Goal: Task Accomplishment & Management: Use online tool/utility

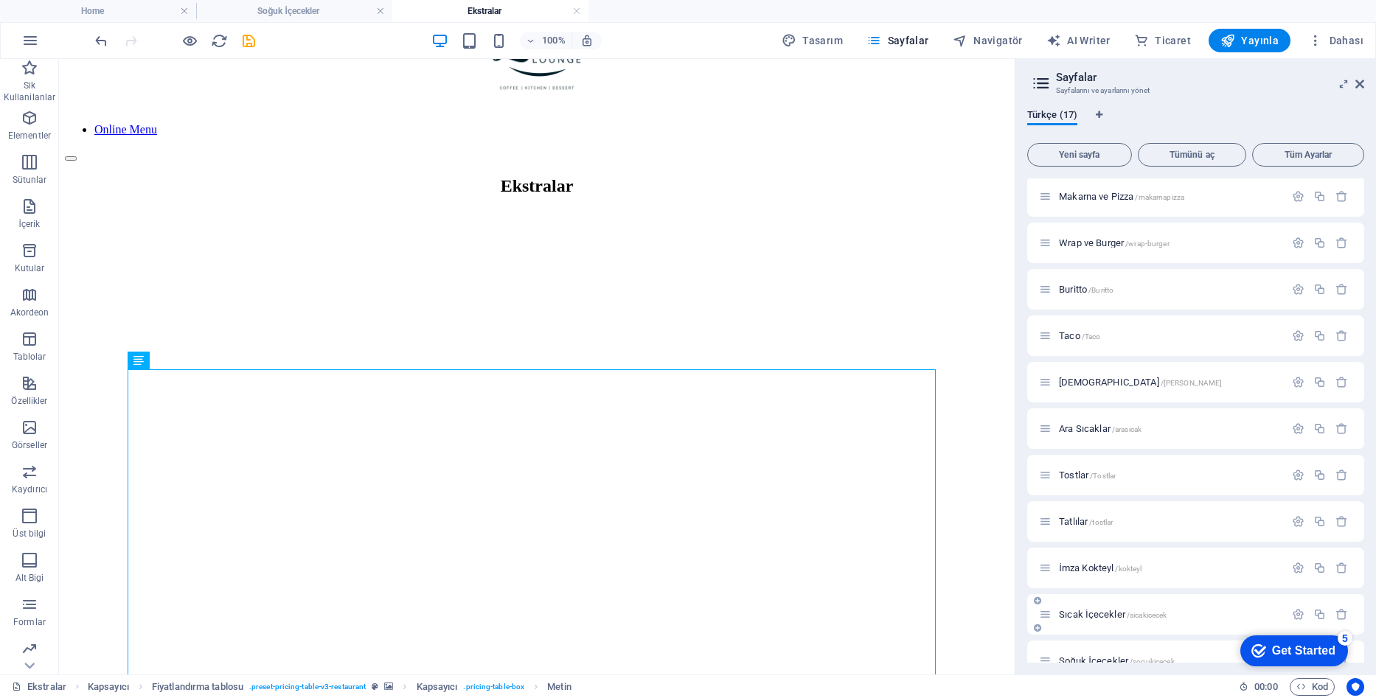
scroll to position [305, 0]
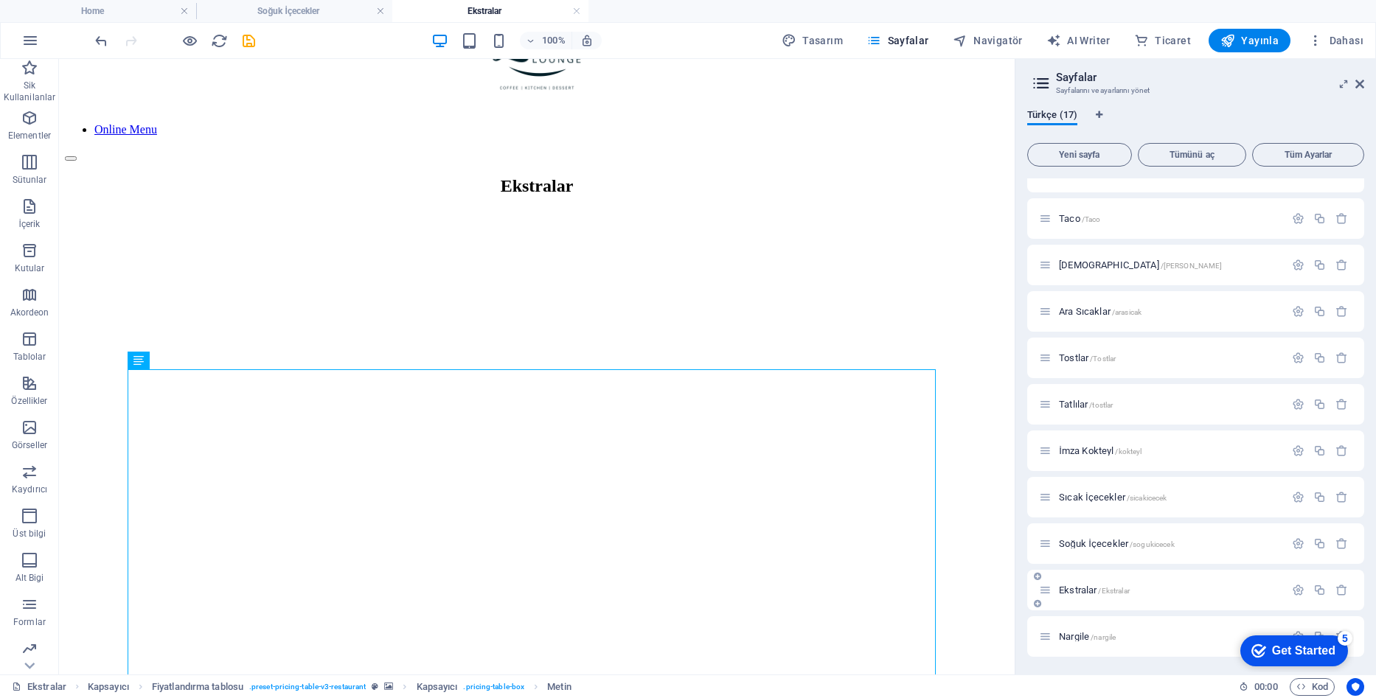
click at [1145, 586] on p "Ekstralar /Ekstralar" at bounding box center [1169, 590] width 221 height 10
click at [1339, 589] on icon "button" at bounding box center [1341, 590] width 13 height 13
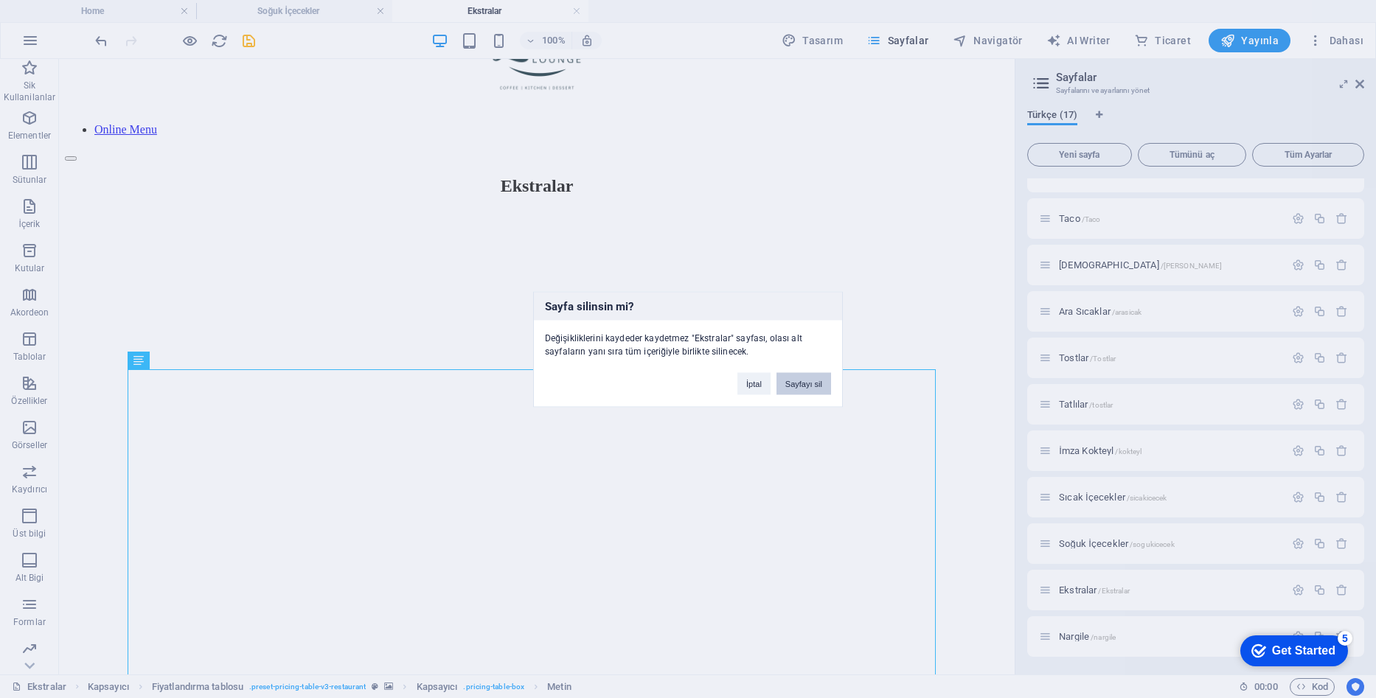
click at [807, 383] on button "Sayfayı sil" at bounding box center [803, 383] width 55 height 22
click at [659, 386] on button "İptal" at bounding box center [659, 383] width 33 height 22
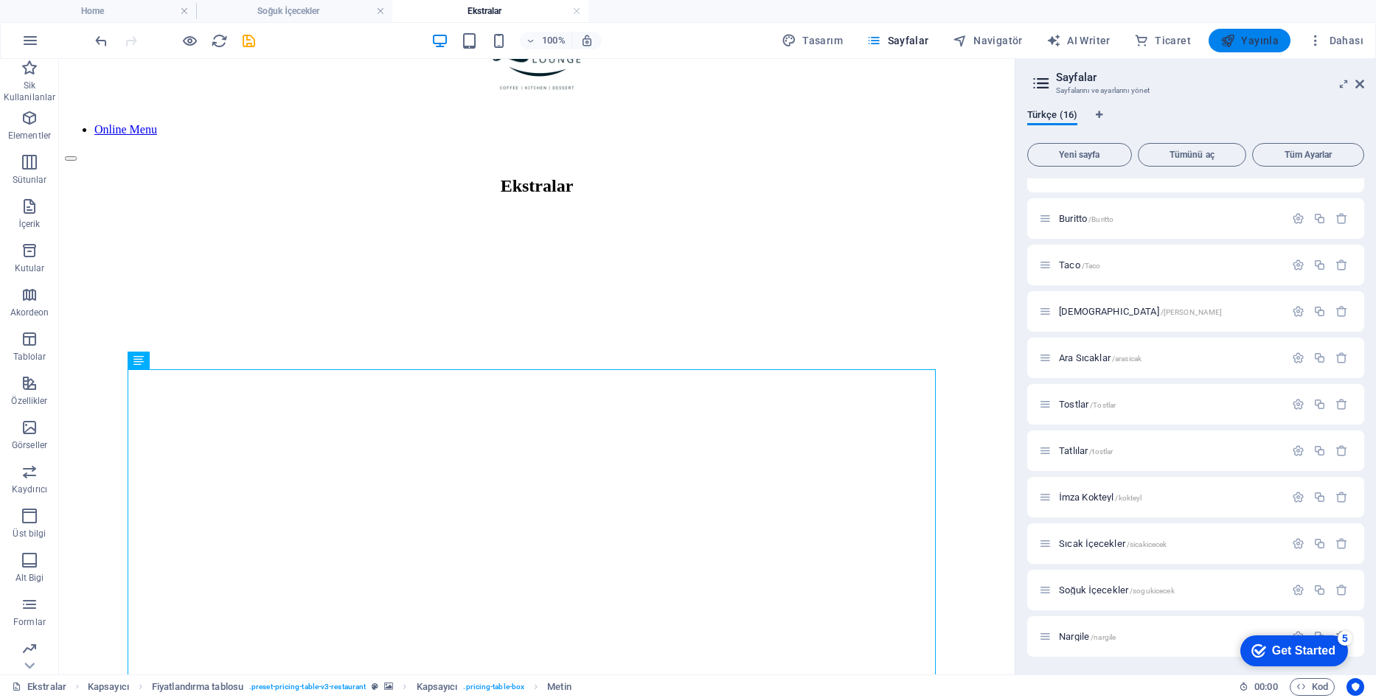
click at [1247, 35] on span "Yayınla" at bounding box center [1249, 40] width 58 height 15
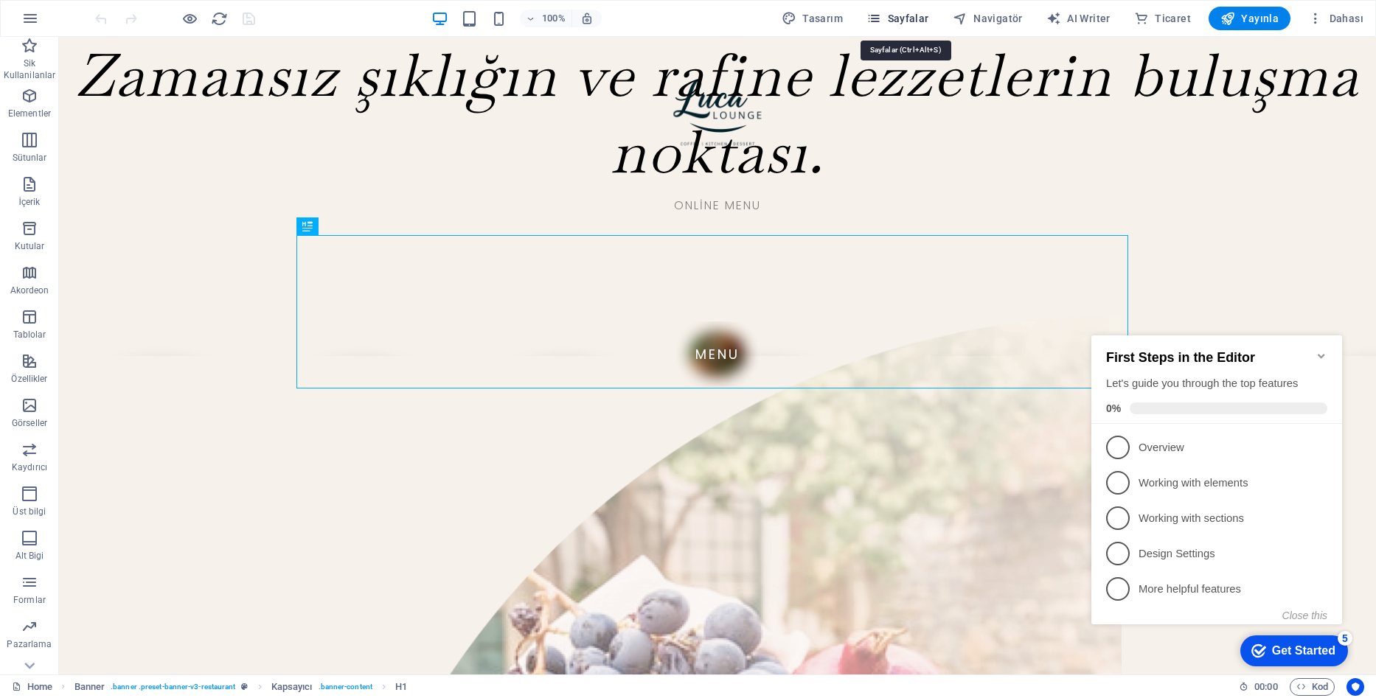
click at [922, 10] on button "Sayfalar" at bounding box center [897, 19] width 74 height 24
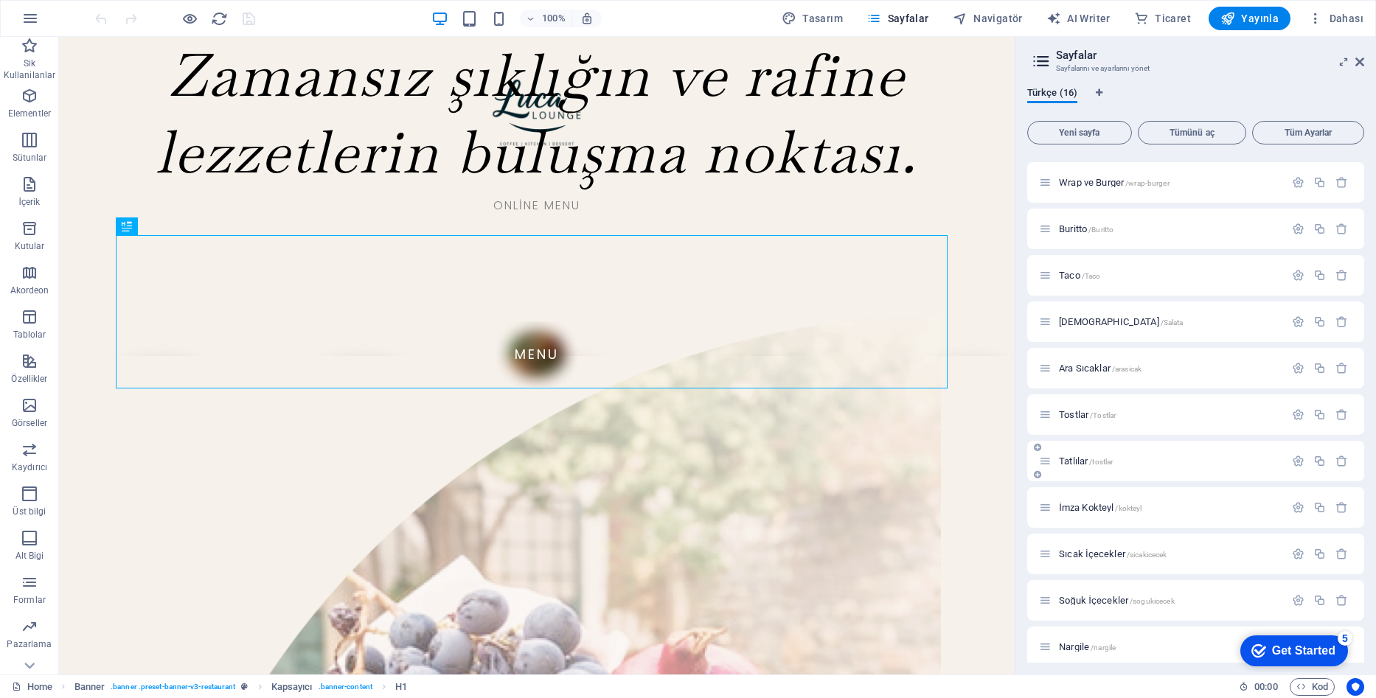
scroll to position [237, 0]
click at [1165, 642] on div "Nargile /nargile" at bounding box center [1162, 636] width 246 height 17
click at [1110, 636] on span "/nargile" at bounding box center [1102, 637] width 25 height 8
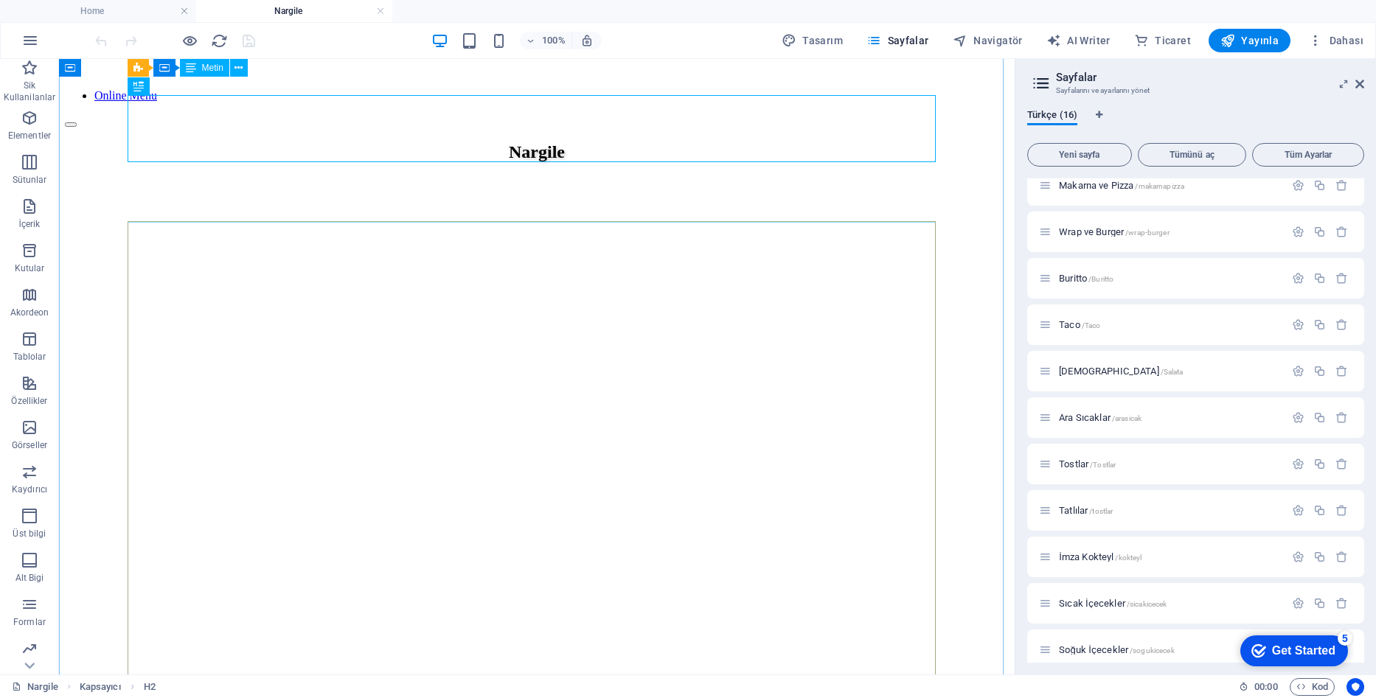
scroll to position [82, 0]
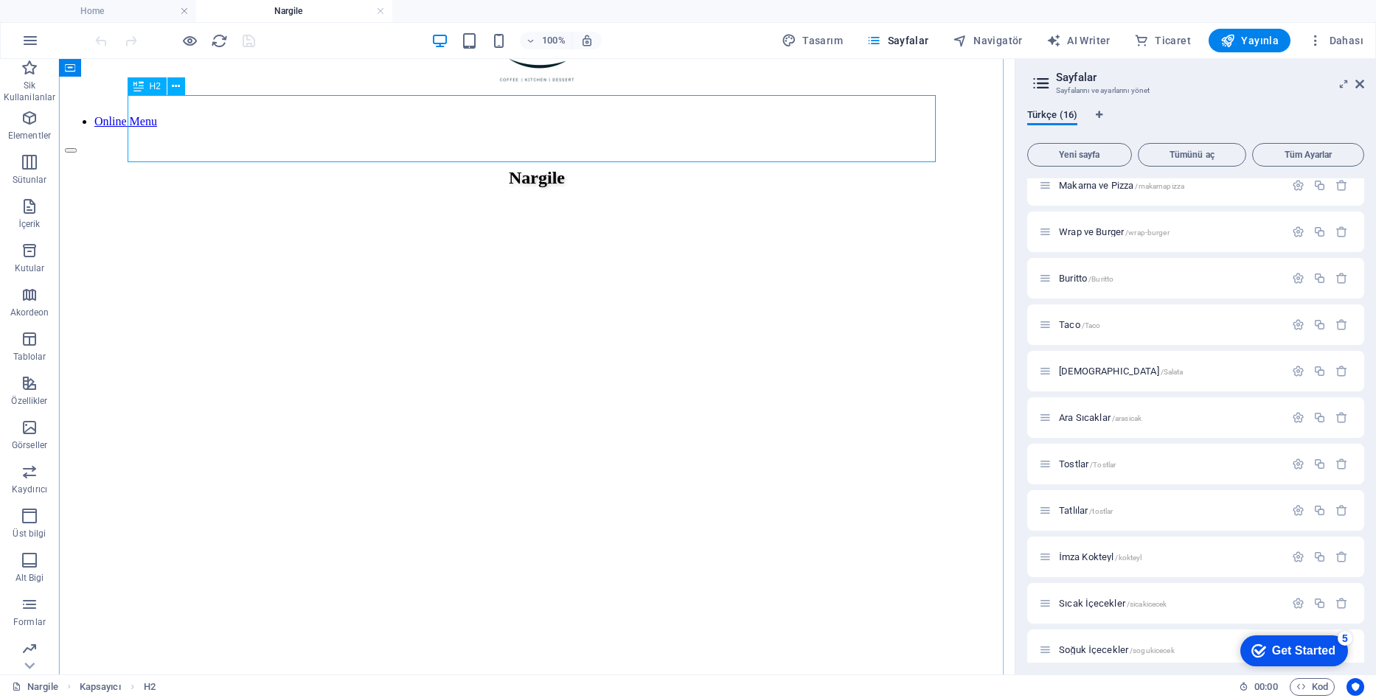
click at [588, 168] on div "Nargile" at bounding box center [537, 178] width 944 height 20
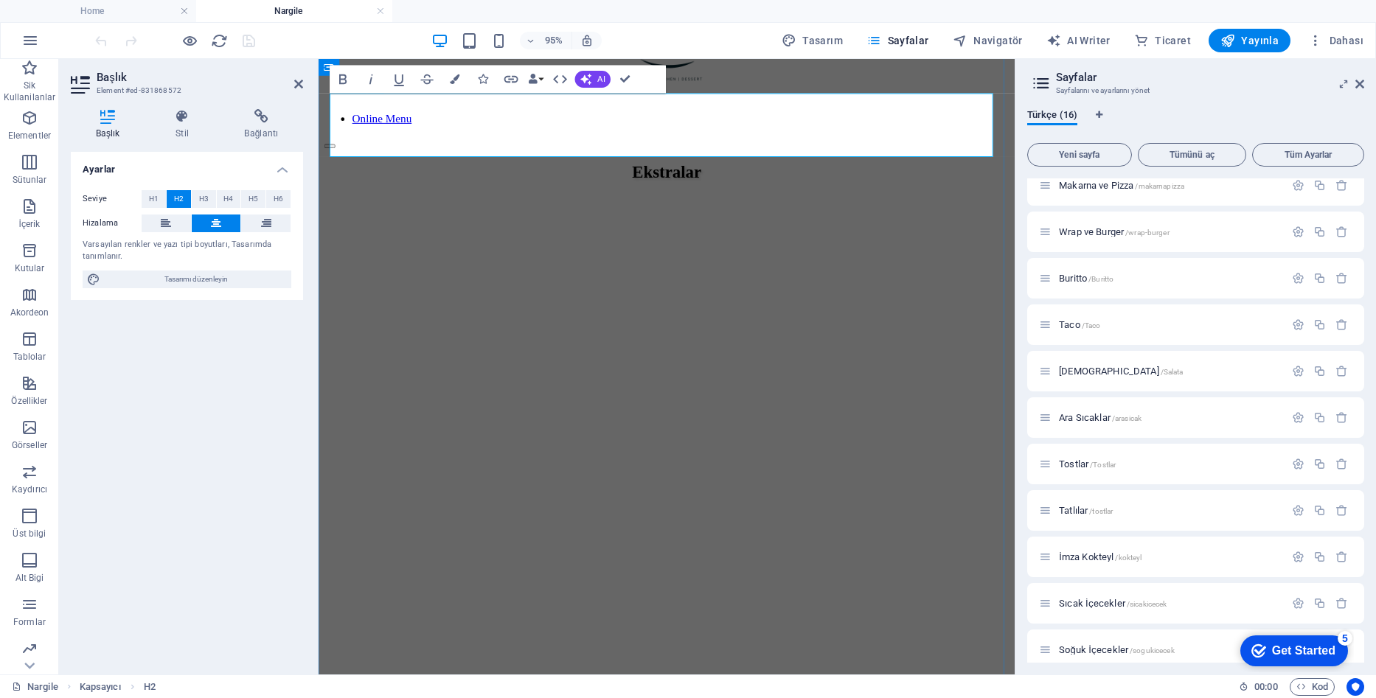
click at [637, 168] on h2 "Ekstralar" at bounding box center [684, 178] width 721 height 20
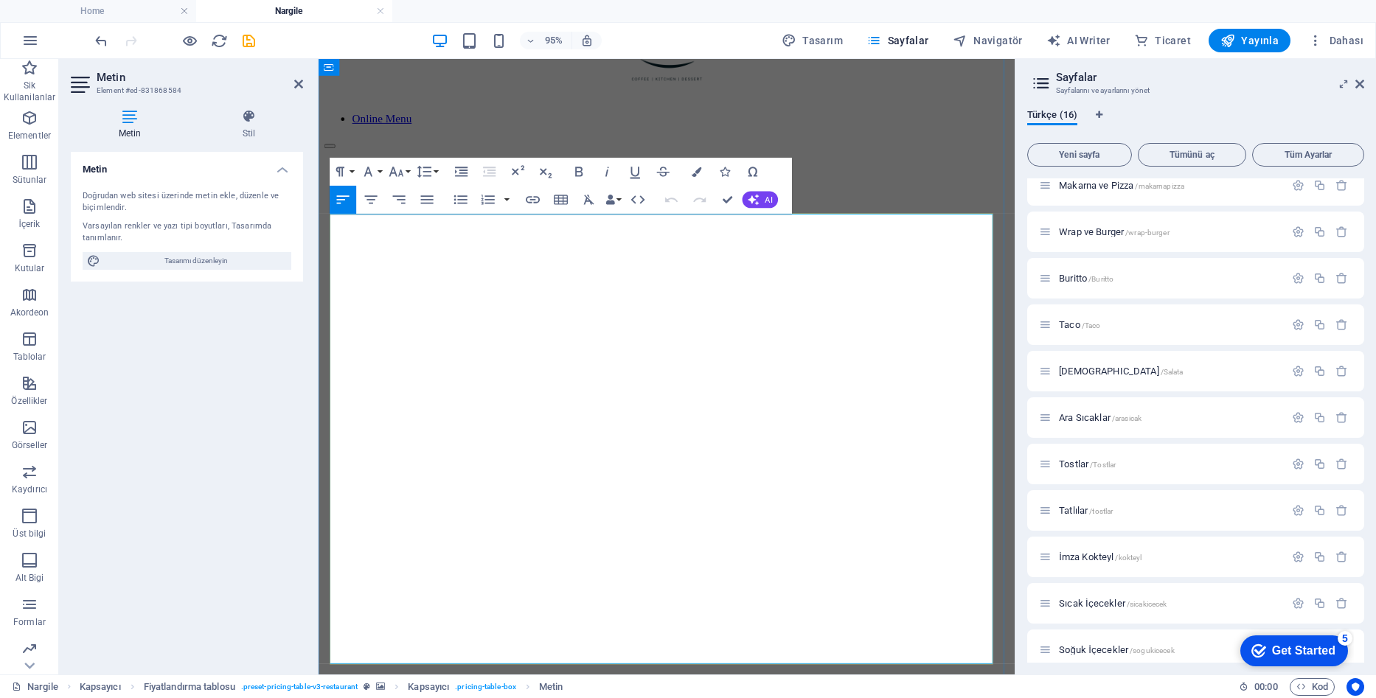
drag, startPoint x: 430, startPoint y: 289, endPoint x: 335, endPoint y: 290, distance: 94.4
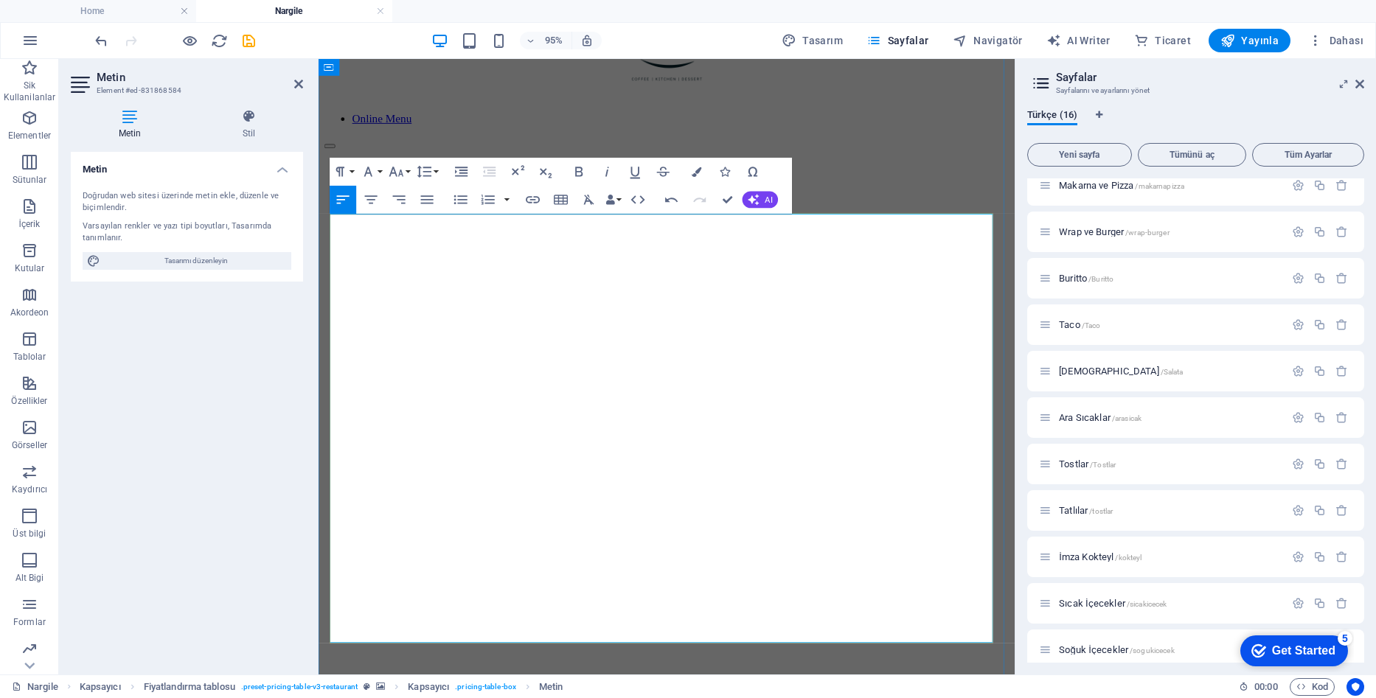
drag, startPoint x: 984, startPoint y: 248, endPoint x: 992, endPoint y: 248, distance: 8.8
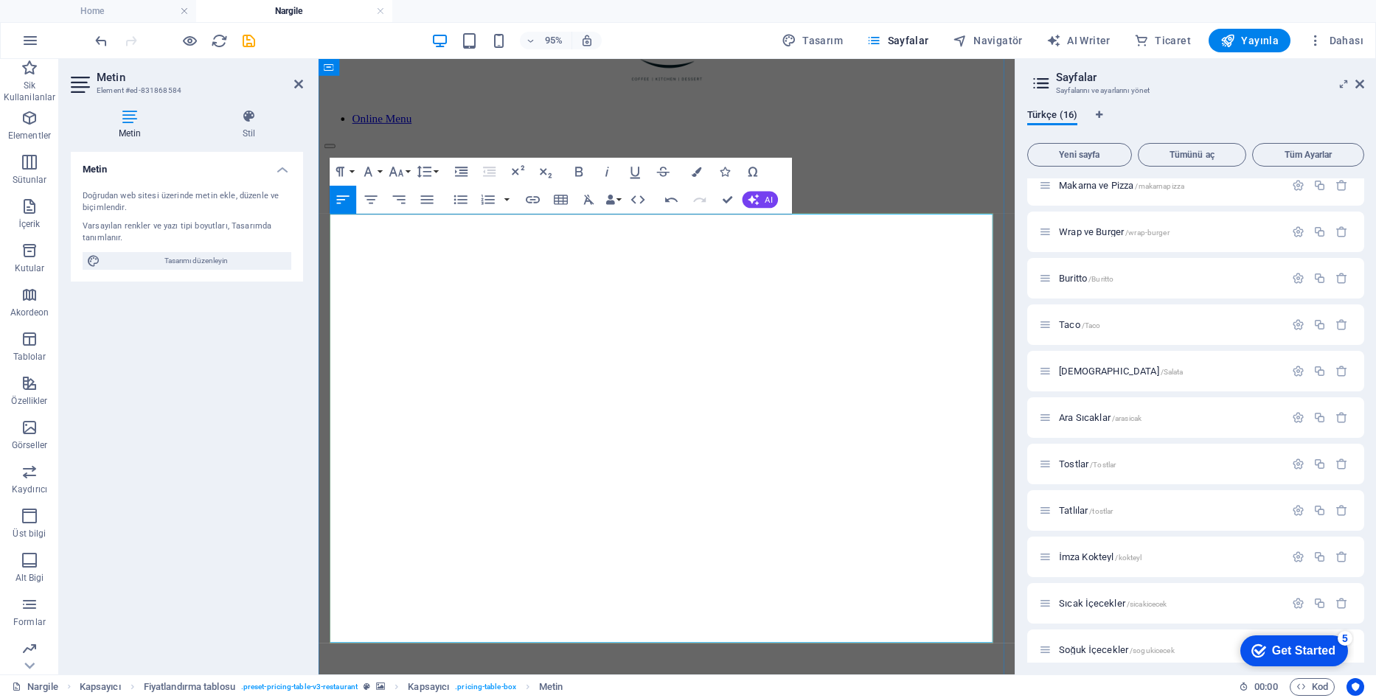
scroll to position [0, 7]
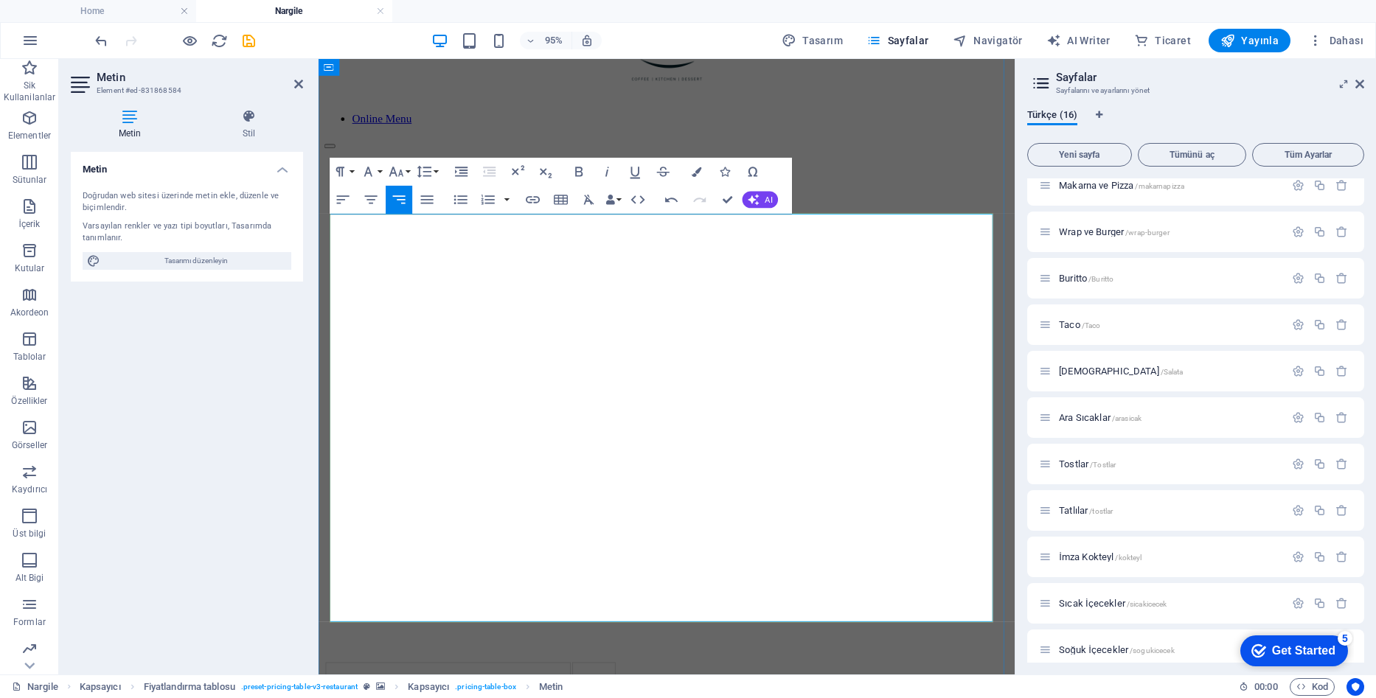
drag, startPoint x: 450, startPoint y: 400, endPoint x: 334, endPoint y: 394, distance: 115.9
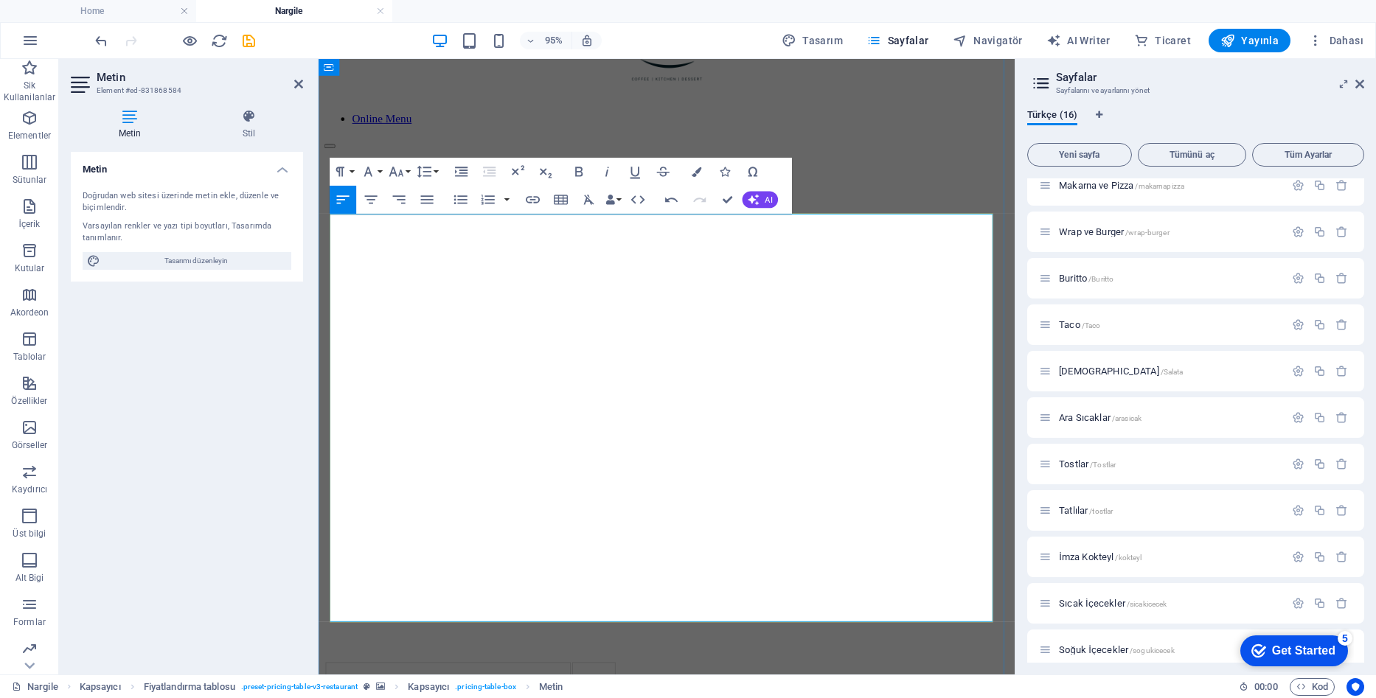
drag, startPoint x: 546, startPoint y: 450, endPoint x: 336, endPoint y: 452, distance: 210.1
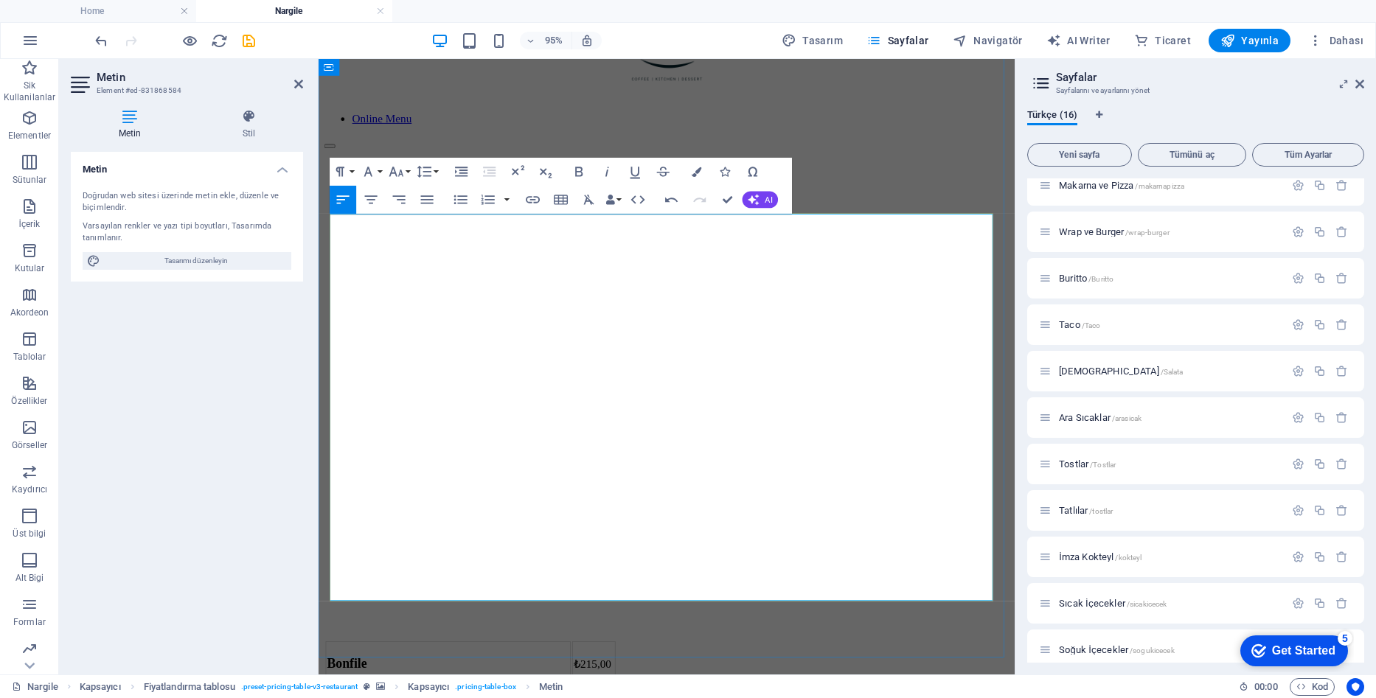
scroll to position [0, 7]
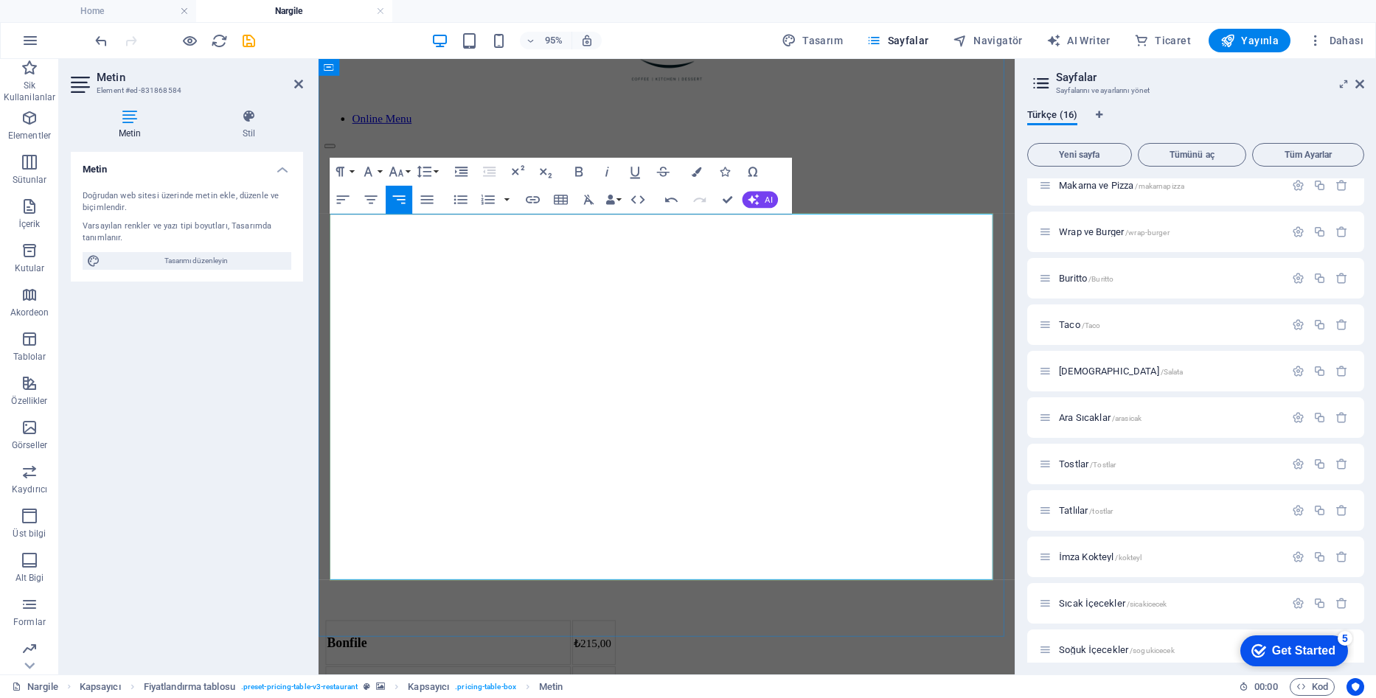
click at [585, 473] on button "Row" at bounding box center [575, 473] width 27 height 28
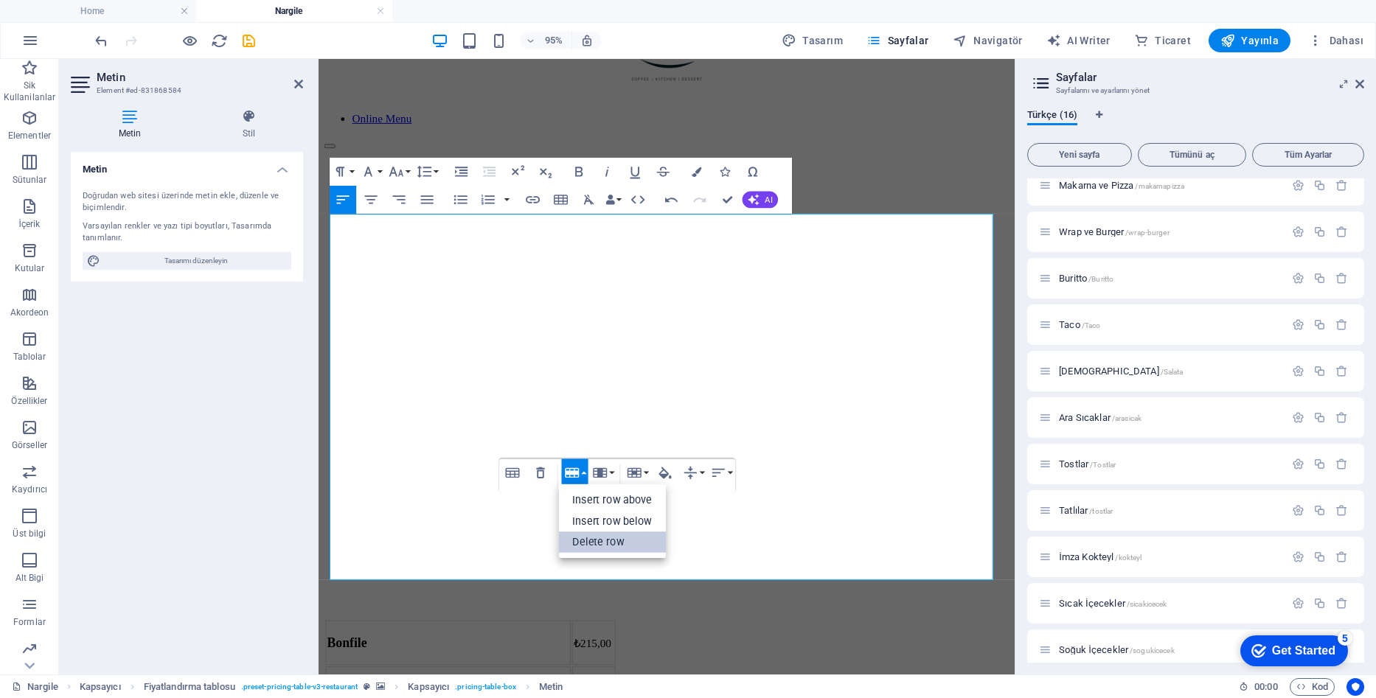
click at [610, 551] on link "Delete row" at bounding box center [613, 542] width 108 height 21
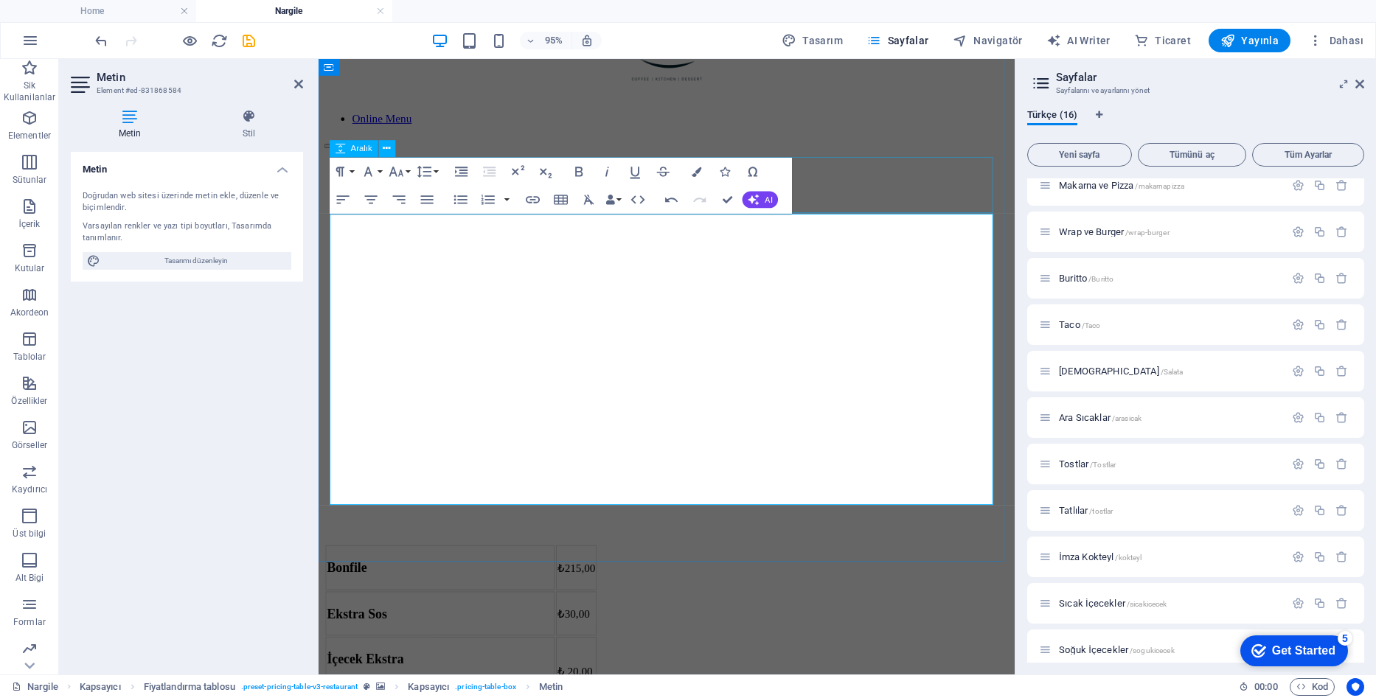
click at [843, 202] on div at bounding box center [684, 231] width 721 height 59
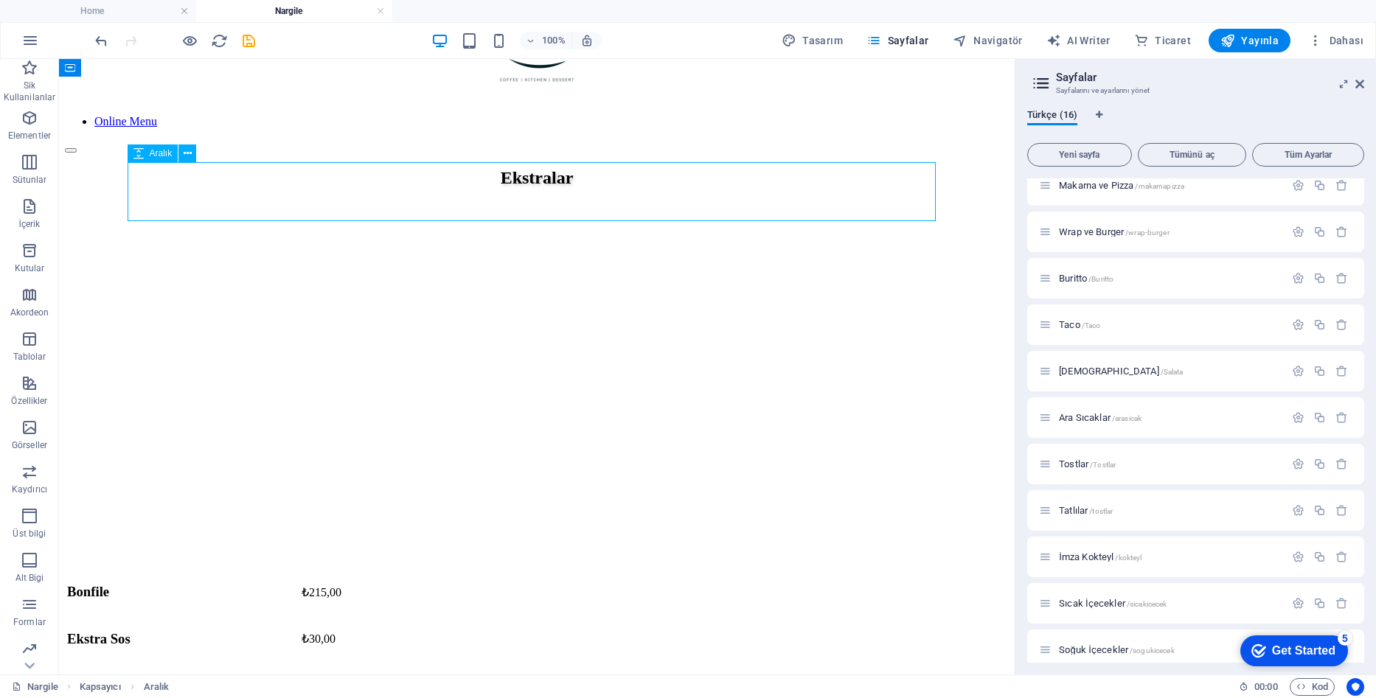
click at [817, 202] on div at bounding box center [537, 231] width 944 height 59
drag, startPoint x: 285, startPoint y: 207, endPoint x: 335, endPoint y: 175, distance: 59.7
click at [285, 207] on icon at bounding box center [285, 212] width 11 height 15
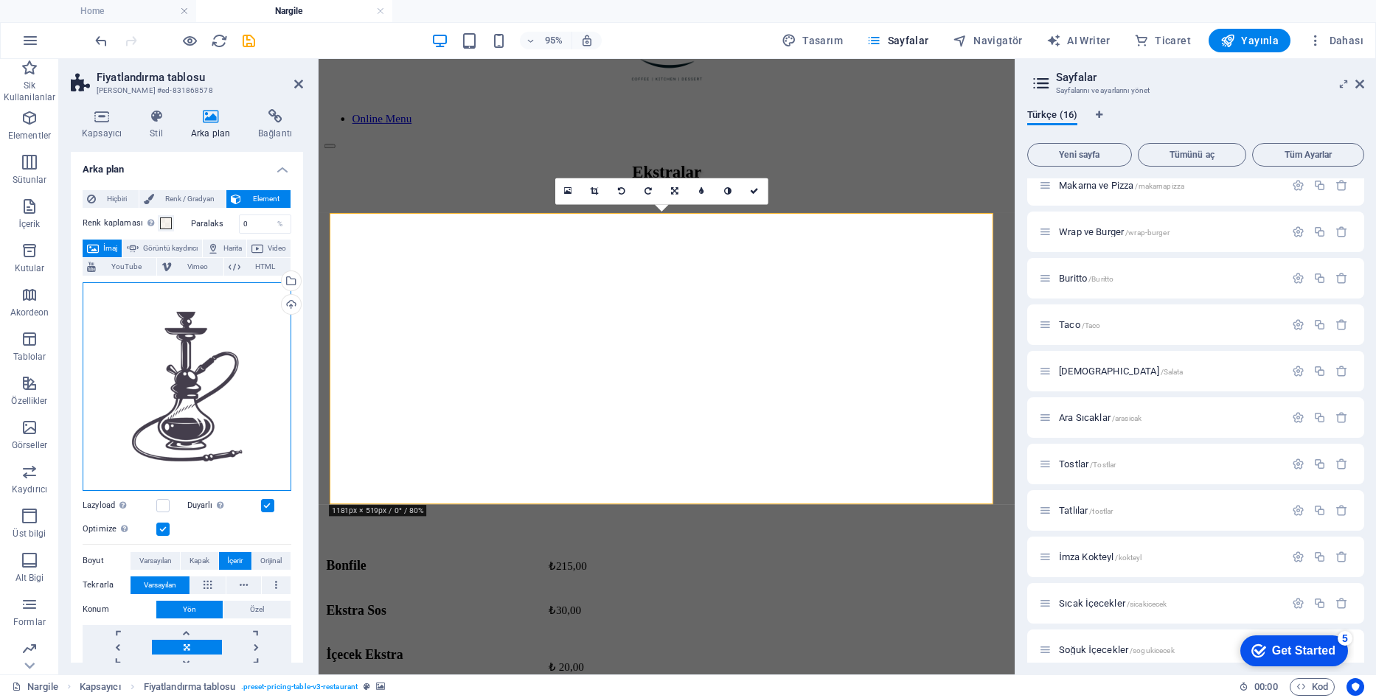
click at [192, 370] on div "Dosyaları buraya sürükleyin, dosyaları seçmek için tıklayın veya Dosyalardan ya…" at bounding box center [187, 386] width 209 height 209
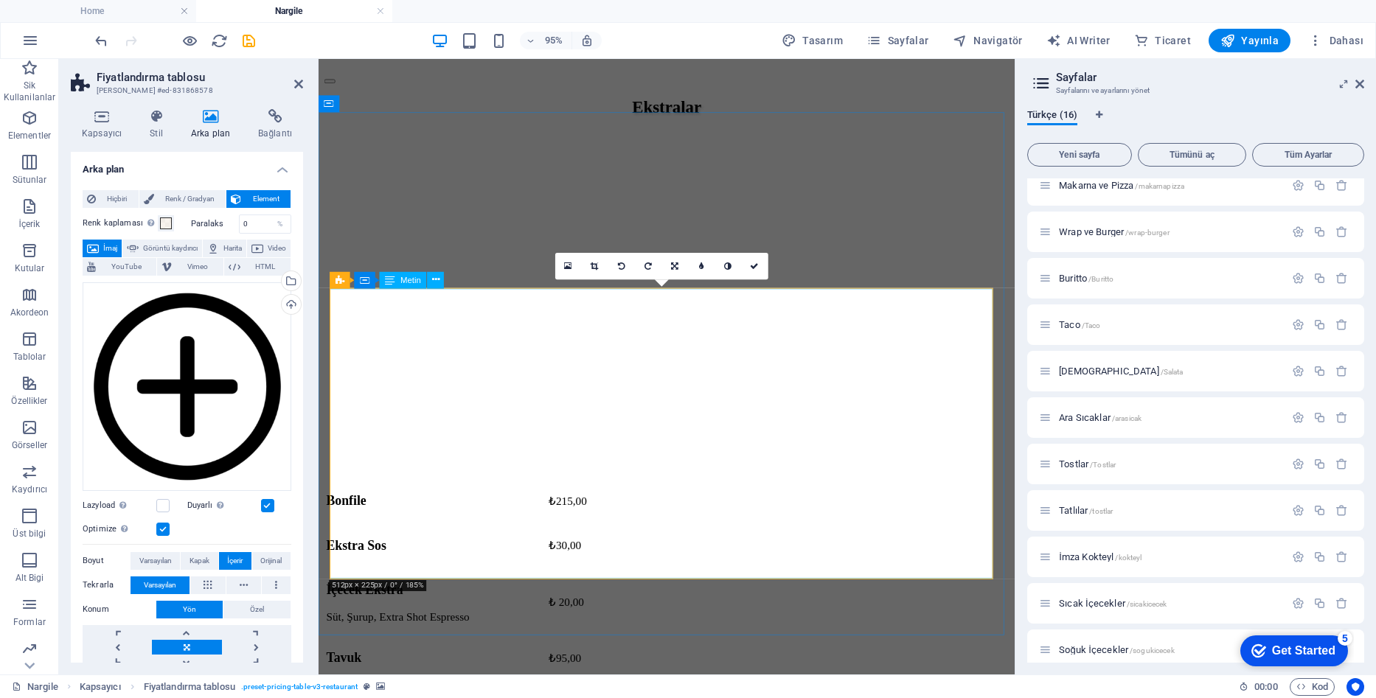
scroll to position [303, 0]
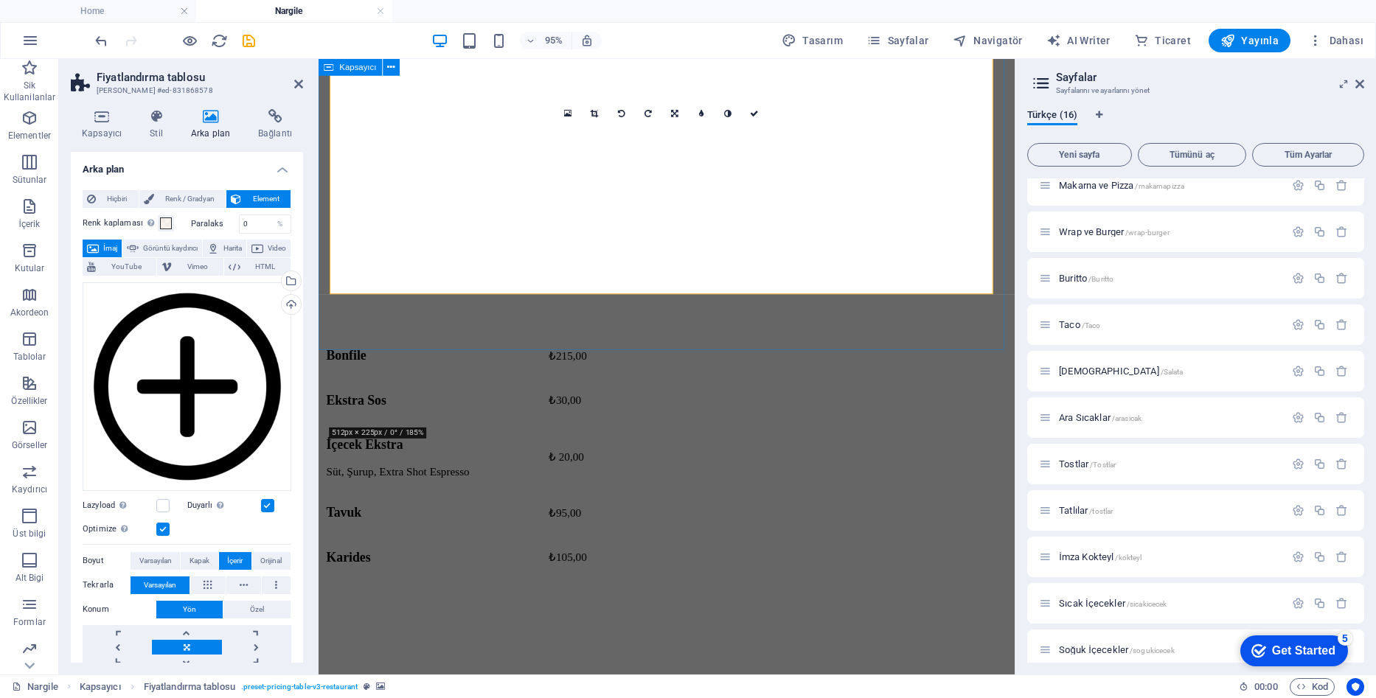
click at [898, 356] on div "Ekstralar Bonfile ₺215,00 Ekstra Sos ₺30,00 İçecek Ekstra Süt, Şurup, Extra Sho…" at bounding box center [684, 277] width 721 height 661
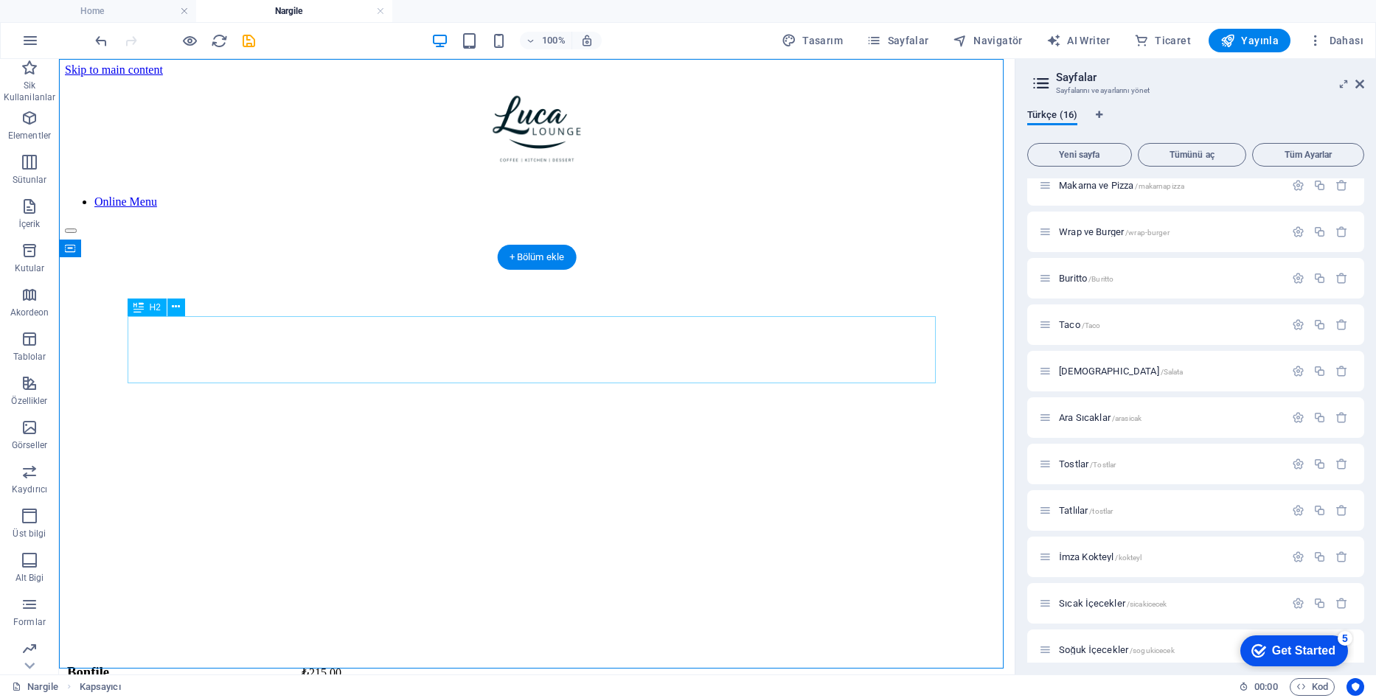
scroll to position [0, 0]
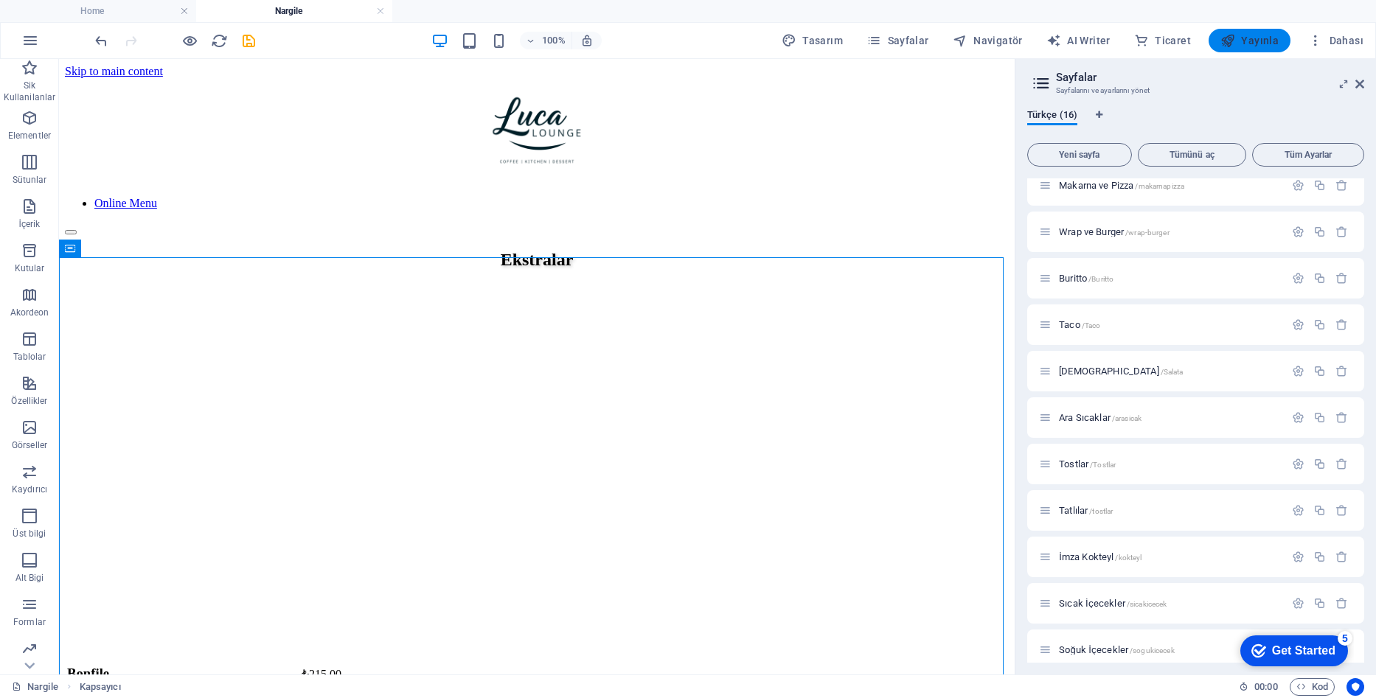
click at [1253, 39] on span "Yayınla" at bounding box center [1249, 40] width 58 height 15
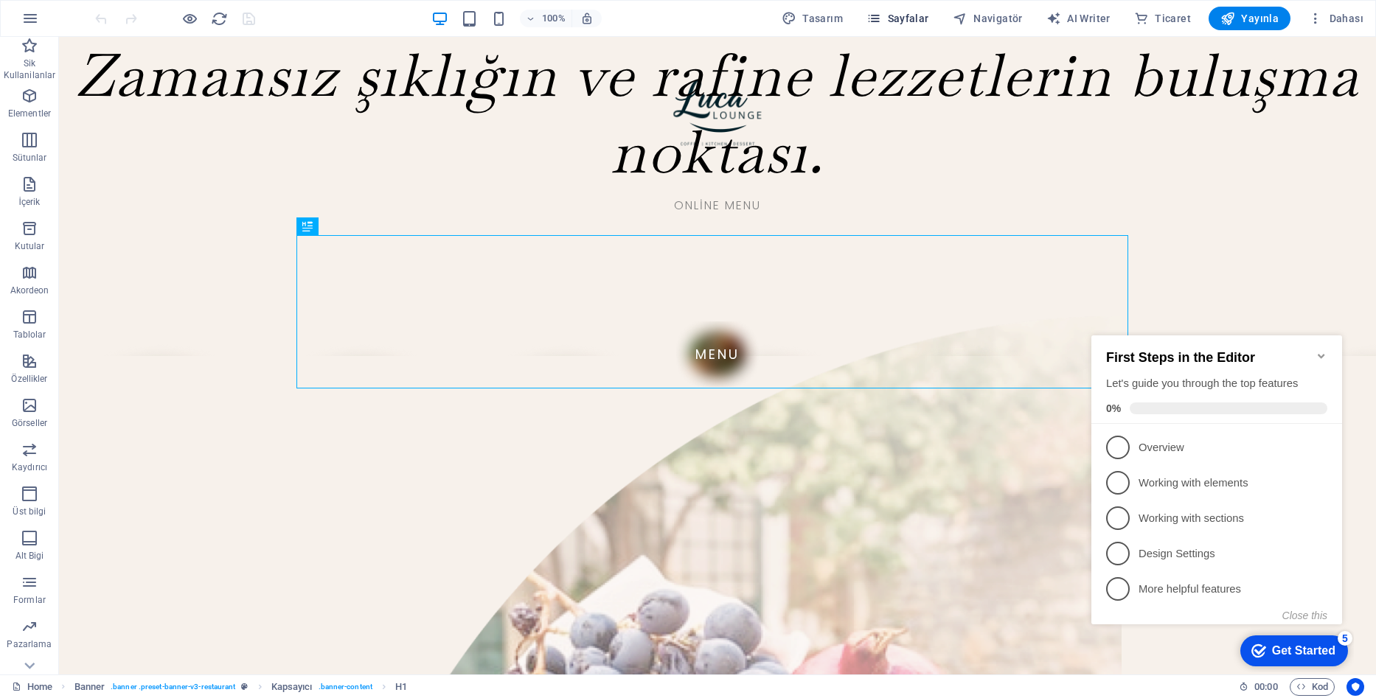
click at [899, 17] on span "Sayfalar" at bounding box center [897, 18] width 63 height 15
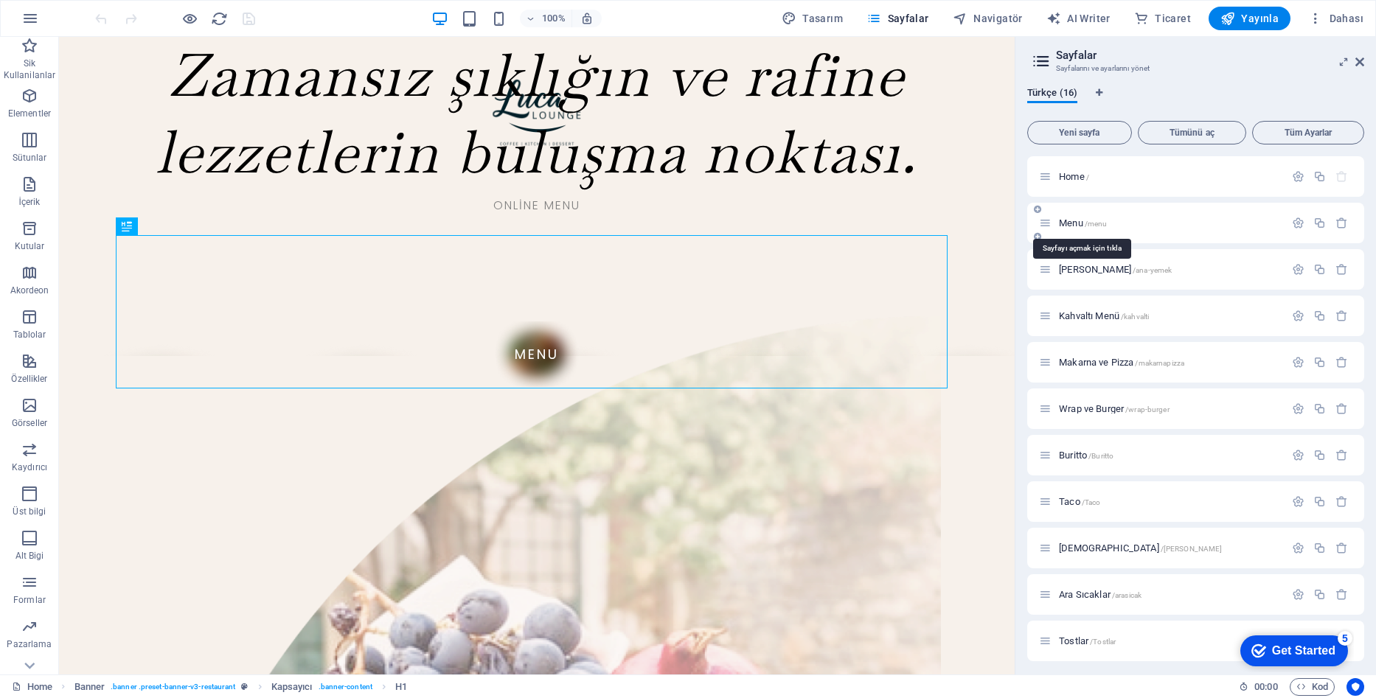
click at [1082, 220] on span "Menu /menu" at bounding box center [1083, 222] width 48 height 11
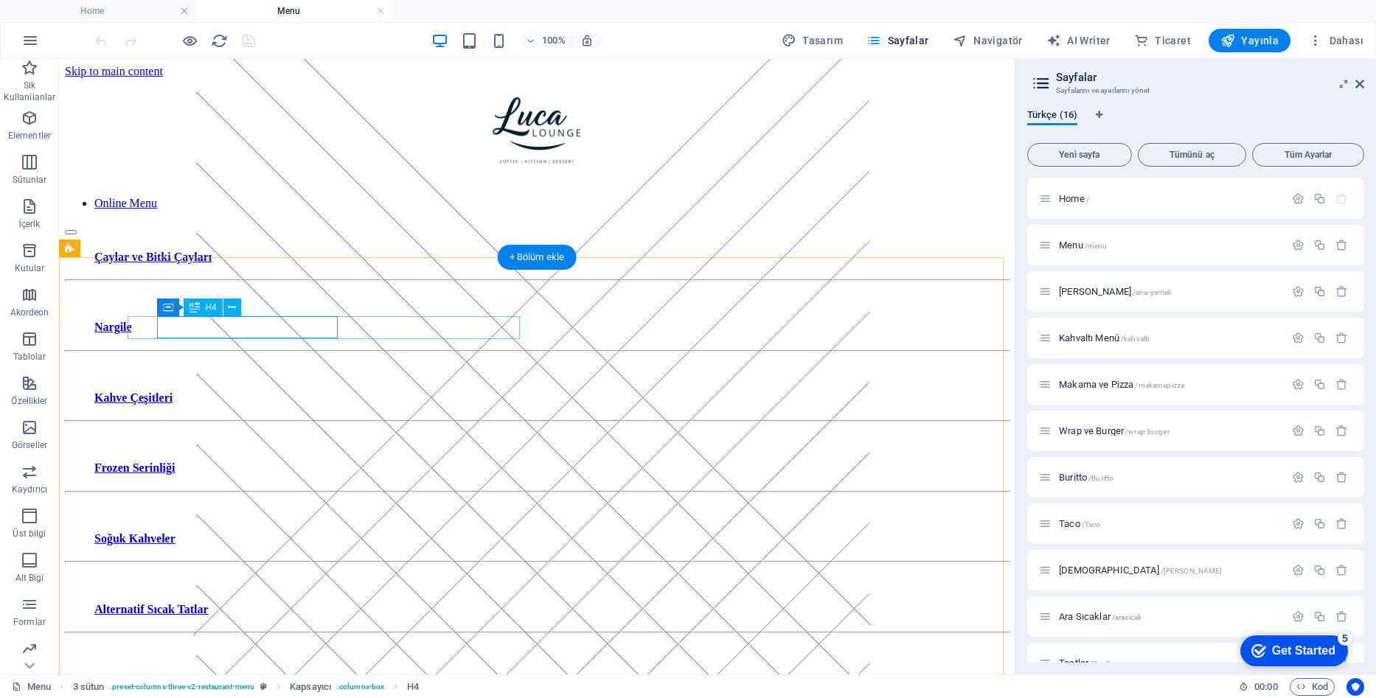
click at [279, 264] on div "Çaylar ve Bitki Çayları" at bounding box center [536, 257] width 885 height 13
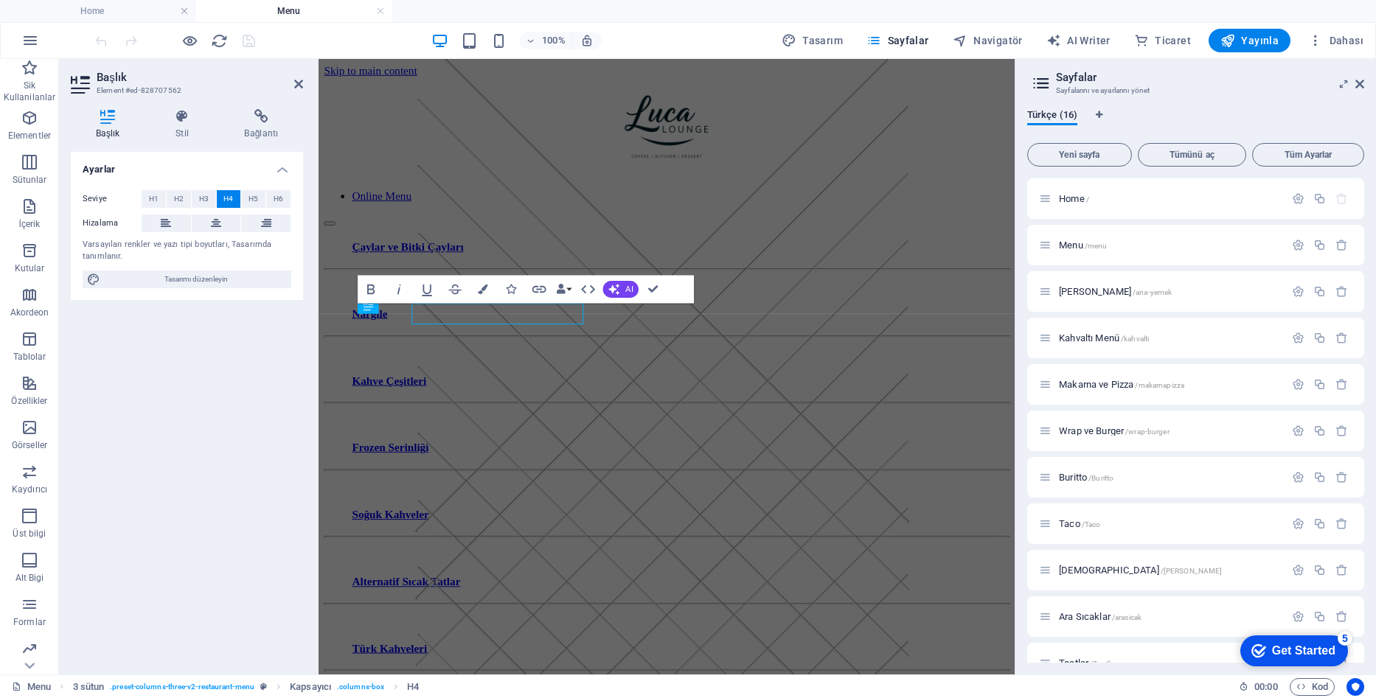
click at [279, 328] on div "Başlık Element #ed-828707562 Başlık Stil Bağlantı Ayarlar Seviye H1 H2 H3 H4 H5…" at bounding box center [537, 367] width 956 height 616
click at [471, 263] on link "Çaylar ve Bitki Çayları" at bounding box center [412, 257] width 117 height 13
click at [247, 117] on icon at bounding box center [261, 116] width 83 height 15
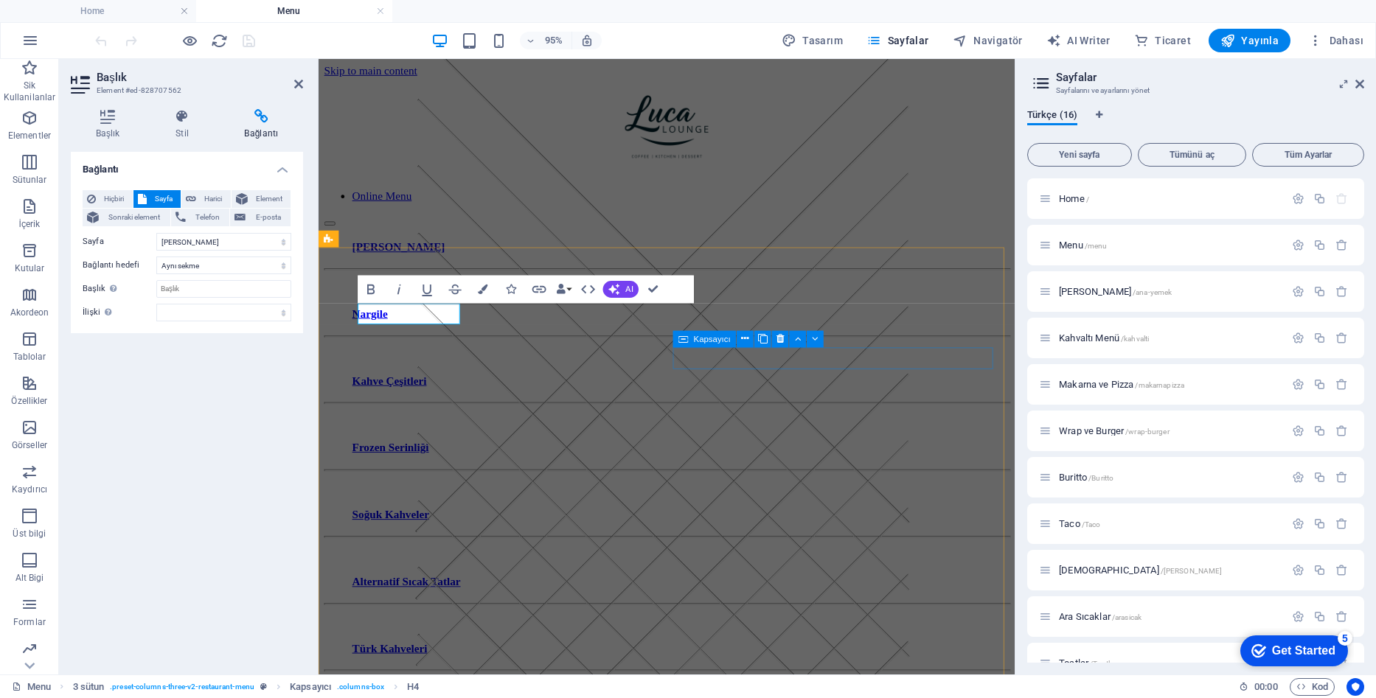
click at [751, 334] on div "Nargile" at bounding box center [685, 327] width 662 height 13
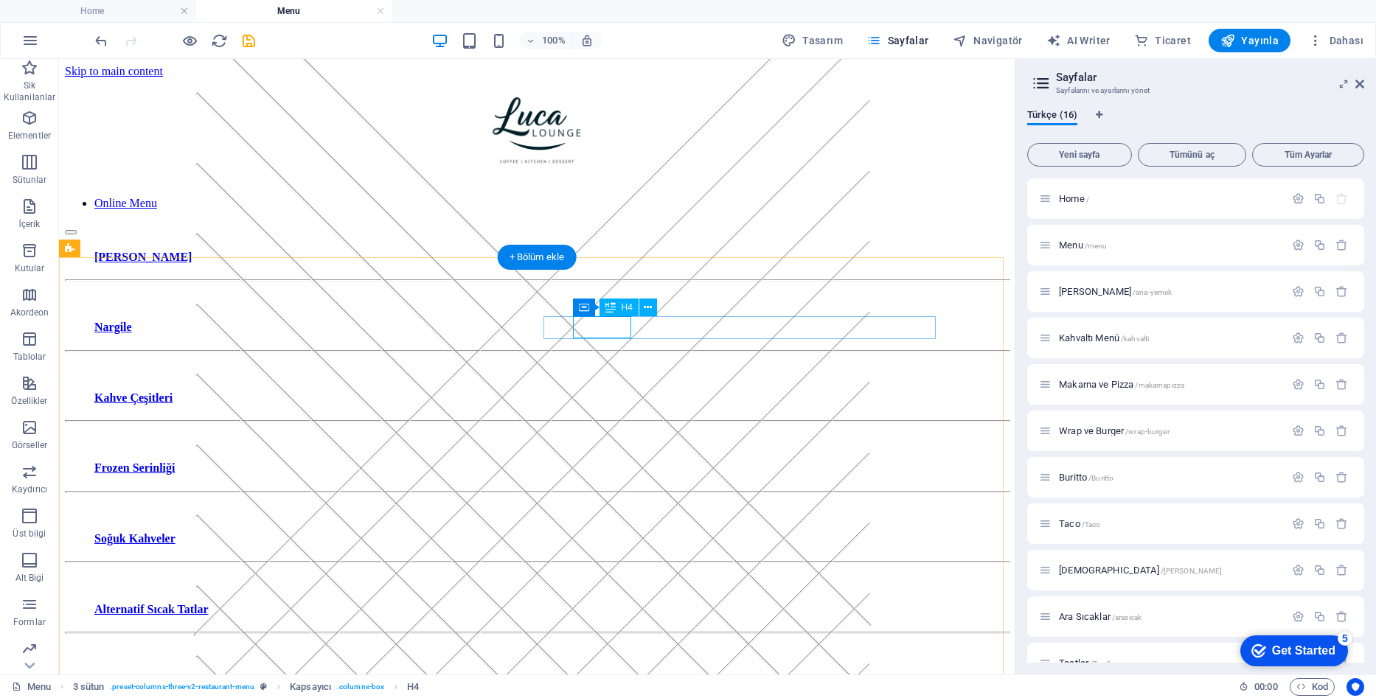
click at [610, 332] on div "Nargile" at bounding box center [536, 327] width 885 height 13
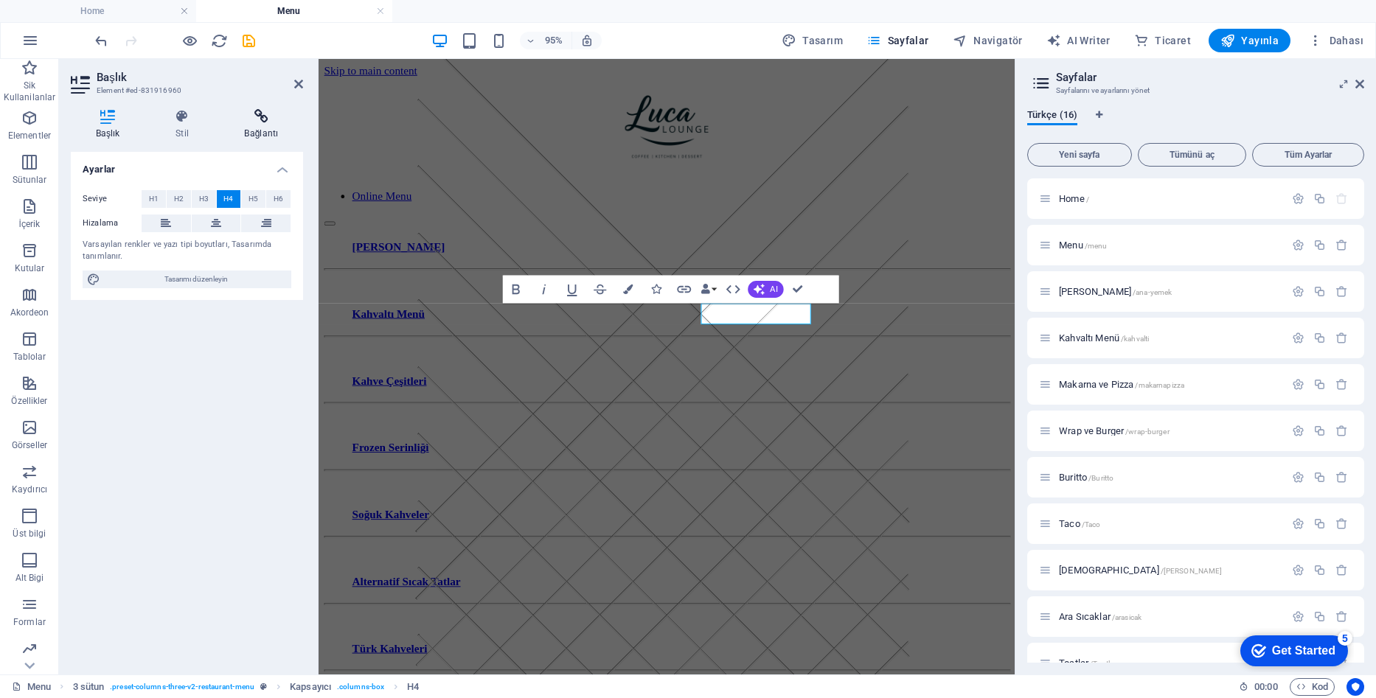
click at [248, 120] on icon at bounding box center [261, 116] width 83 height 15
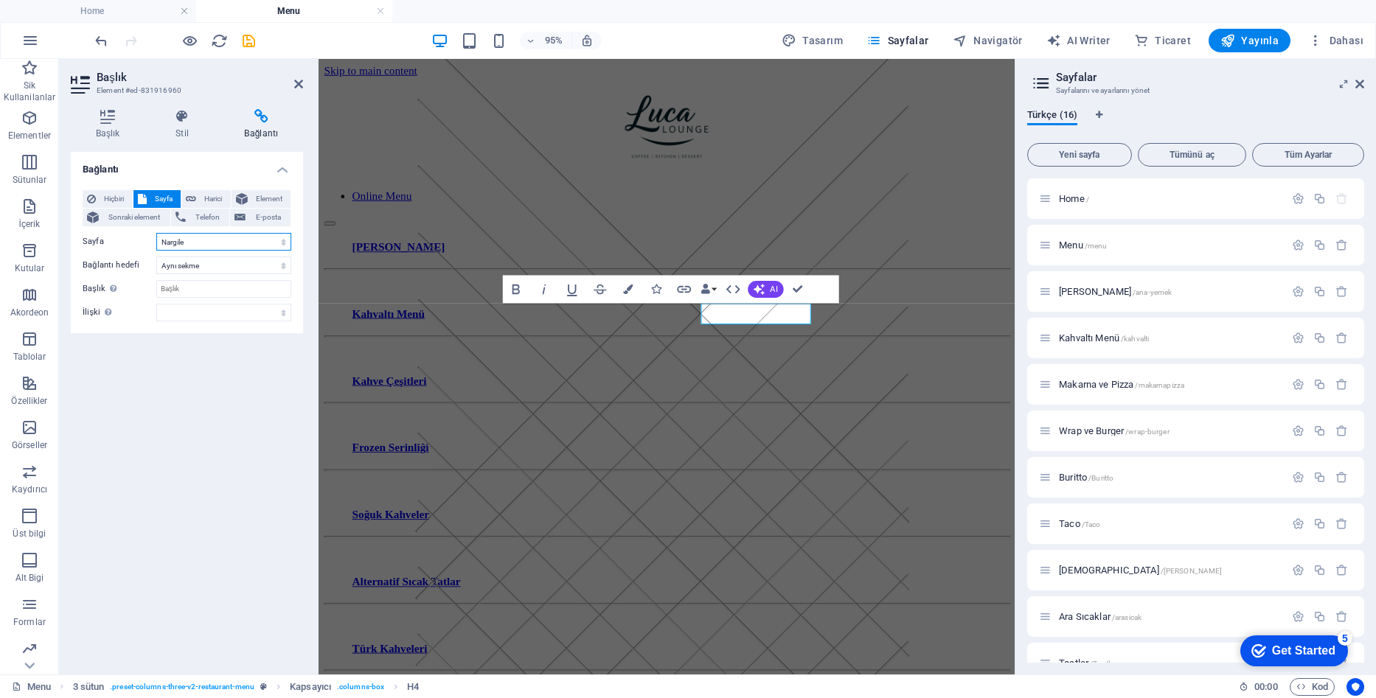
click at [196, 248] on select "Home Menu Ana Yemekler Kahvaltı Menü Makarna ve Pizza Wrap ve Burger Buritto Ta…" at bounding box center [223, 242] width 135 height 18
select select "3"
click at [156, 233] on select "Home Menu Ana Yemekler Kahvaltı Menü Makarna ve Pizza Wrap ve Burger Buritto Ta…" at bounding box center [223, 242] width 135 height 18
click at [397, 391] on div "Kahve Çeşitleri" at bounding box center [685, 397] width 662 height 13
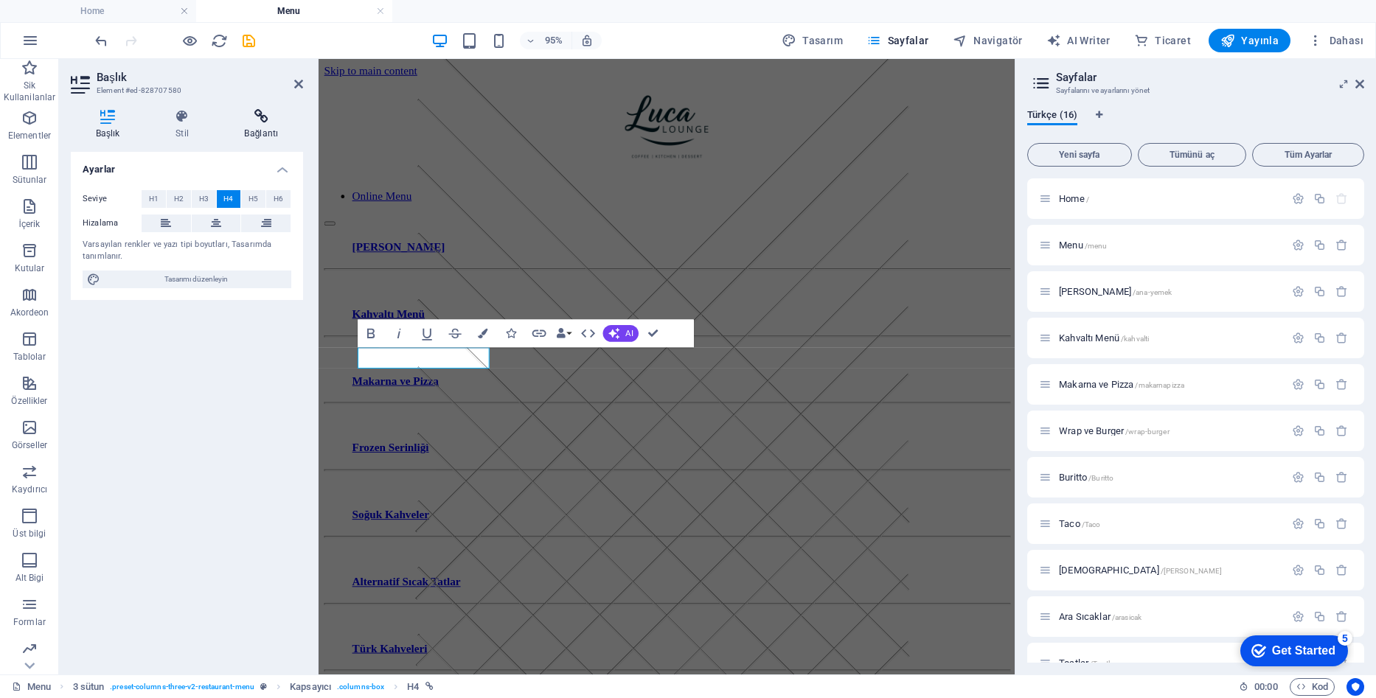
click at [260, 120] on icon at bounding box center [261, 116] width 83 height 15
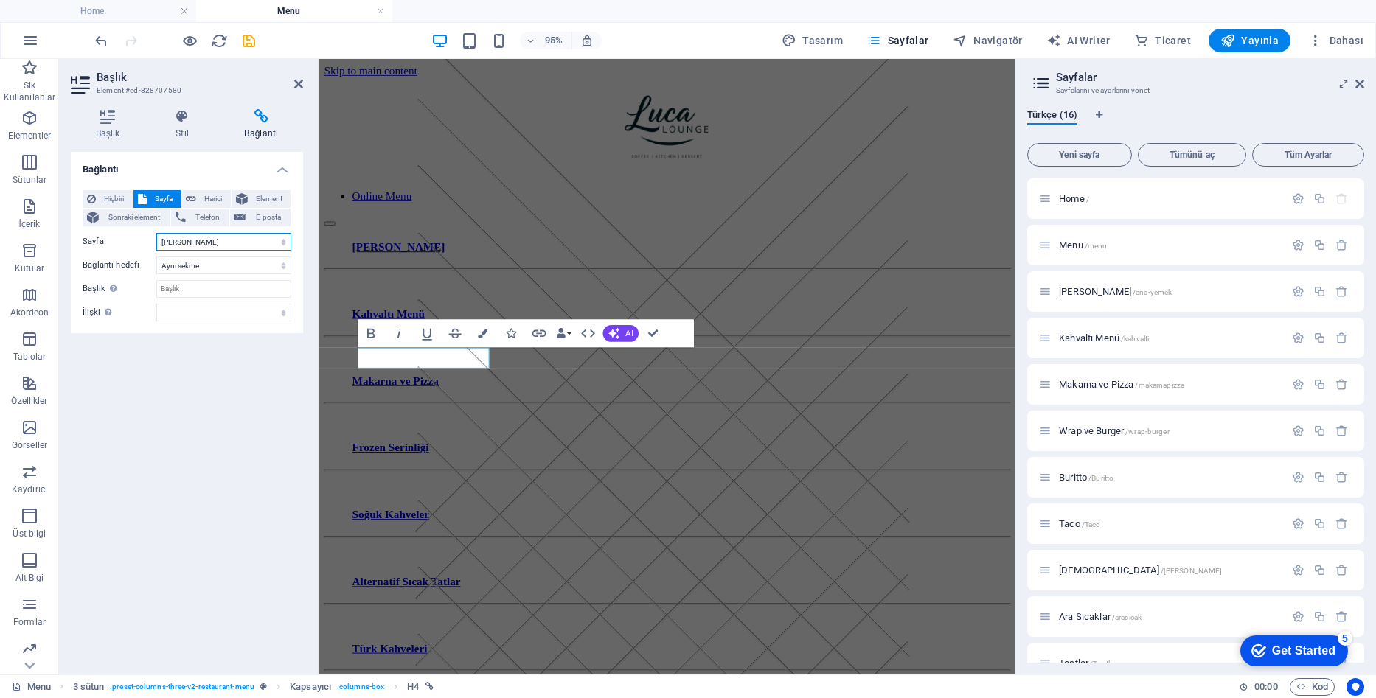
click at [207, 240] on select "Home Menu Ana Yemekler Kahvaltı Menü Makarna ve Pizza Wrap ve Burger Buritto Ta…" at bounding box center [223, 242] width 135 height 18
select select "4"
click at [156, 233] on select "Home Menu Ana Yemekler Kahvaltı Menü Makarna ve Pizza Wrap ve Burger Buritto Ta…" at bounding box center [223, 242] width 135 height 18
click at [747, 462] on div "Frozen Serinliği" at bounding box center [685, 468] width 662 height 13
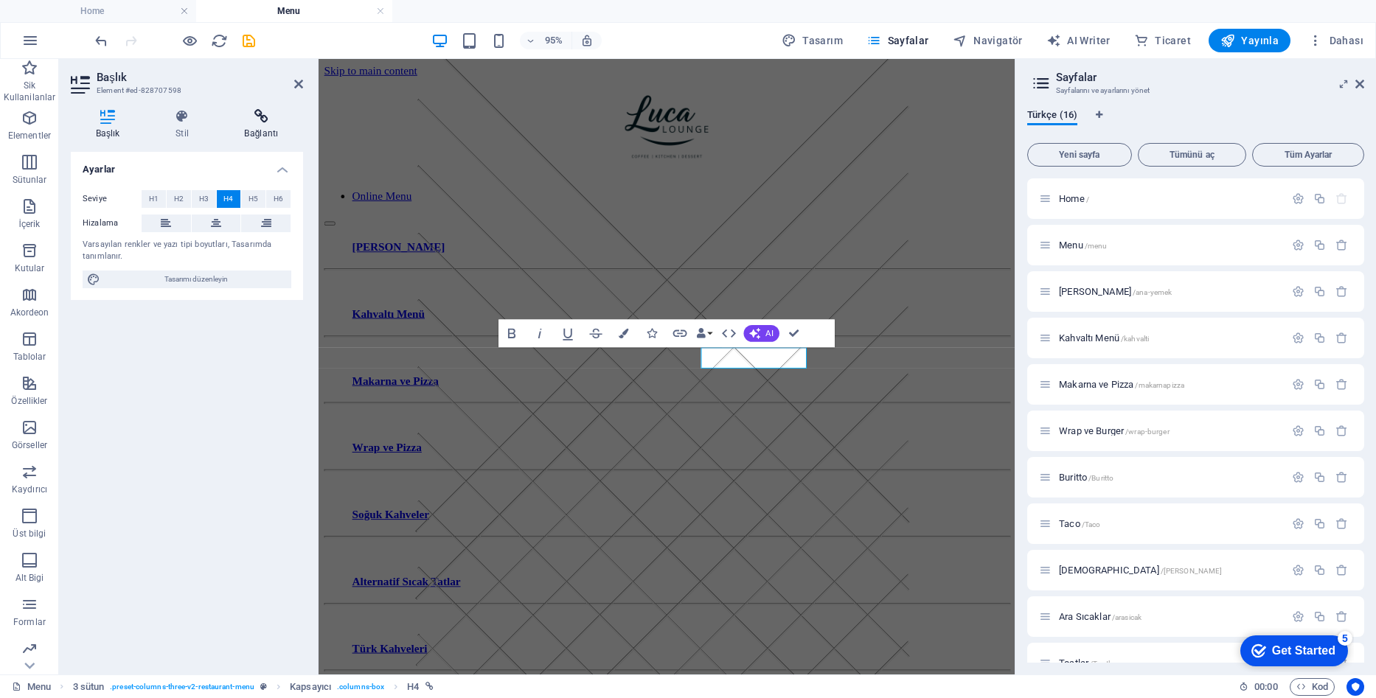
click at [243, 130] on h4 "Bağlantı" at bounding box center [261, 124] width 83 height 31
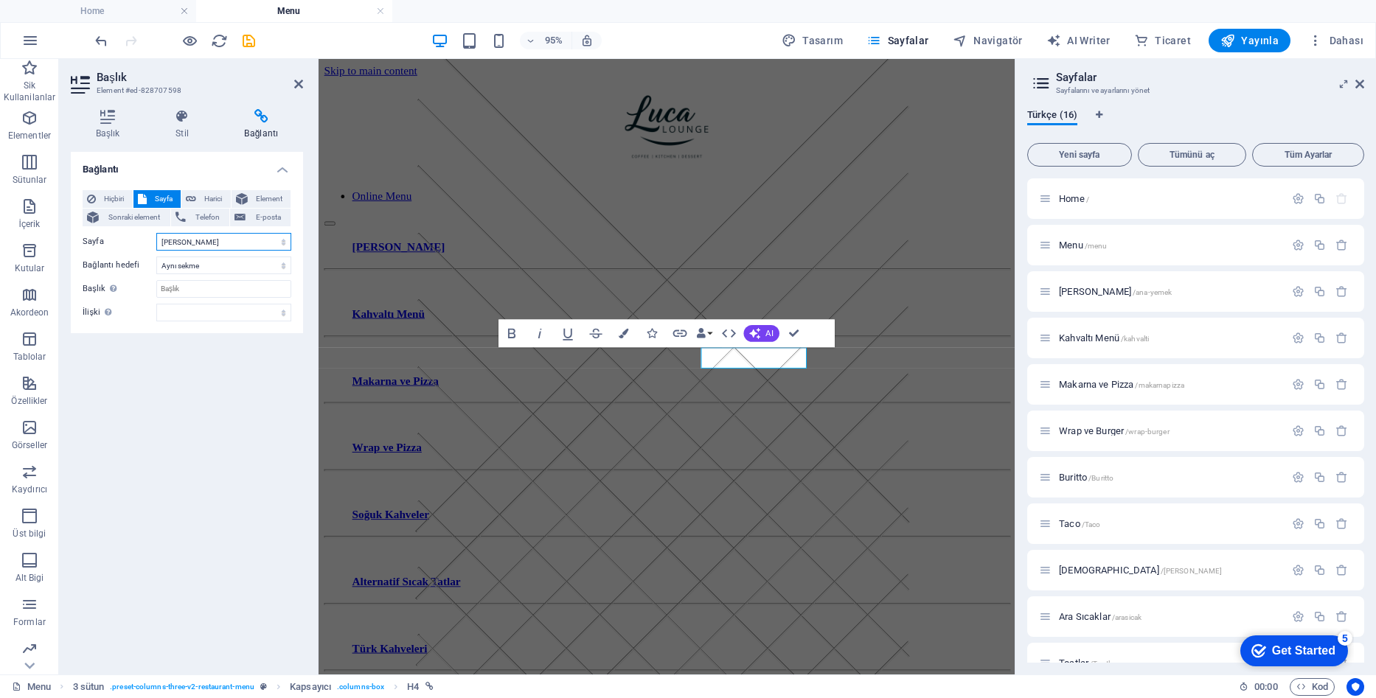
click at [202, 240] on select "Home Menu Ana Yemekler Kahvaltı Menü Makarna ve Pizza Wrap ve Burger Buritto Ta…" at bounding box center [223, 242] width 135 height 18
select select "5"
click at [156, 233] on select "Home Menu Ana Yemekler Kahvaltı Menü Makarna ve Pizza Wrap ve Burger Buritto Ta…" at bounding box center [223, 242] width 135 height 18
click at [408, 532] on div "Soğuk Kahveler" at bounding box center [685, 538] width 662 height 13
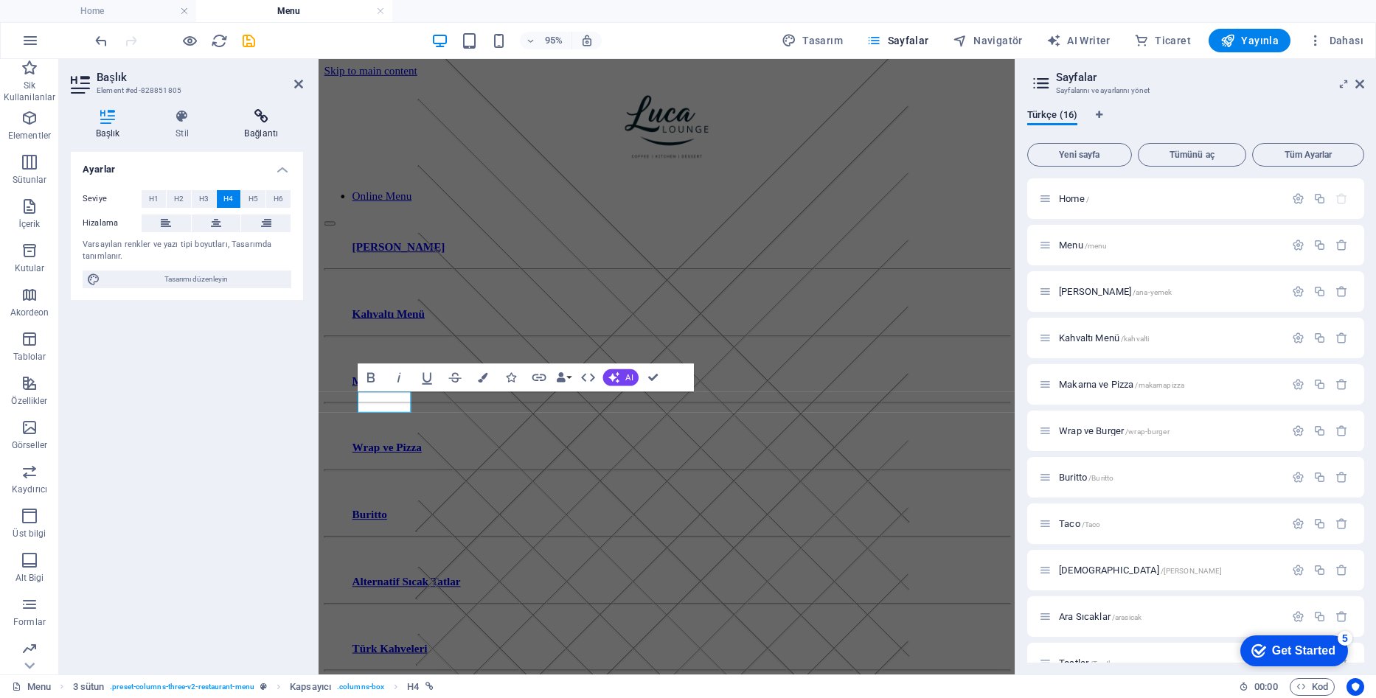
click at [257, 130] on h4 "Bağlantı" at bounding box center [261, 124] width 83 height 31
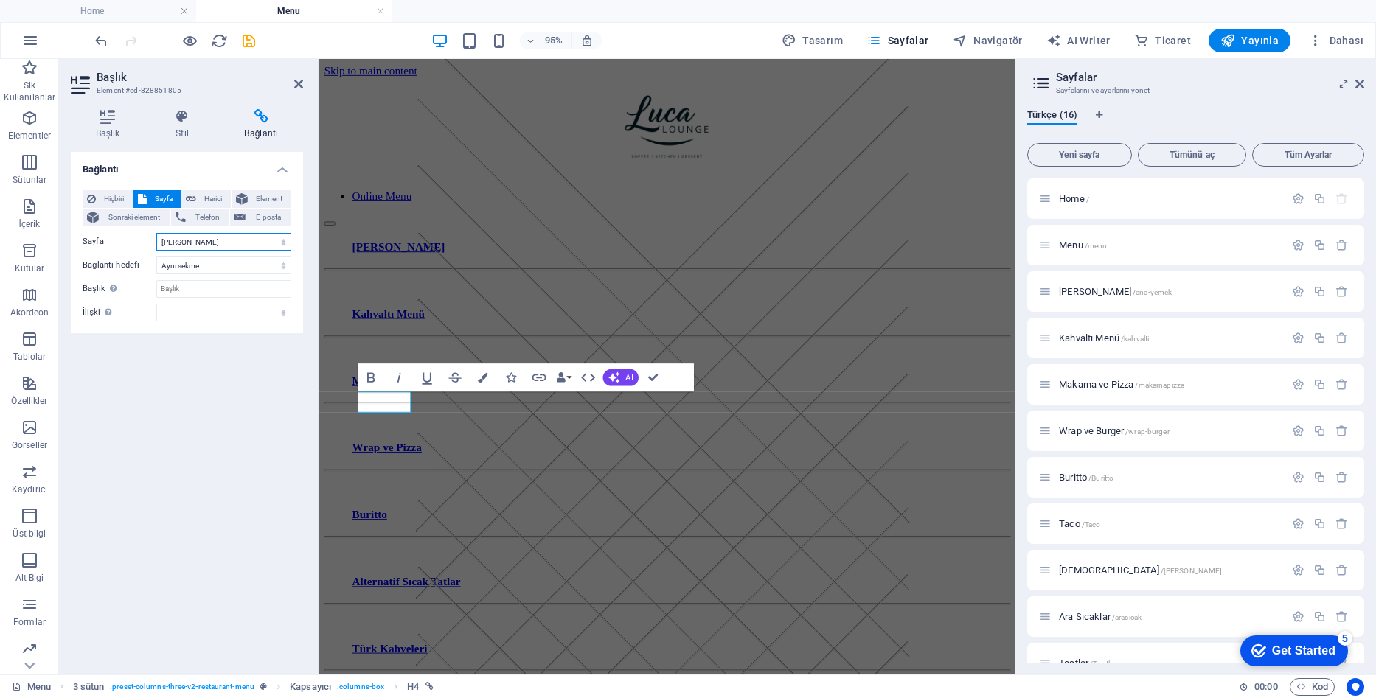
click at [225, 240] on select "Home Menu Ana Yemekler Kahvaltı Menü Makarna ve Pizza Wrap ve Burger Buritto Ta…" at bounding box center [223, 242] width 135 height 18
select select "6"
click at [156, 233] on select "Home Menu Ana Yemekler Kahvaltı Menü Makarna ve Pizza Wrap ve Burger Buritto Ta…" at bounding box center [223, 242] width 135 height 18
click at [753, 603] on div "Alternatif Sıcak Tatlar" at bounding box center [685, 609] width 662 height 13
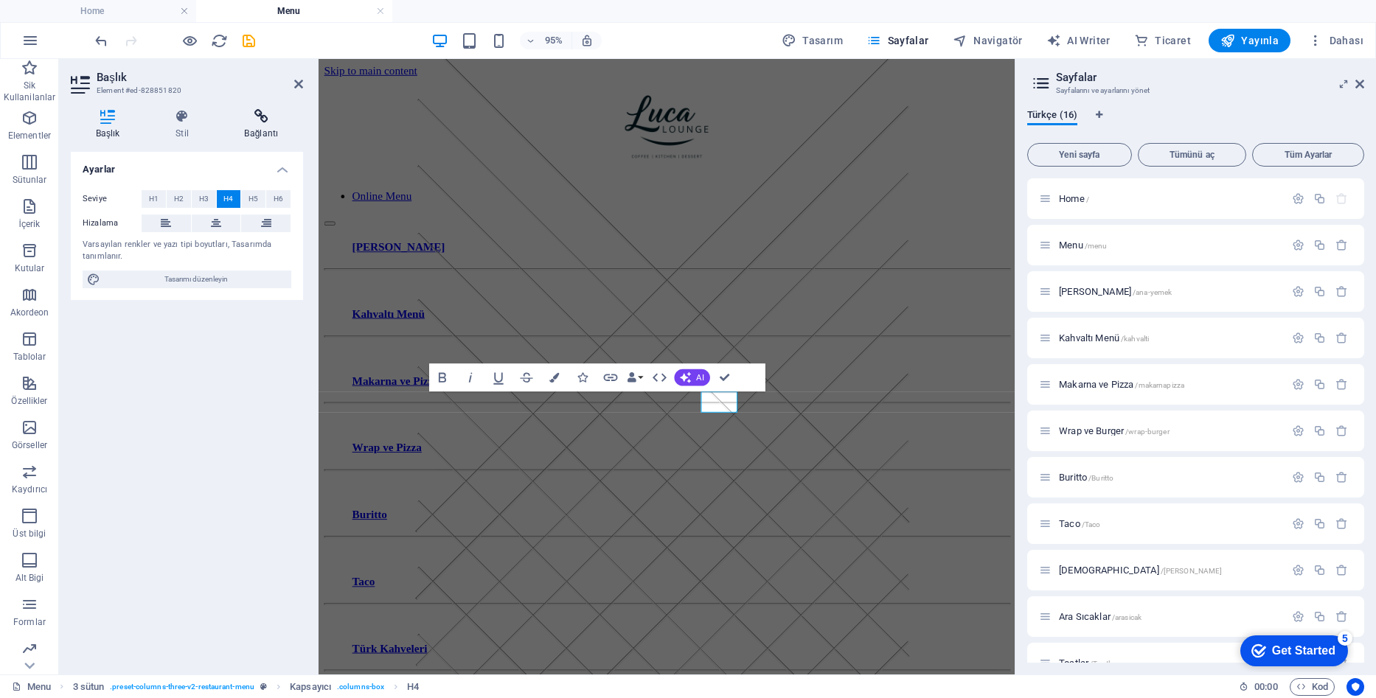
click at [254, 116] on icon at bounding box center [261, 116] width 83 height 15
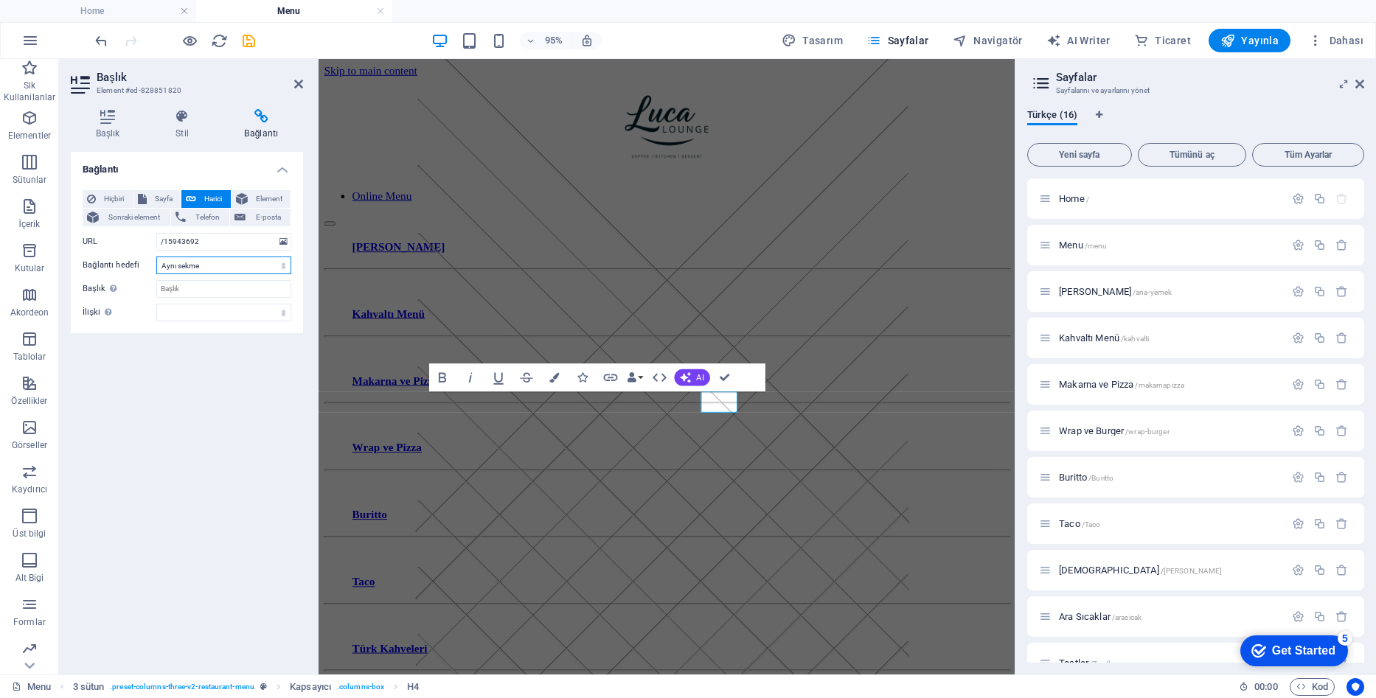
click at [245, 265] on select "Yeni sekme Aynı sekme Kaplama" at bounding box center [223, 266] width 135 height 18
click at [242, 247] on input "/15943692" at bounding box center [223, 242] width 135 height 18
click at [166, 196] on span "Sayfa" at bounding box center [164, 199] width 26 height 18
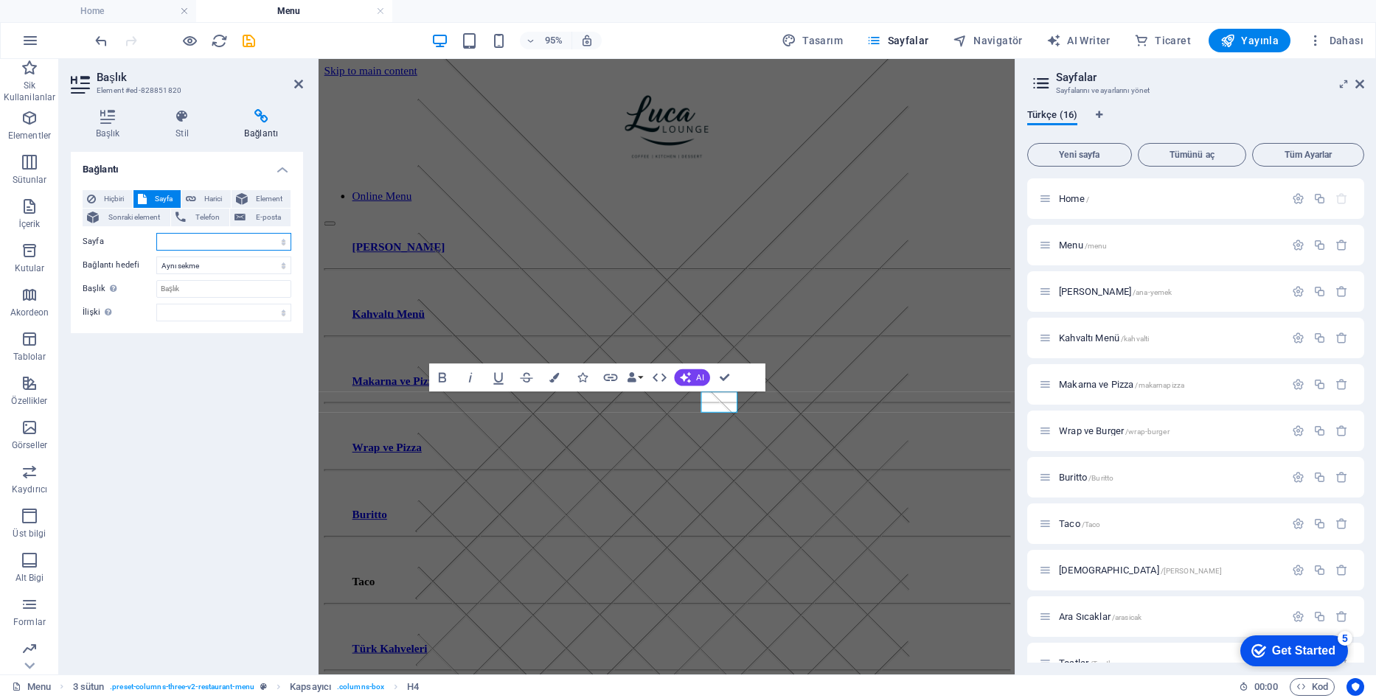
click at [204, 243] on select "Home Menu Ana Yemekler Kahvaltı Menü Makarna ve Pizza Wrap ve Burger Buritto Ta…" at bounding box center [223, 242] width 135 height 18
select select "7"
click at [156, 233] on select "Home Menu Ana Yemekler Kahvaltı Menü Makarna ve Pizza Wrap ve Burger Buritto Ta…" at bounding box center [223, 242] width 135 height 18
click at [426, 673] on div "Türk Kahveleri" at bounding box center [685, 679] width 662 height 13
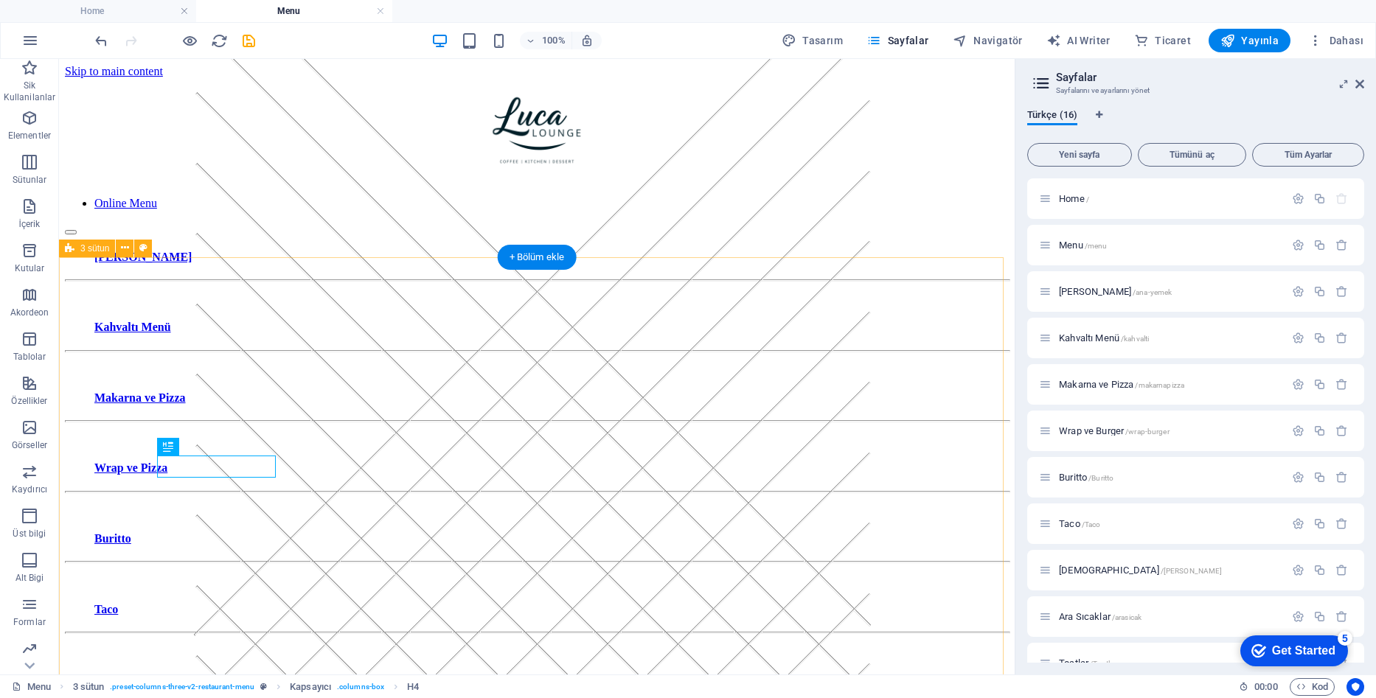
click at [166, 673] on div "Türk Kahveleri" at bounding box center [536, 679] width 885 height 13
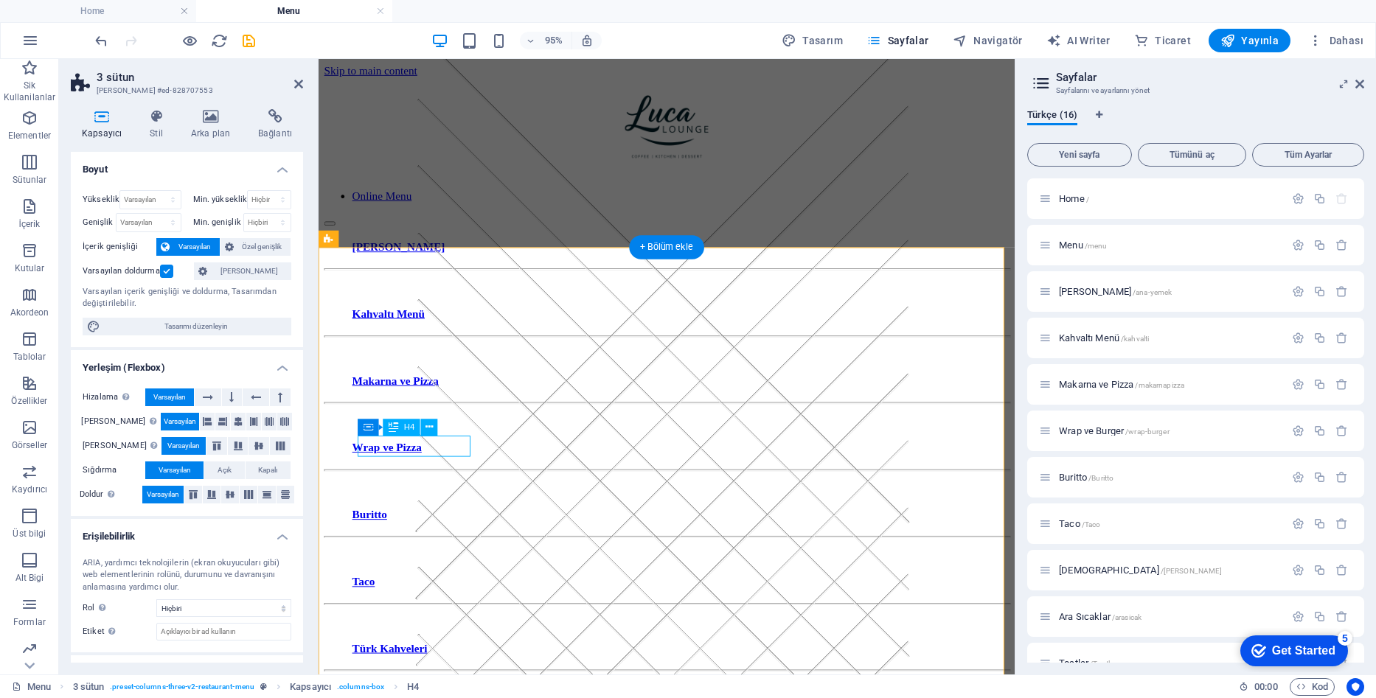
click at [423, 673] on div "Türk Kahveleri" at bounding box center [685, 679] width 662 height 13
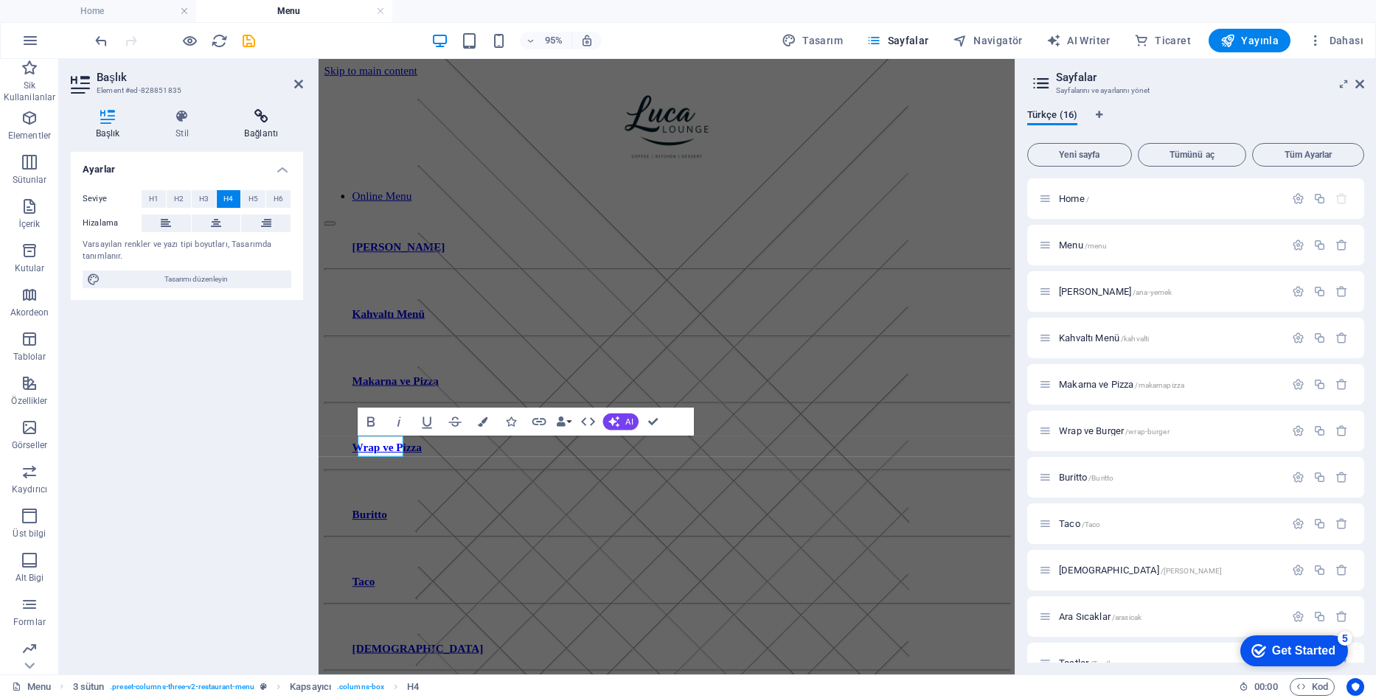
click at [243, 127] on h4 "Bağlantı" at bounding box center [261, 124] width 83 height 31
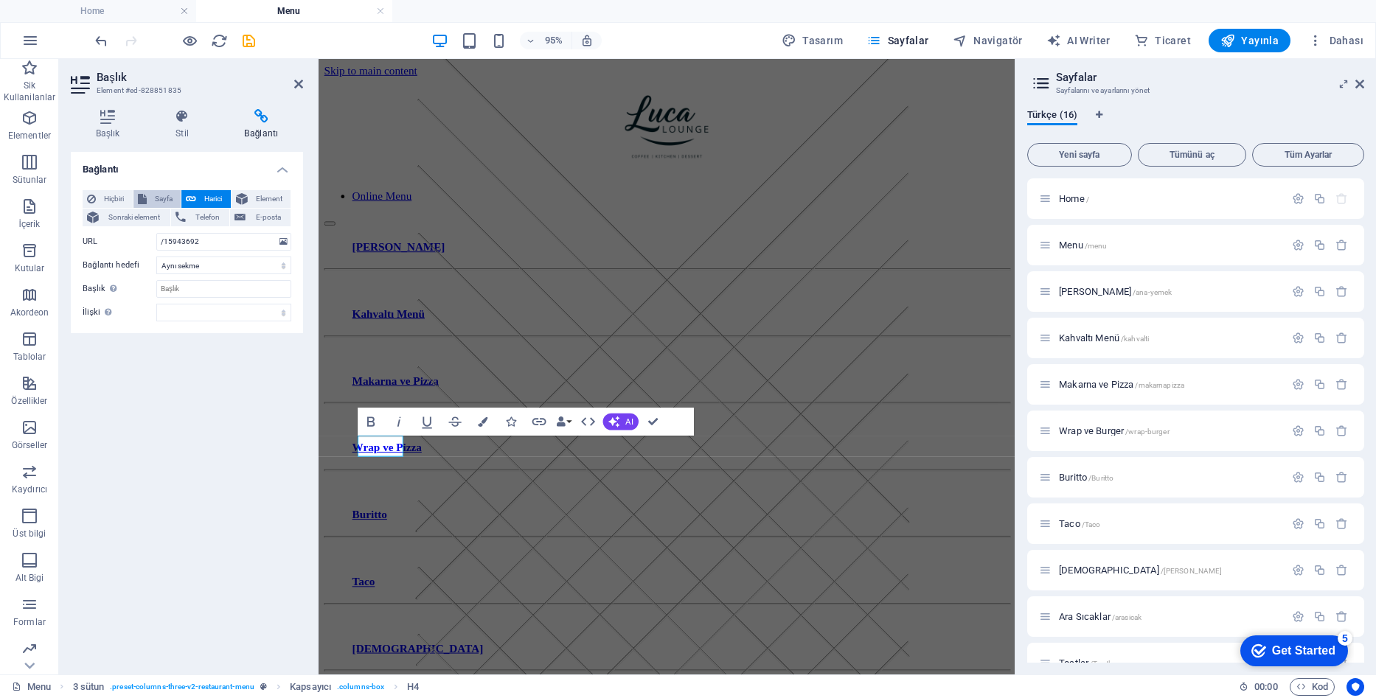
click at [163, 198] on span "Sayfa" at bounding box center [164, 199] width 26 height 18
click at [187, 240] on select "Home Menu Ana Yemekler Kahvaltı Menü Makarna ve Pizza Wrap ve Burger Buritto Ta…" at bounding box center [223, 242] width 135 height 18
select select "8"
click at [156, 233] on select "Home Menu Ana Yemekler Kahvaltı Menü Makarna ve Pizza Wrap ve Burger Buritto Ta…" at bounding box center [223, 242] width 135 height 18
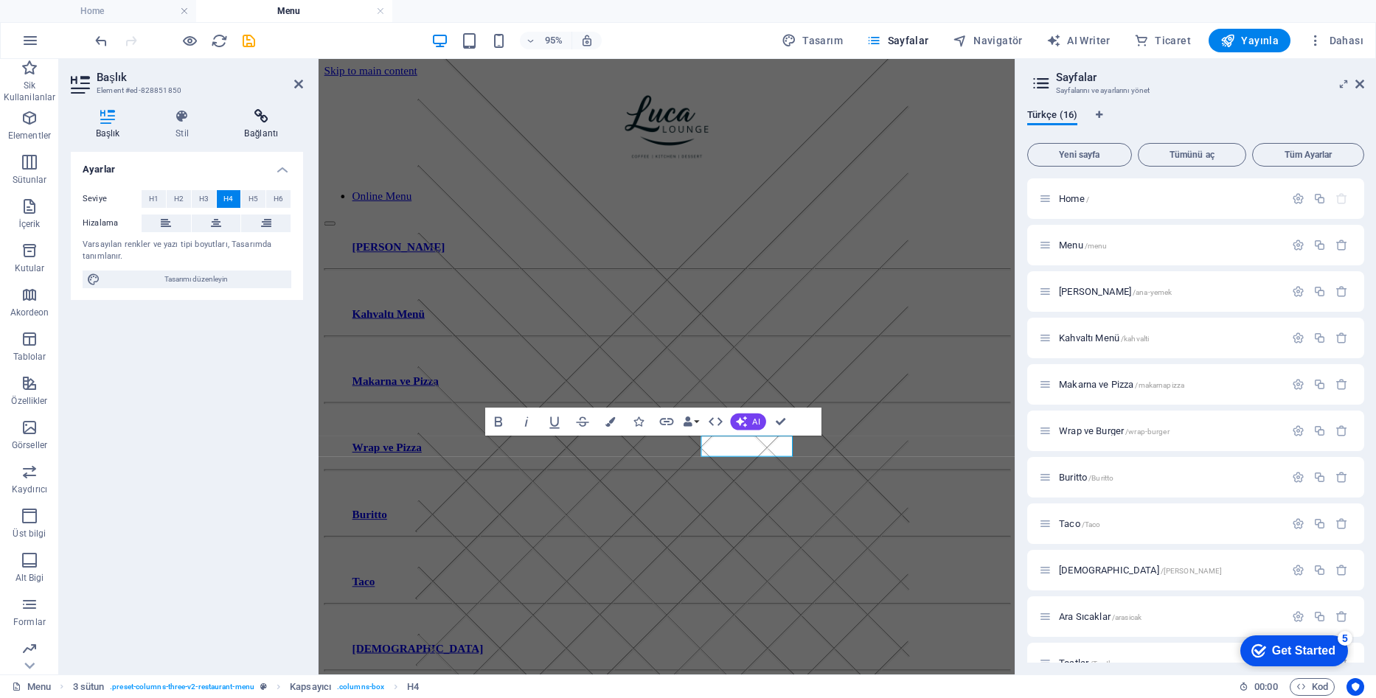
click at [247, 114] on icon at bounding box center [261, 116] width 83 height 15
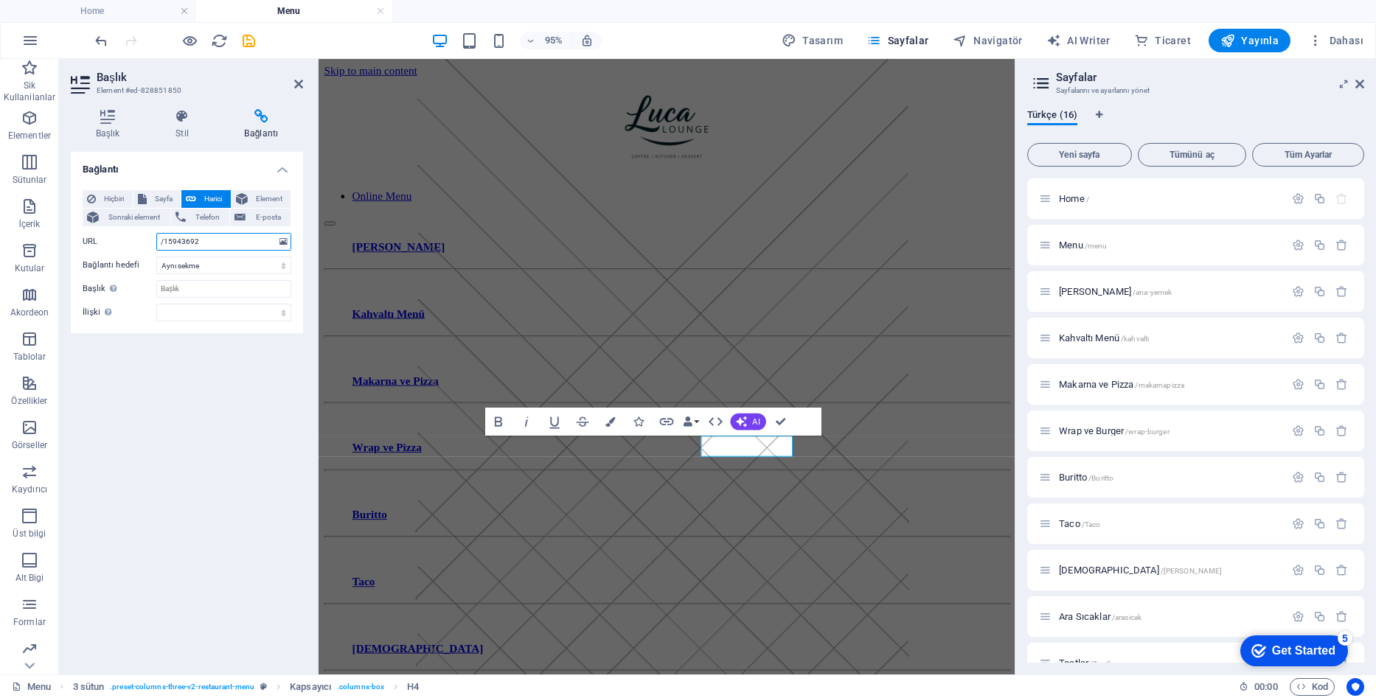
click at [184, 243] on input "/15943692" at bounding box center [223, 242] width 135 height 18
click at [163, 194] on span "Sayfa" at bounding box center [164, 199] width 26 height 18
click at [219, 242] on select "Home Menu Ana Yemekler Kahvaltı Menü Makarna ve Pizza Wrap ve Burger Buritto Ta…" at bounding box center [223, 242] width 135 height 18
select select "9"
click at [156, 233] on select "Home Menu Ana Yemekler Kahvaltı Menü Makarna ve Pizza Wrap ve Burger Buritto Ta…" at bounding box center [223, 242] width 135 height 18
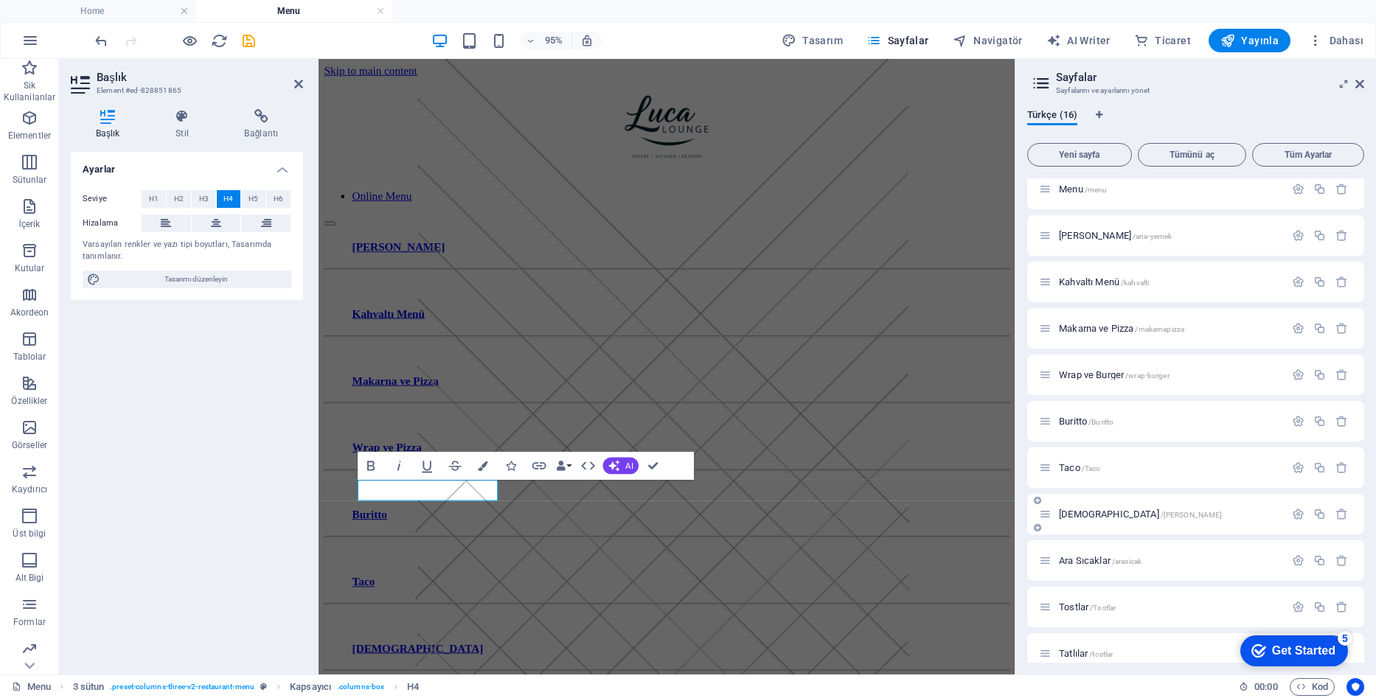
scroll to position [74, 0]
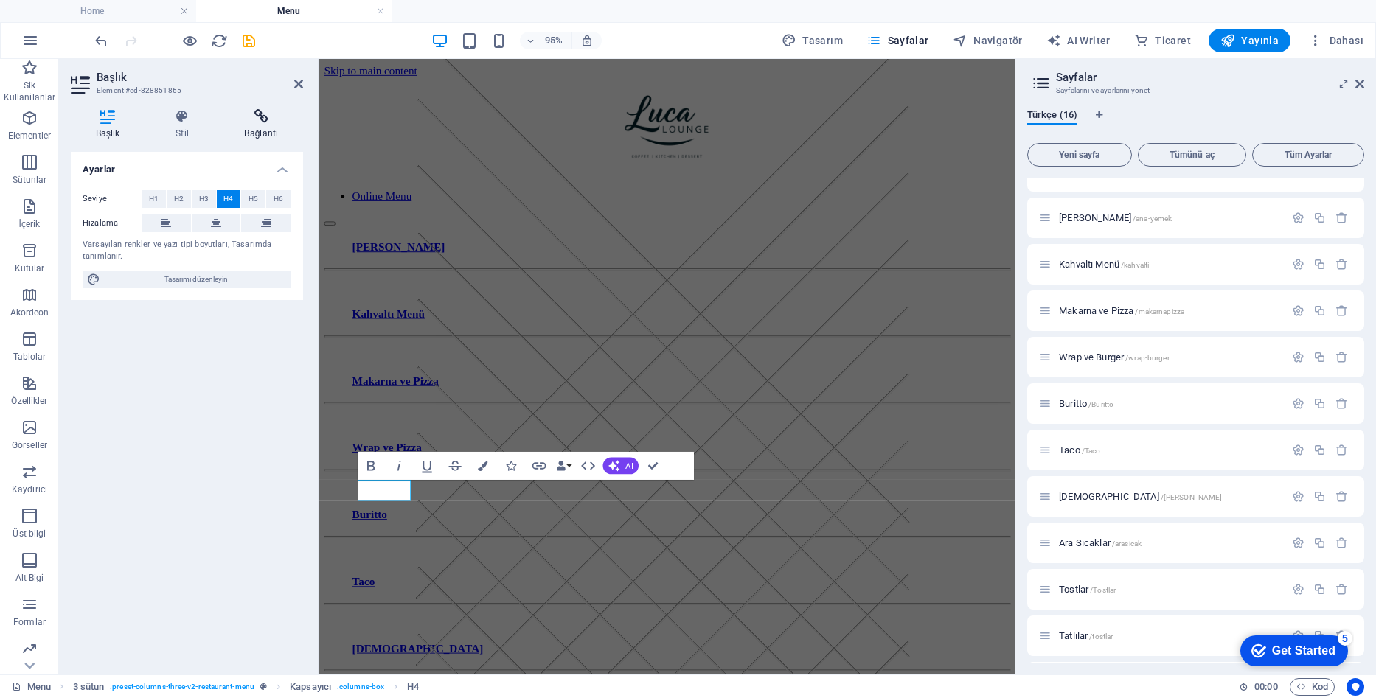
click at [255, 112] on icon at bounding box center [261, 116] width 83 height 15
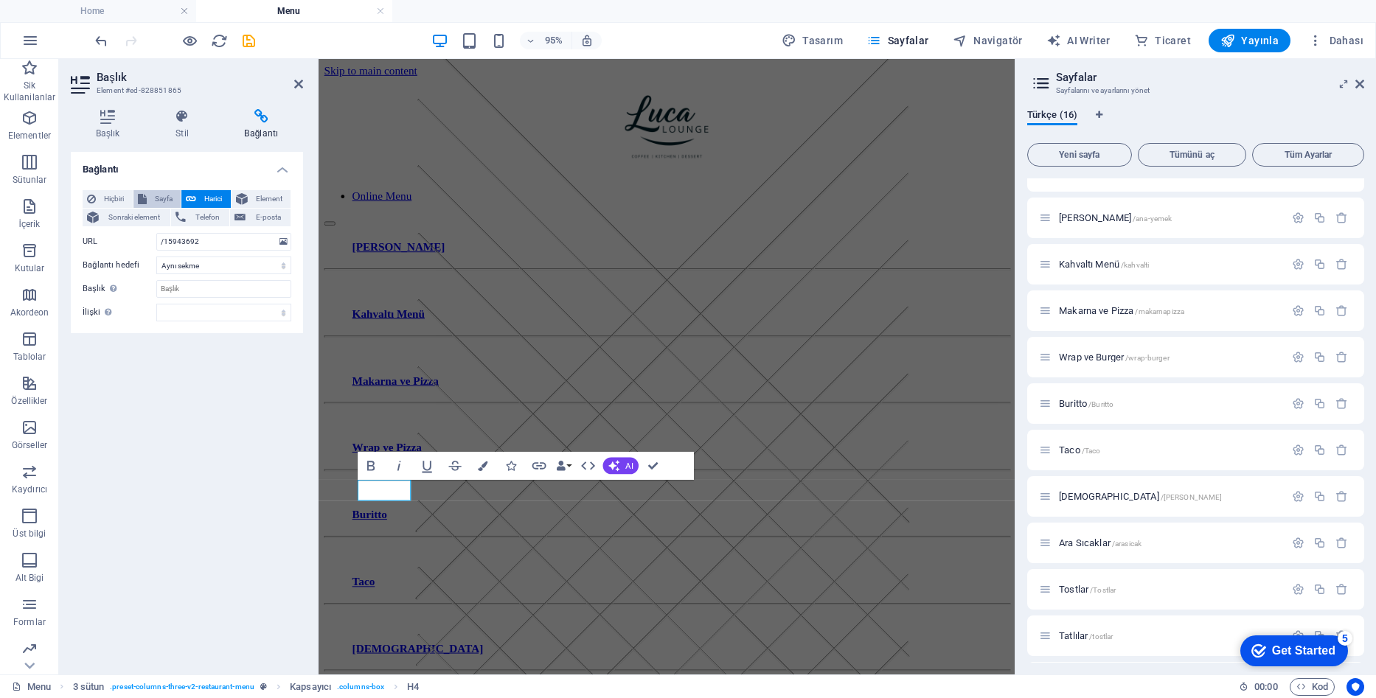
click at [160, 200] on span "Sayfa" at bounding box center [164, 199] width 26 height 18
click at [192, 244] on select "Home Menu Ana Yemekler Kahvaltı Menü Makarna ve Pizza Wrap ve Burger Buritto Ta…" at bounding box center [223, 242] width 135 height 18
select select "10"
click at [156, 233] on select "Home Menu Ana Yemekler Kahvaltı Menü Makarna ve Pizza Wrap ve Burger Buritto Ta…" at bounding box center [223, 242] width 135 height 18
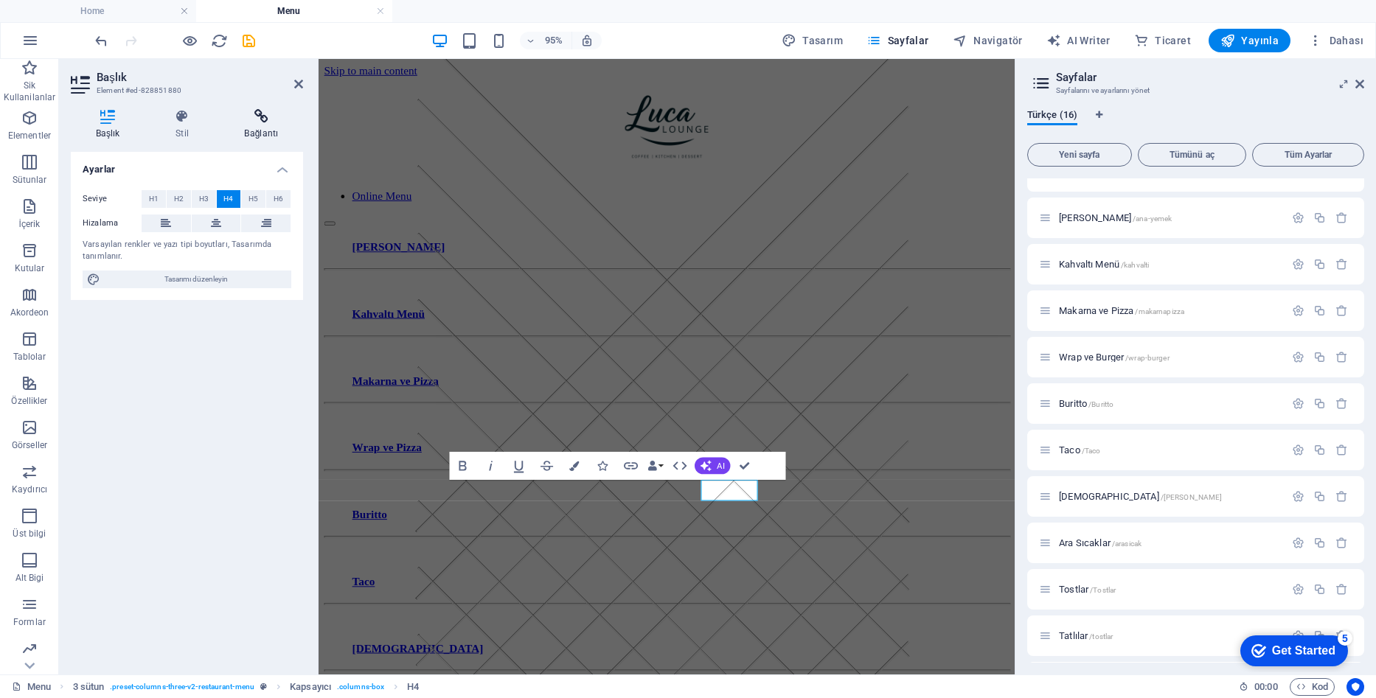
click at [272, 120] on icon at bounding box center [261, 116] width 83 height 15
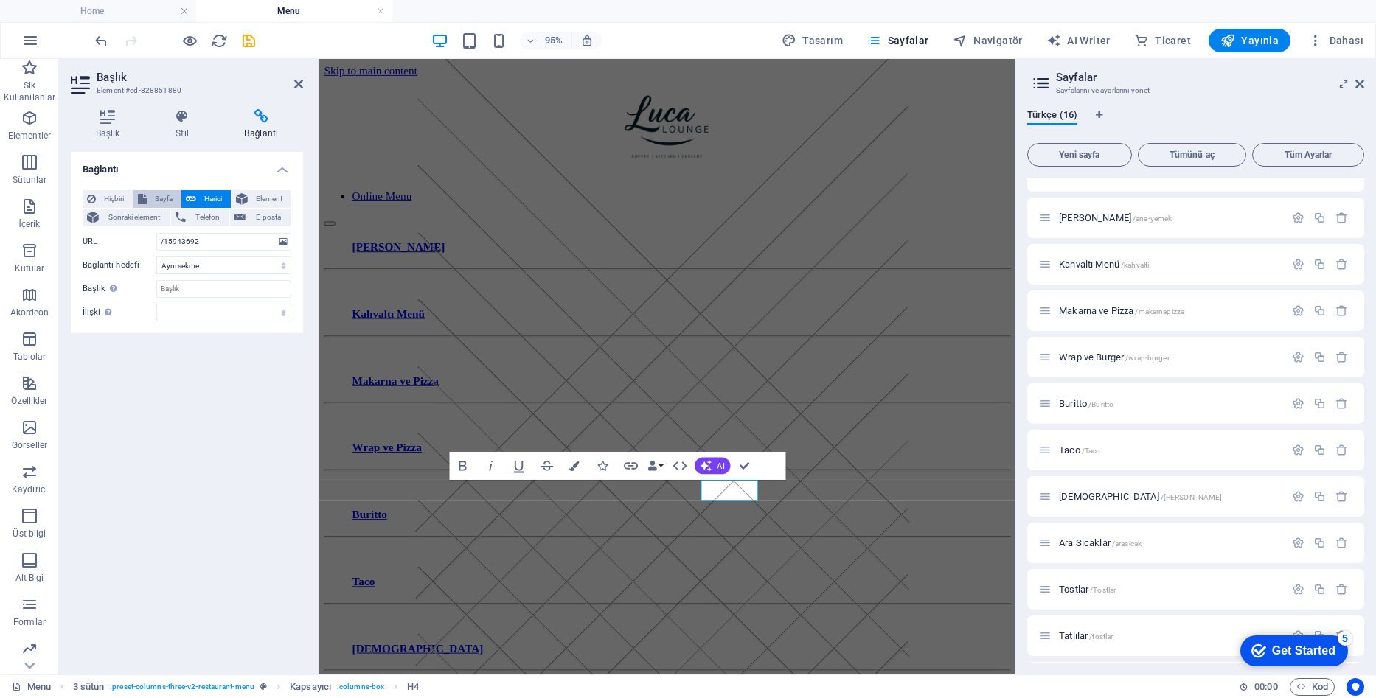
click at [153, 198] on span "Sayfa" at bounding box center [164, 199] width 26 height 18
click at [191, 246] on select "Home Menu Ana Yemekler Kahvaltı Menü Makarna ve Pizza Wrap ve Burger Buritto Ta…" at bounding box center [223, 242] width 135 height 18
select select "11"
click at [156, 233] on select "Home Menu Ana Yemekler Kahvaltı Menü Makarna ve Pizza Wrap ve Burger Buritto Ta…" at bounding box center [223, 242] width 135 height 18
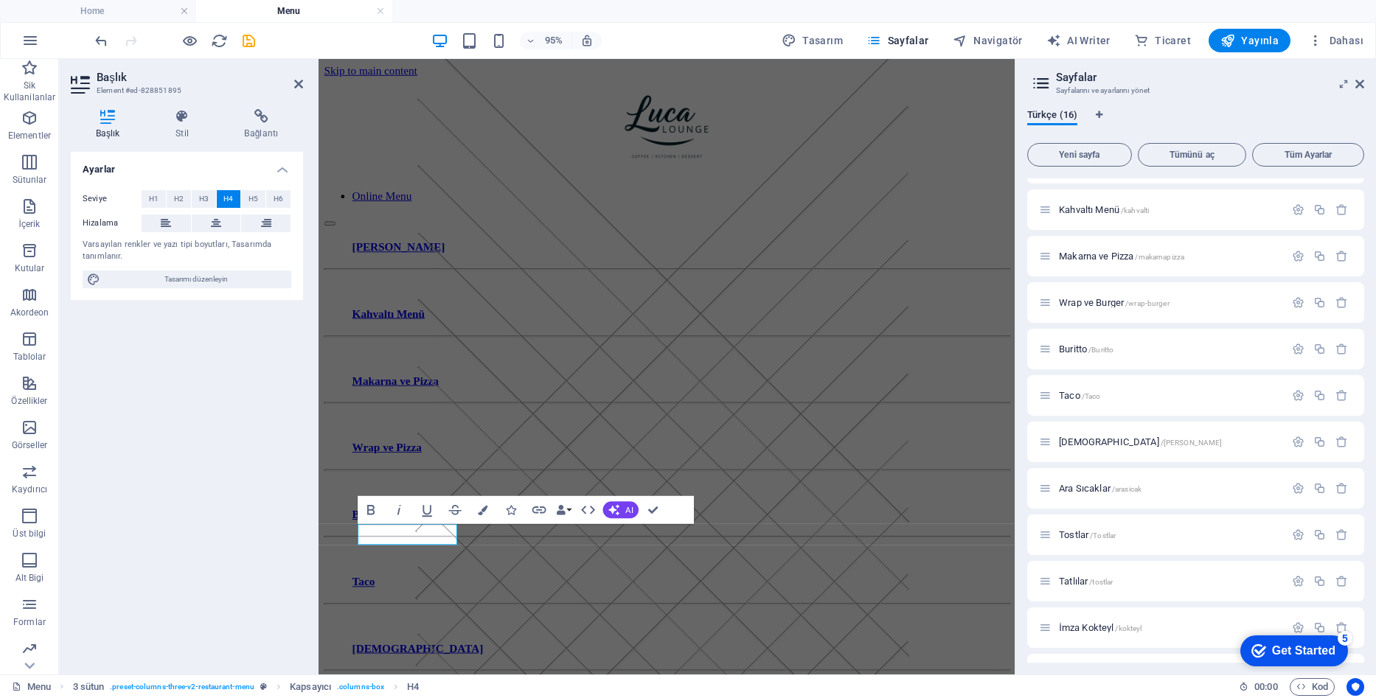
scroll to position [147, 0]
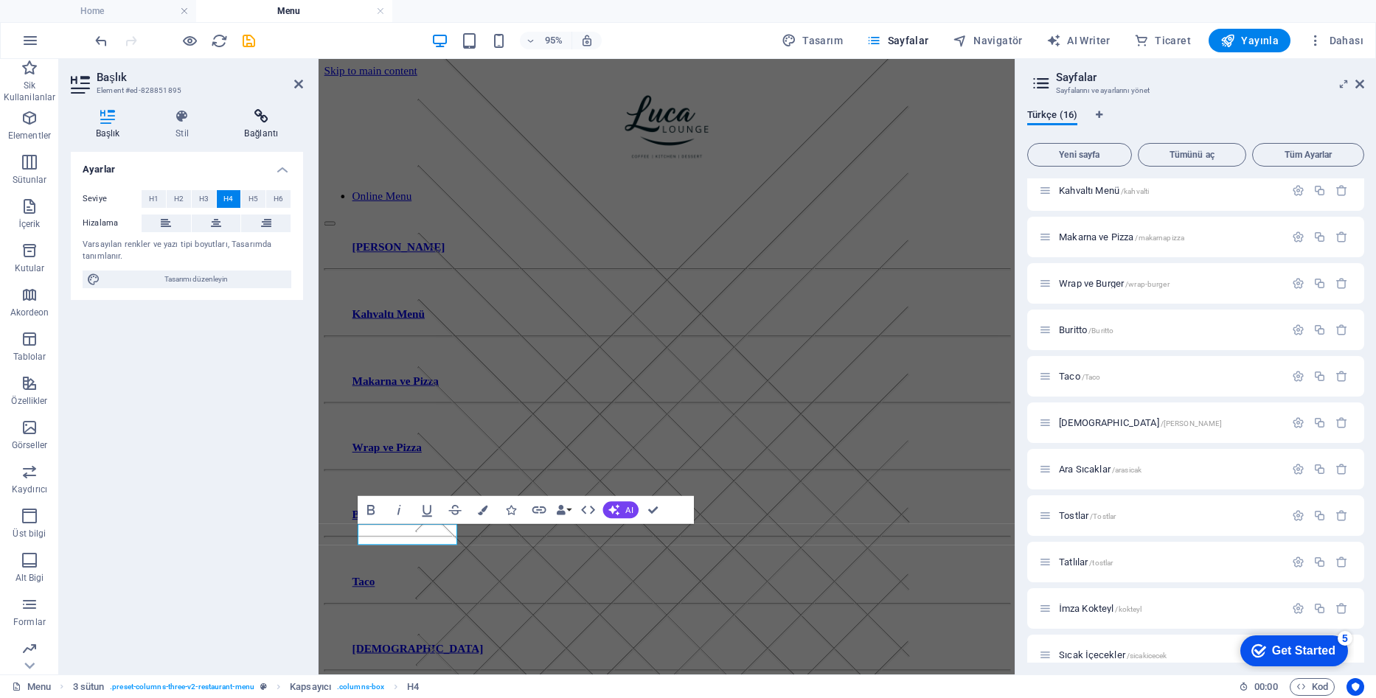
click at [246, 116] on icon at bounding box center [261, 116] width 83 height 15
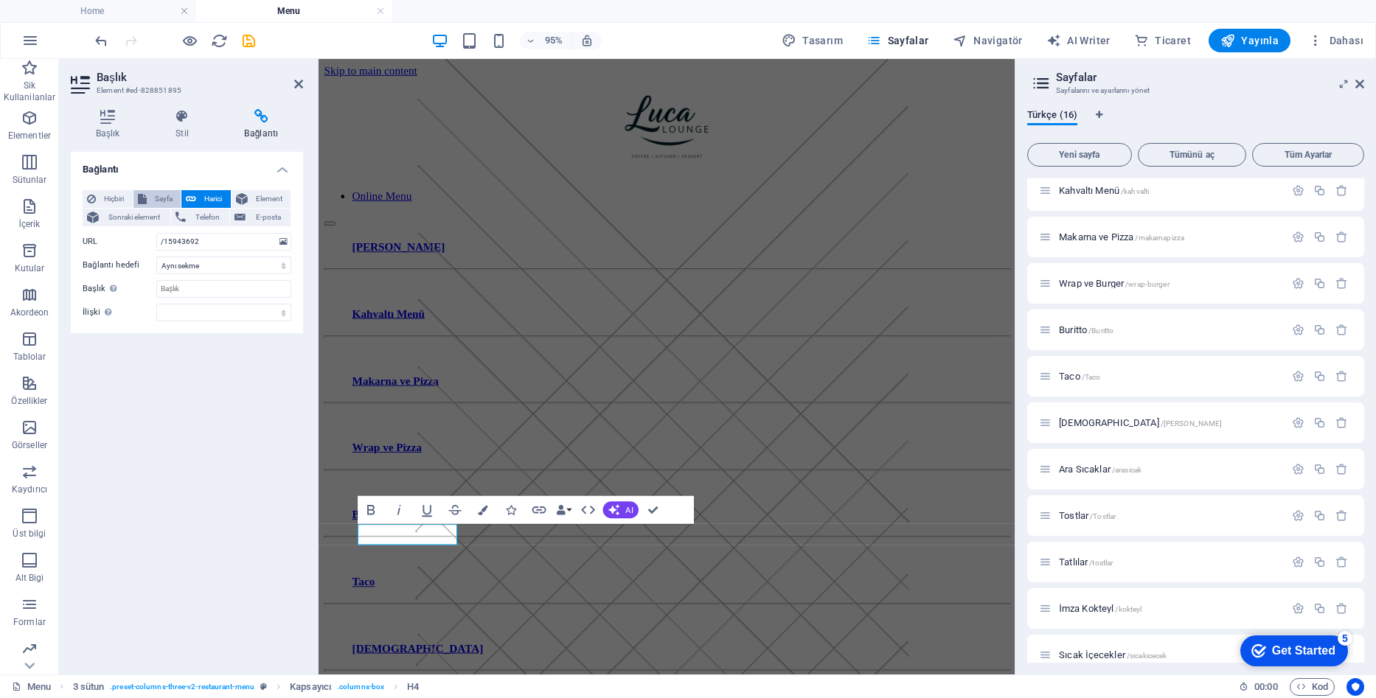
click at [155, 201] on span "Sayfa" at bounding box center [164, 199] width 26 height 18
click at [187, 249] on select "Home Menu Ana Yemekler Kahvaltı Menü Makarna ve Pizza Wrap ve Burger Buritto Ta…" at bounding box center [223, 242] width 135 height 18
select select "12"
click at [156, 233] on select "Home Menu Ana Yemekler Kahvaltı Menü Makarna ve Pizza Wrap ve Burger Buritto Ta…" at bounding box center [223, 242] width 135 height 18
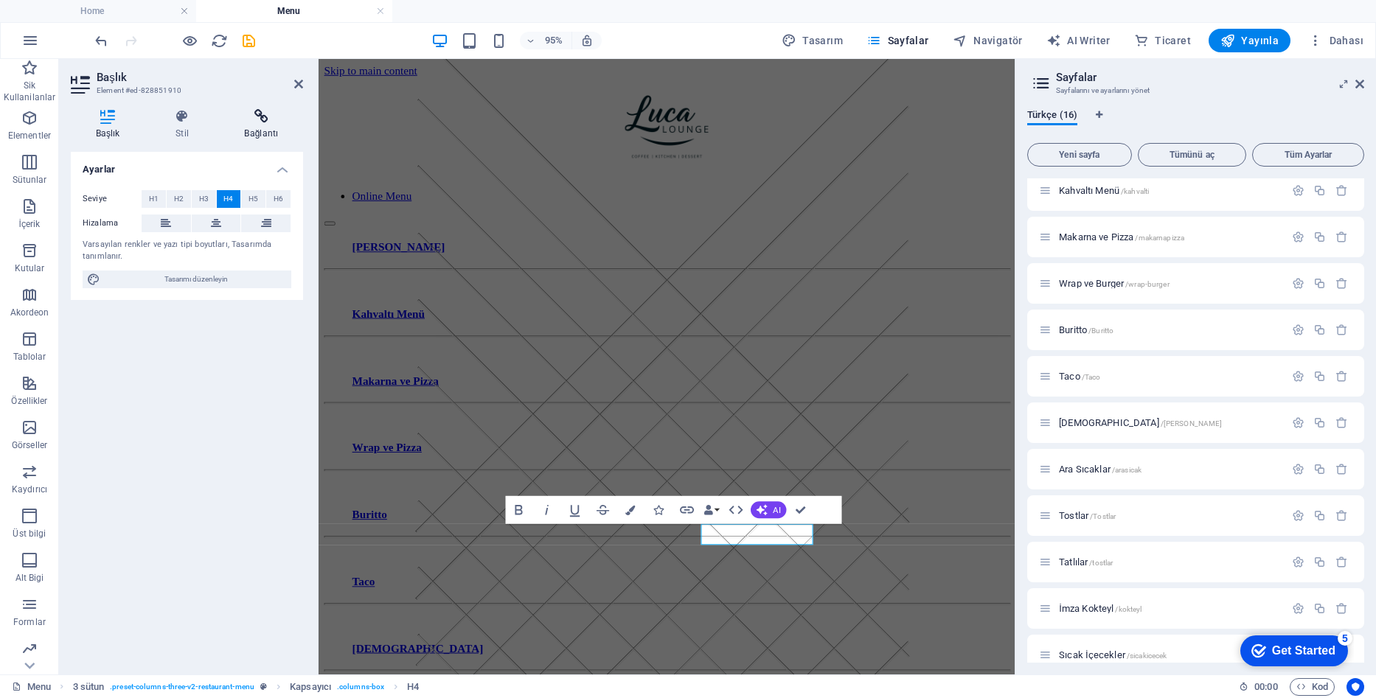
click at [246, 122] on icon at bounding box center [261, 116] width 83 height 15
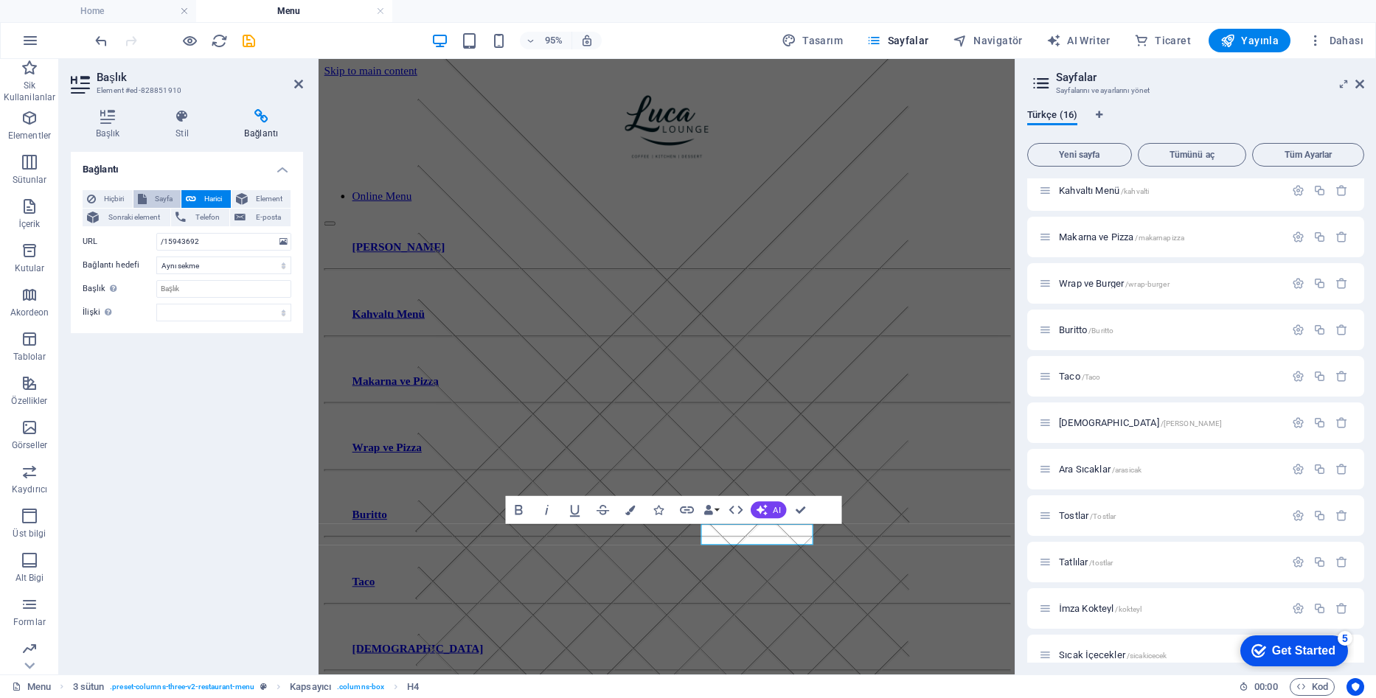
click at [156, 197] on span "Sayfa" at bounding box center [164, 199] width 26 height 18
click at [207, 246] on select "Home Menu Ana Yemekler Kahvaltı Menü Makarna ve Pizza Wrap ve Burger Buritto Ta…" at bounding box center [223, 242] width 135 height 18
select select "13"
click at [156, 233] on select "Home Menu Ana Yemekler Kahvaltı Menü Makarna ve Pizza Wrap ve Burger Buritto Ta…" at bounding box center [223, 242] width 135 height 18
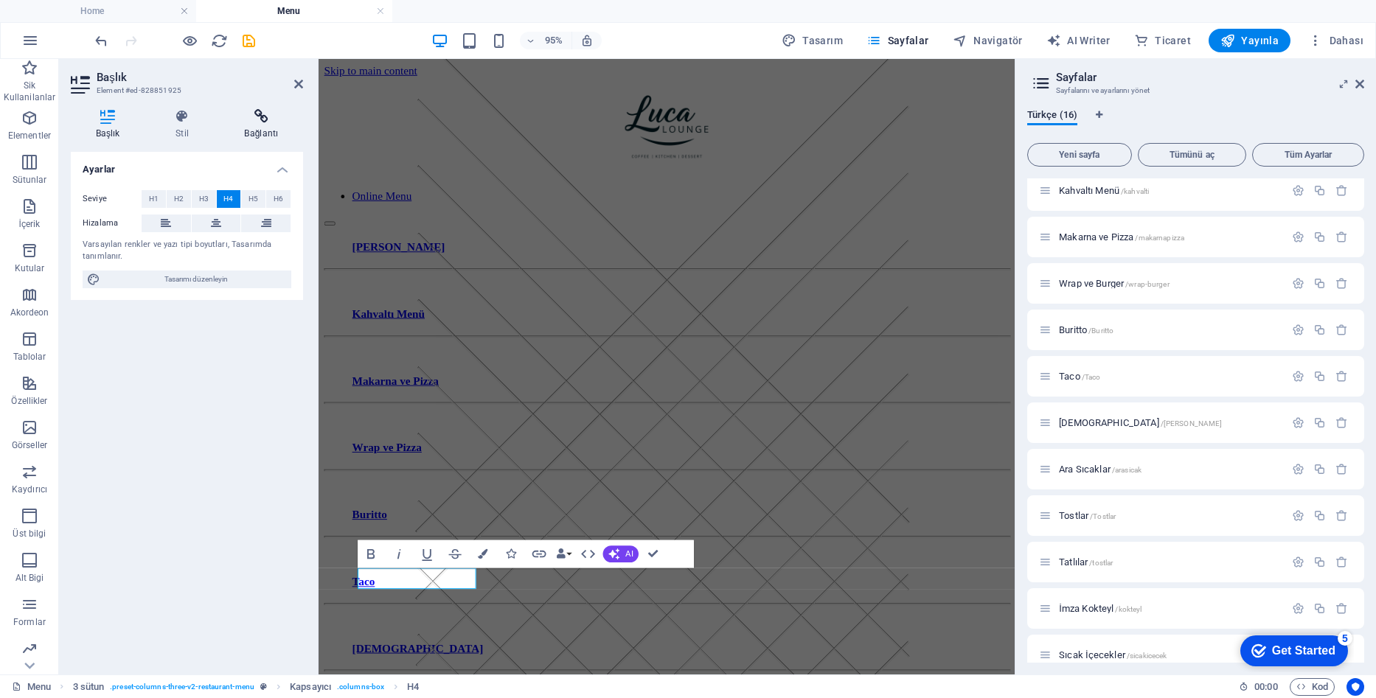
click at [274, 131] on h4 "Bağlantı" at bounding box center [261, 124] width 83 height 31
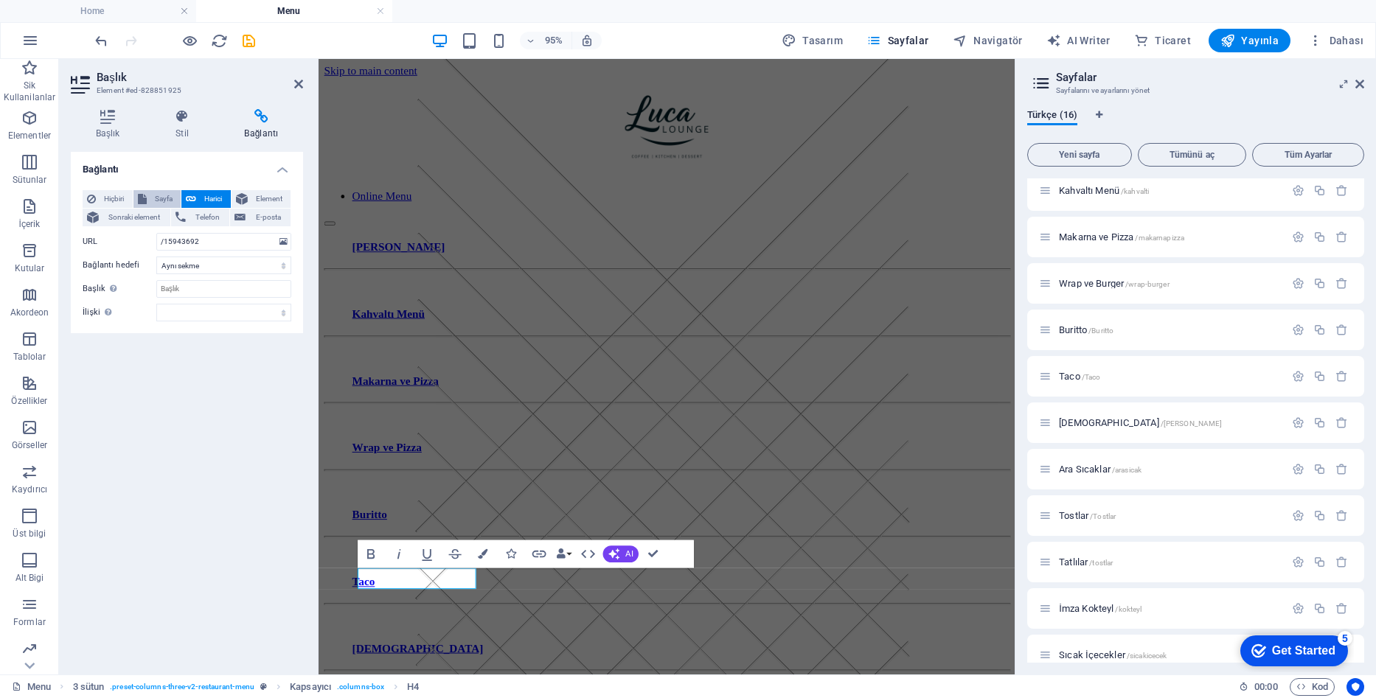
click at [173, 192] on span "Sayfa" at bounding box center [164, 199] width 26 height 18
click at [193, 242] on select "Home Menu Ana Yemekler Kahvaltı Menü Makarna ve Pizza Wrap ve Burger Buritto Ta…" at bounding box center [223, 242] width 135 height 18
select select "14"
click at [156, 233] on select "Home Menu Ana Yemekler Kahvaltı Menü Makarna ve Pizza Wrap ve Burger Buritto Ta…" at bounding box center [223, 242] width 135 height 18
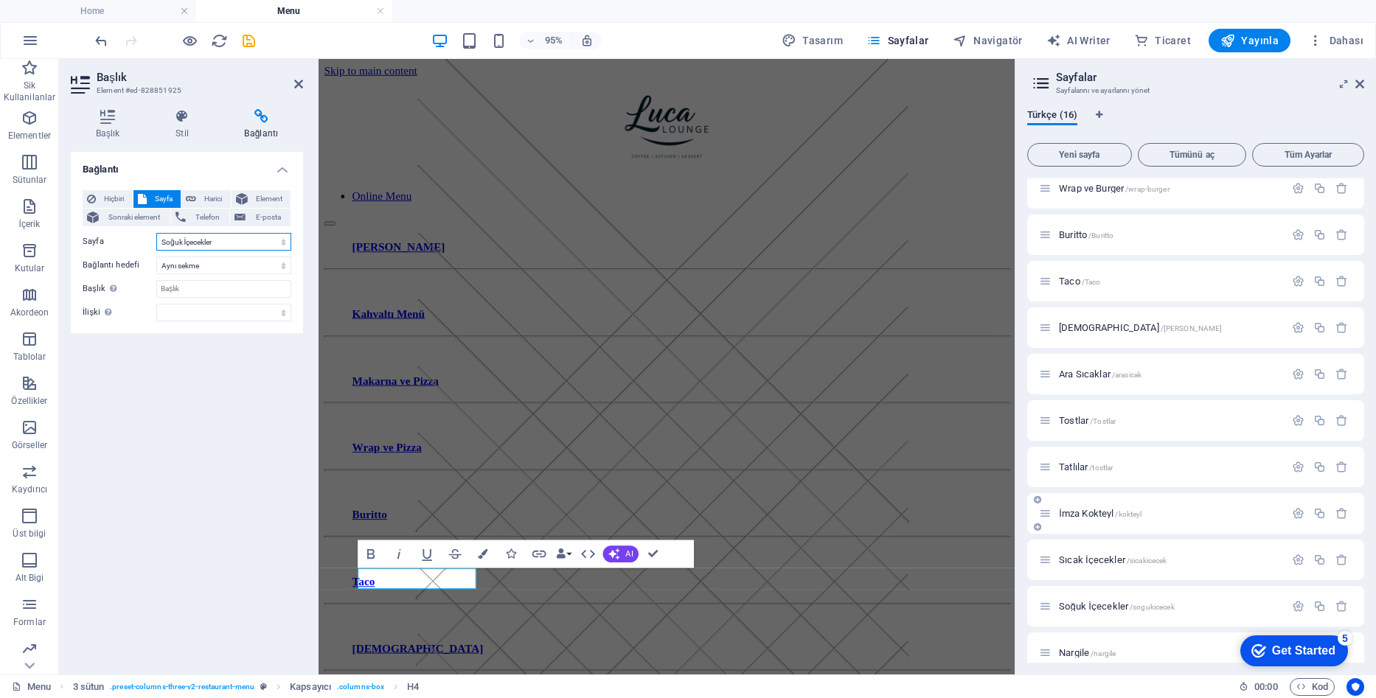
scroll to position [259, 0]
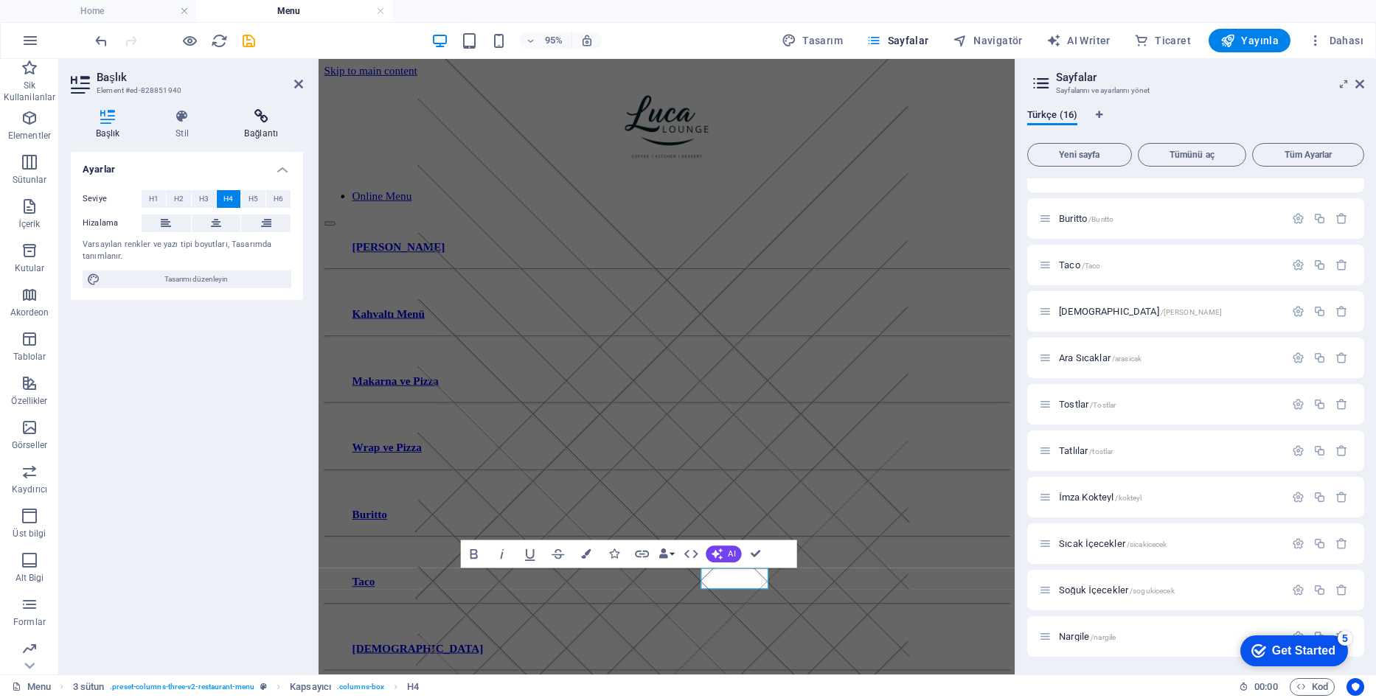
click at [268, 116] on icon at bounding box center [261, 116] width 83 height 15
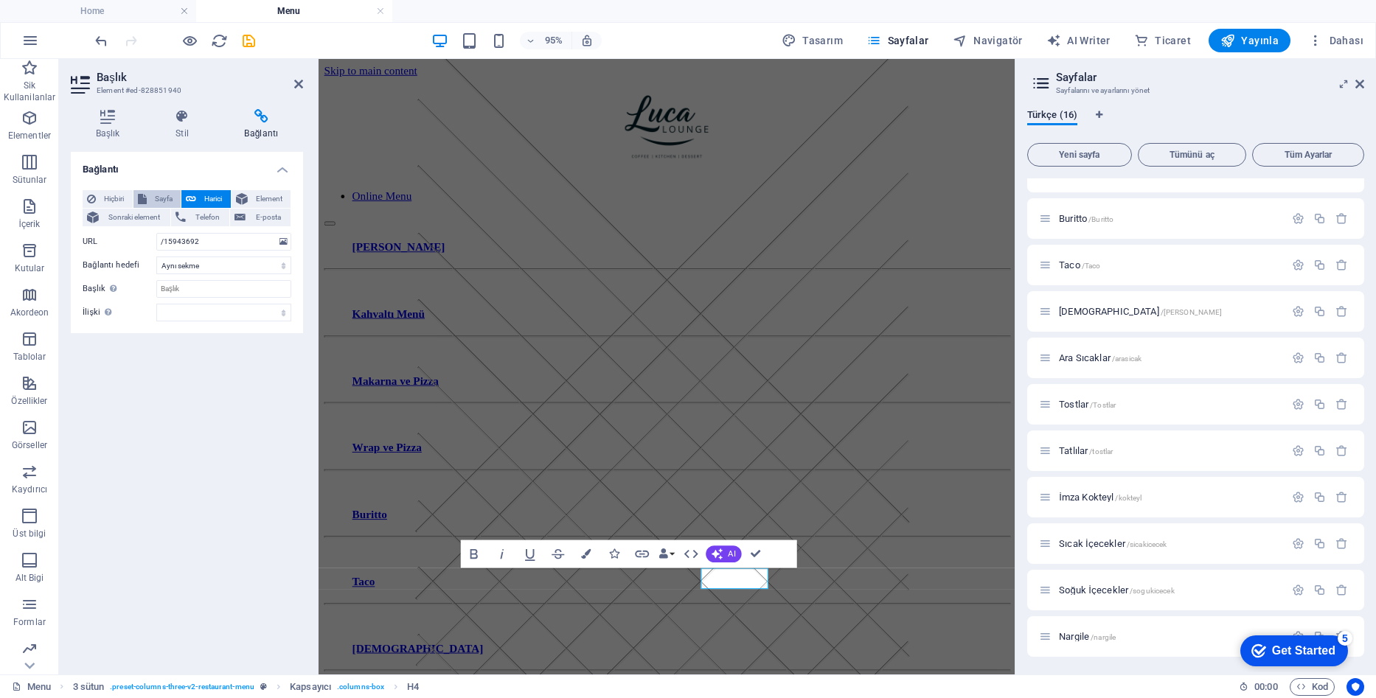
click at [156, 198] on span "Sayfa" at bounding box center [164, 199] width 26 height 18
click at [189, 244] on select "Home Menu Ana Yemekler Kahvaltı Menü Makarna ve Pizza Wrap ve Burger Buritto Ta…" at bounding box center [223, 242] width 135 height 18
select select "15"
click at [156, 233] on select "Home Menu Ana Yemekler Kahvaltı Menü Makarna ve Pizza Wrap ve Burger Buritto Ta…" at bounding box center [223, 242] width 135 height 18
click at [1140, 645] on div "Nargile /nargile" at bounding box center [1195, 636] width 337 height 41
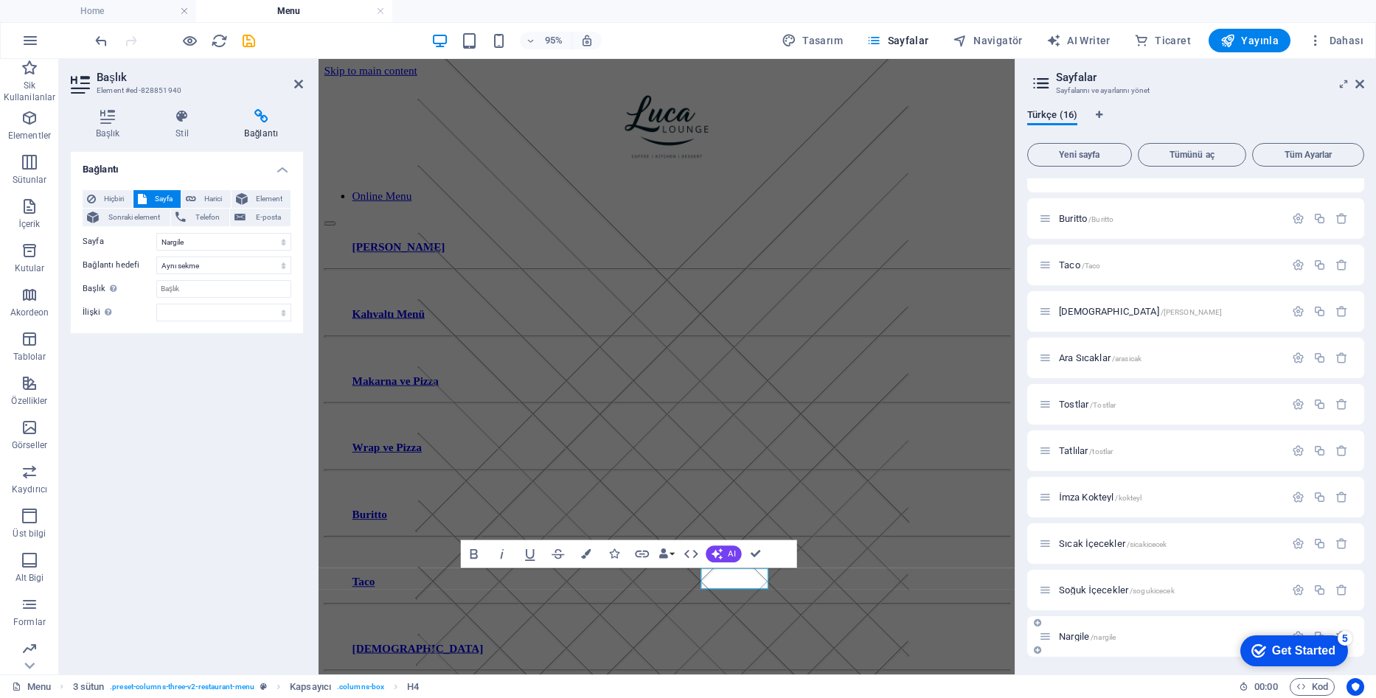
click at [1103, 632] on span "Nargile /nargile" at bounding box center [1087, 636] width 57 height 11
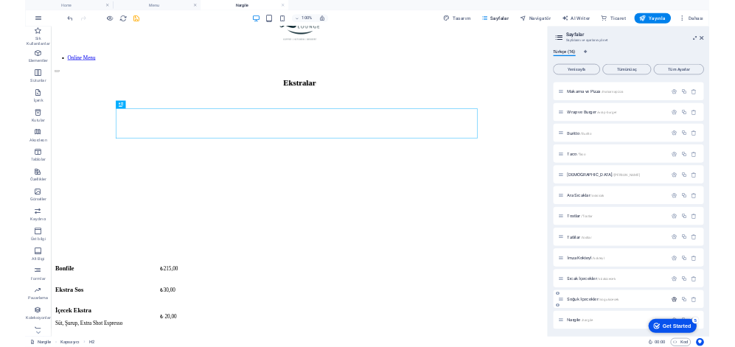
scroll to position [180, 0]
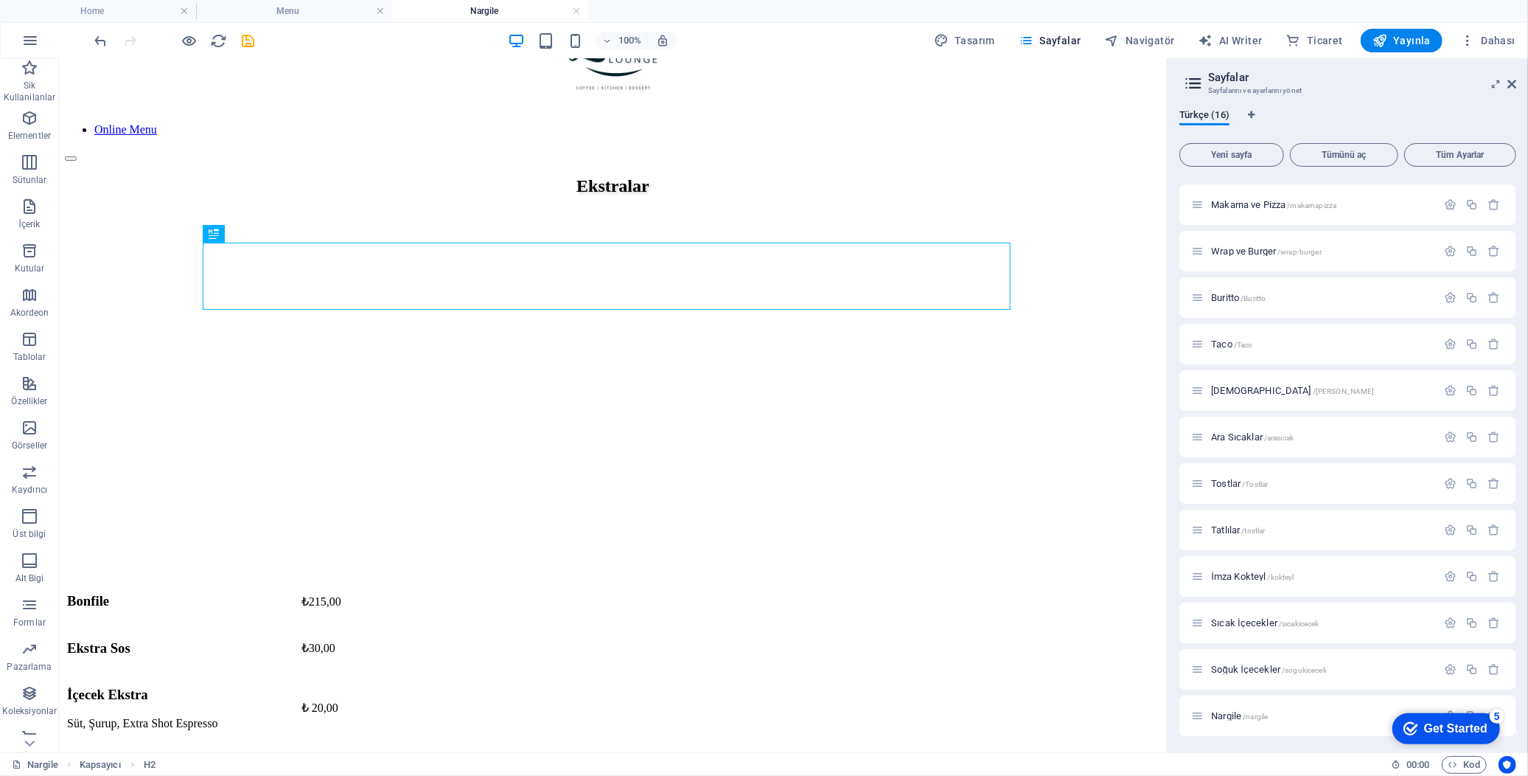
click at [1375, 697] on div "checkmark Get Started 5" at bounding box center [1446, 727] width 108 height 31
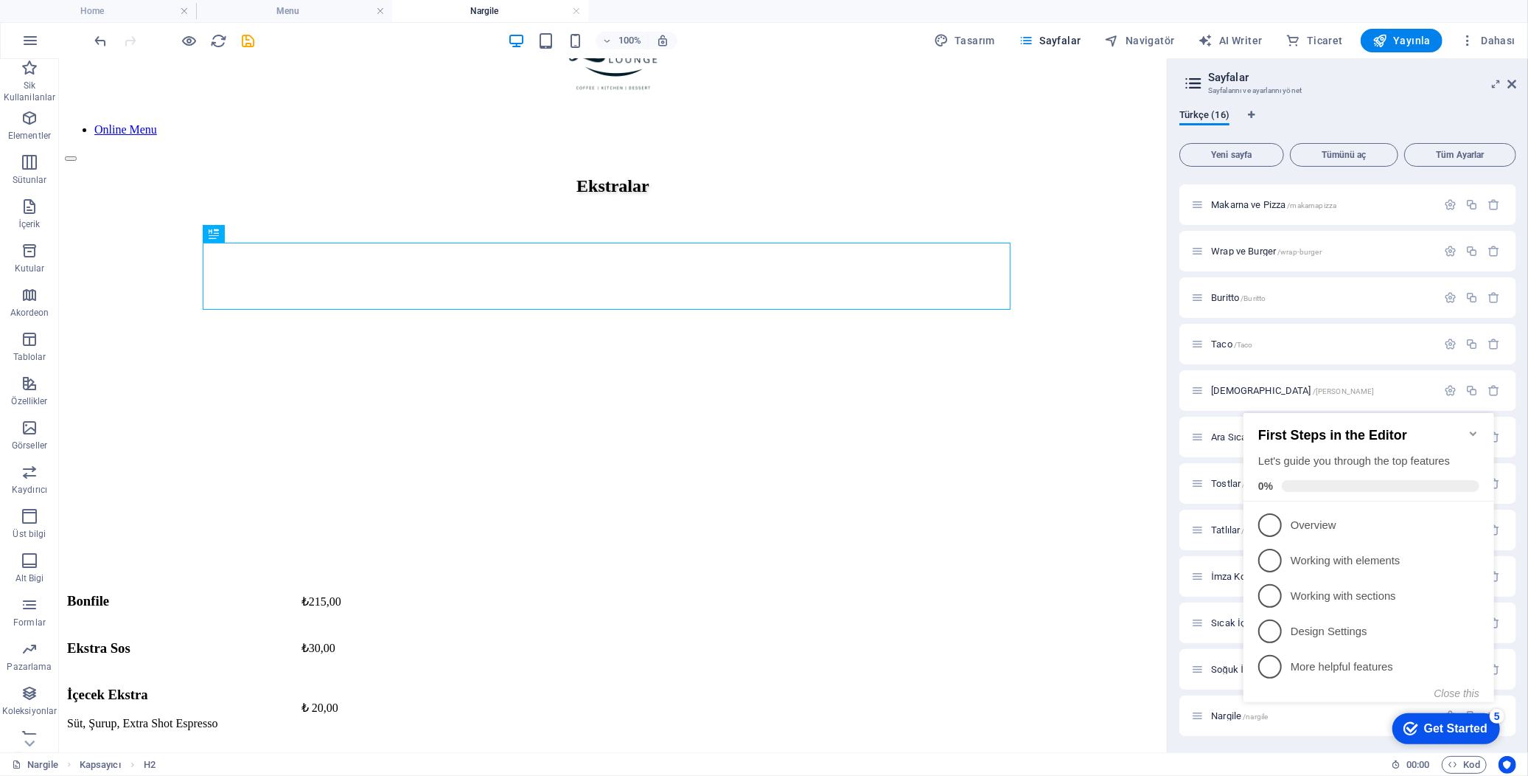
click at [1375, 427] on icon "Minimize checklist" at bounding box center [1473, 433] width 12 height 12
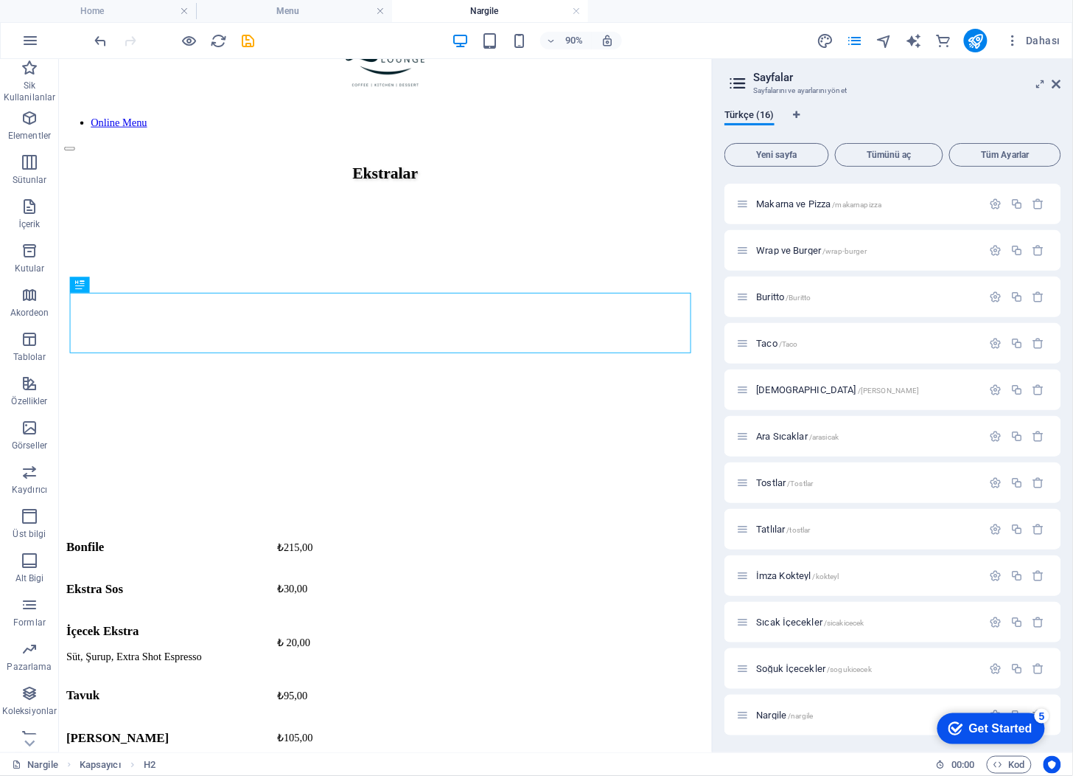
scroll to position [0, 0]
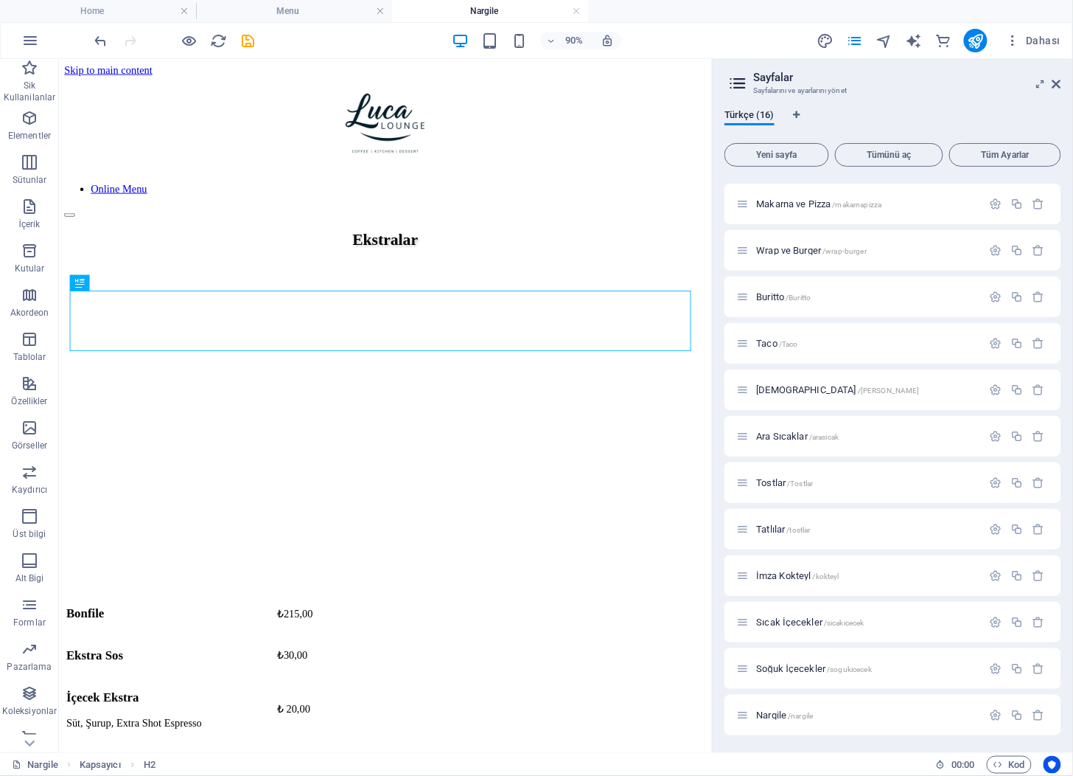
click at [992, 697] on div "First Steps in the Editor Let's guide you through the top features 0% 1 Overvie…" at bounding box center [987, 727] width 125 height 44
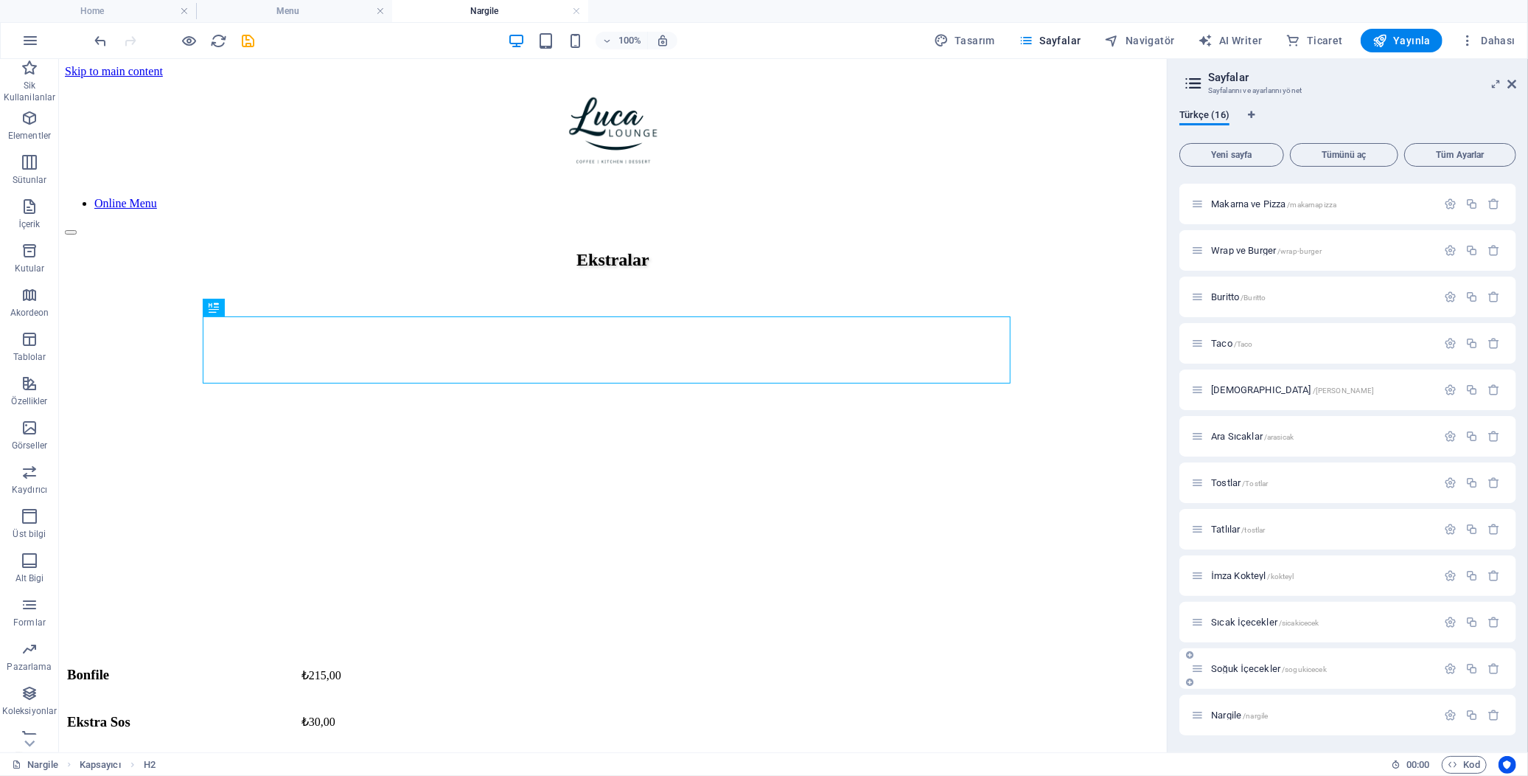
scroll to position [180, 0]
click at [1375, 697] on div "First Steps in the Editor Let's guide you through the top features 0% 1 Overvie…" at bounding box center [1442, 727] width 125 height 44
drag, startPoint x: 1269, startPoint y: 711, endPoint x: 1277, endPoint y: 694, distance: 19.5
click at [1277, 695] on div "Nargile /nargile" at bounding box center [1348, 715] width 337 height 41
drag, startPoint x: 1197, startPoint y: 712, endPoint x: 1198, endPoint y: 658, distance: 53.8
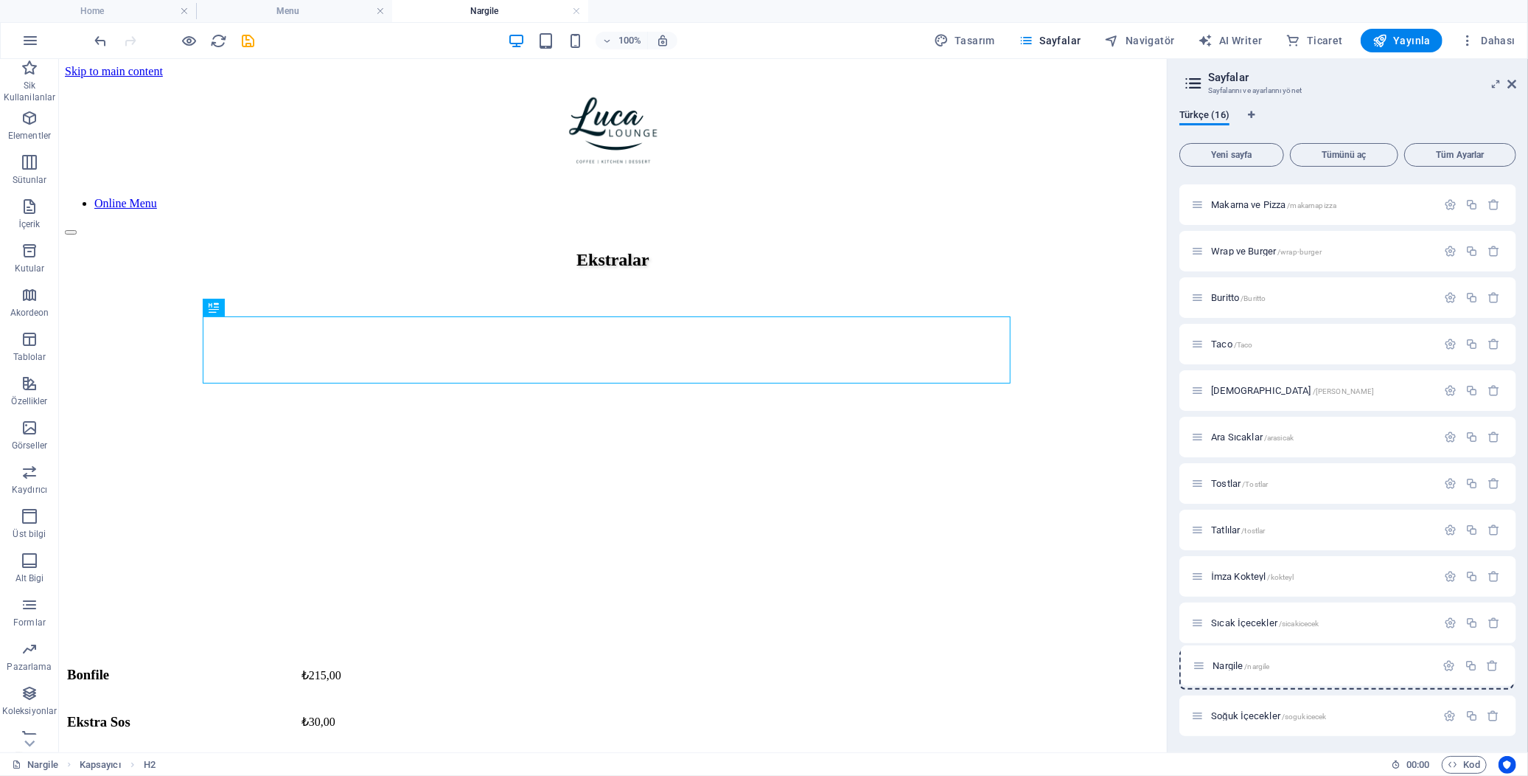
click at [1198, 658] on div "Home / Menu /menu Ana Yemekler /ana-yemek Kahvaltı Menü /kahvalti Makarna ve Pi…" at bounding box center [1348, 367] width 337 height 737
click at [1375, 666] on icon "button" at bounding box center [1450, 669] width 13 height 13
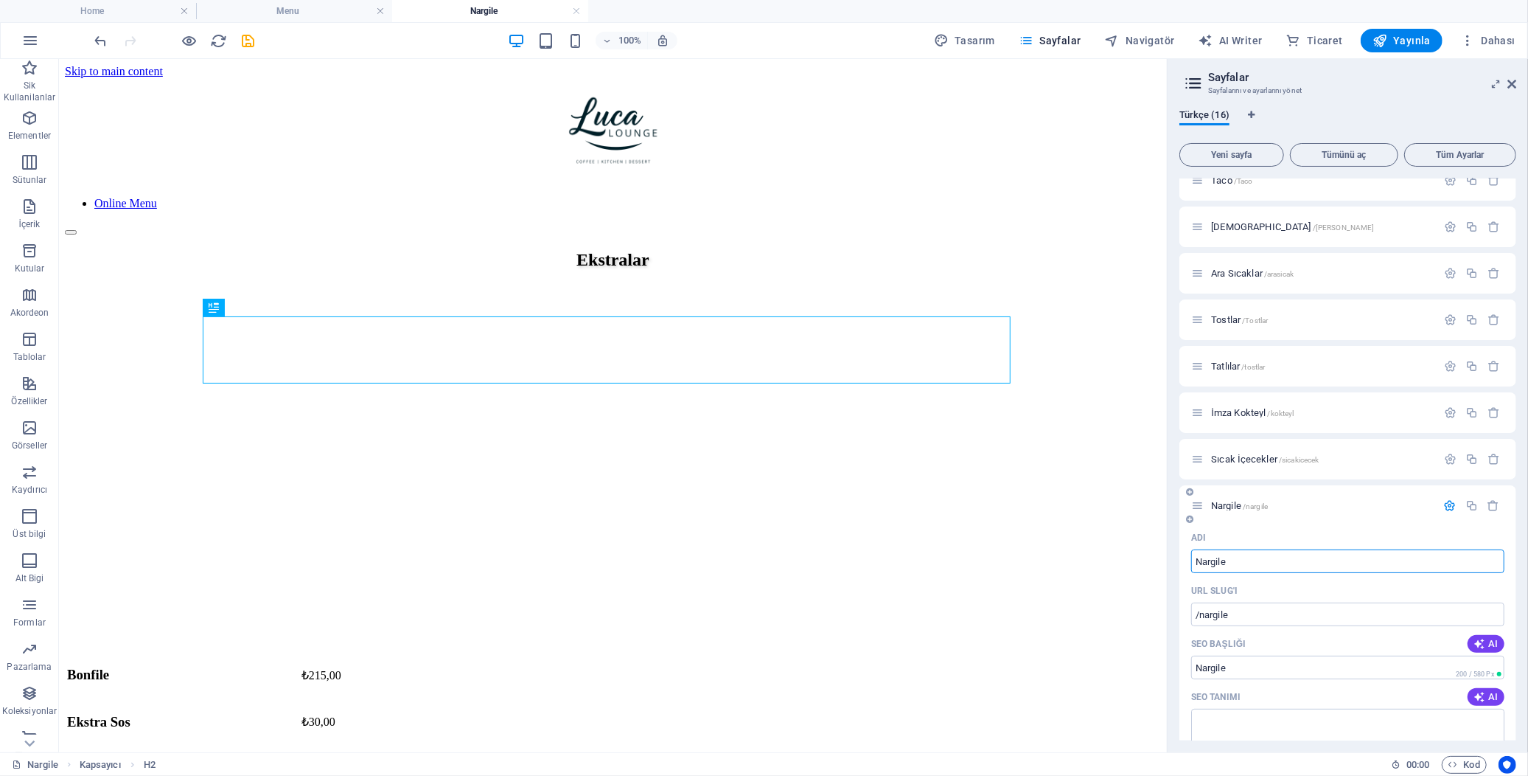
click at [1236, 562] on input "Nargile" at bounding box center [1347, 561] width 313 height 24
type input "E"
type input "/e"
type input "E"
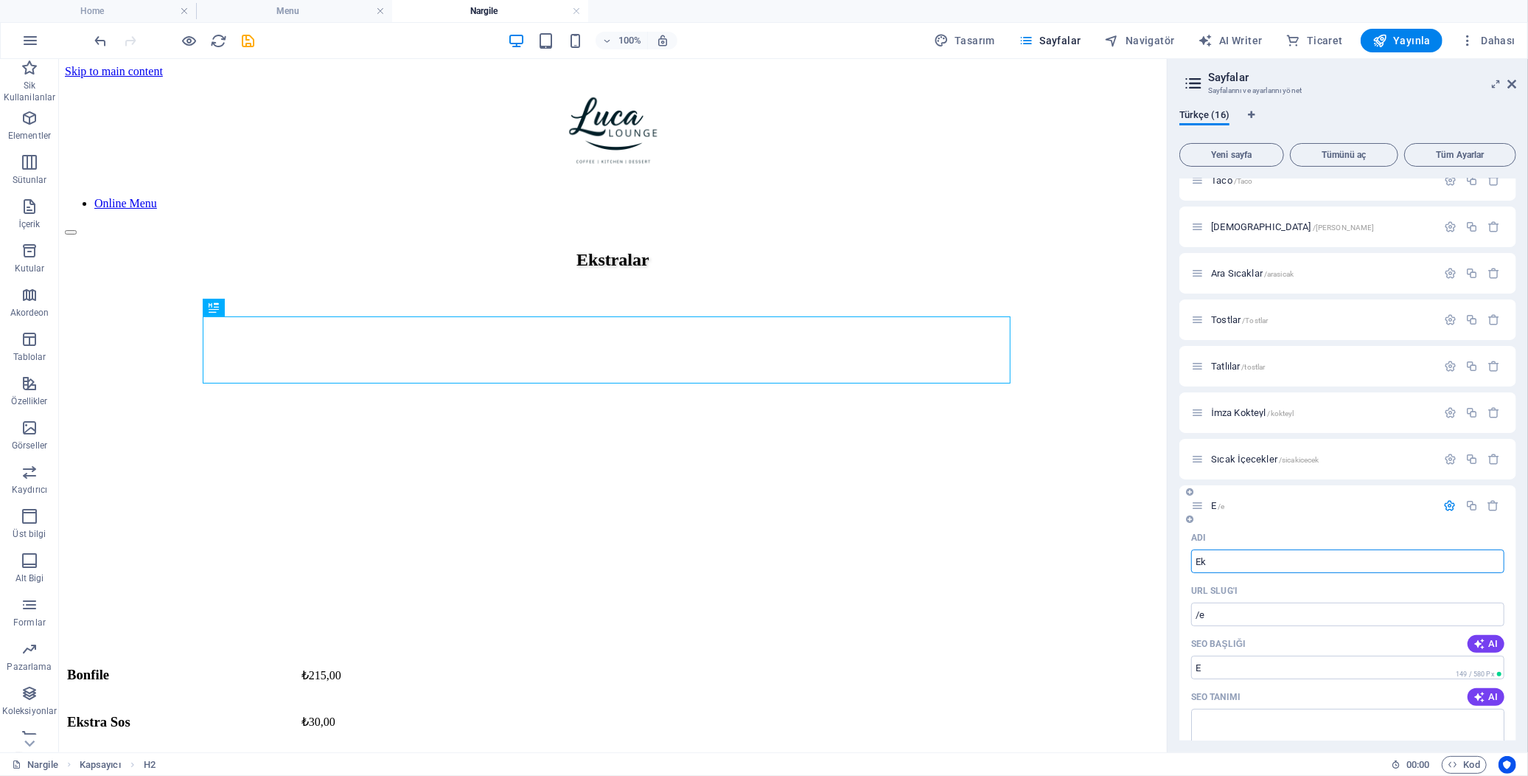
type input "Ek"
type input "/ek"
type input "Ek"
type input "Ekstra"
type input "/ekstra"
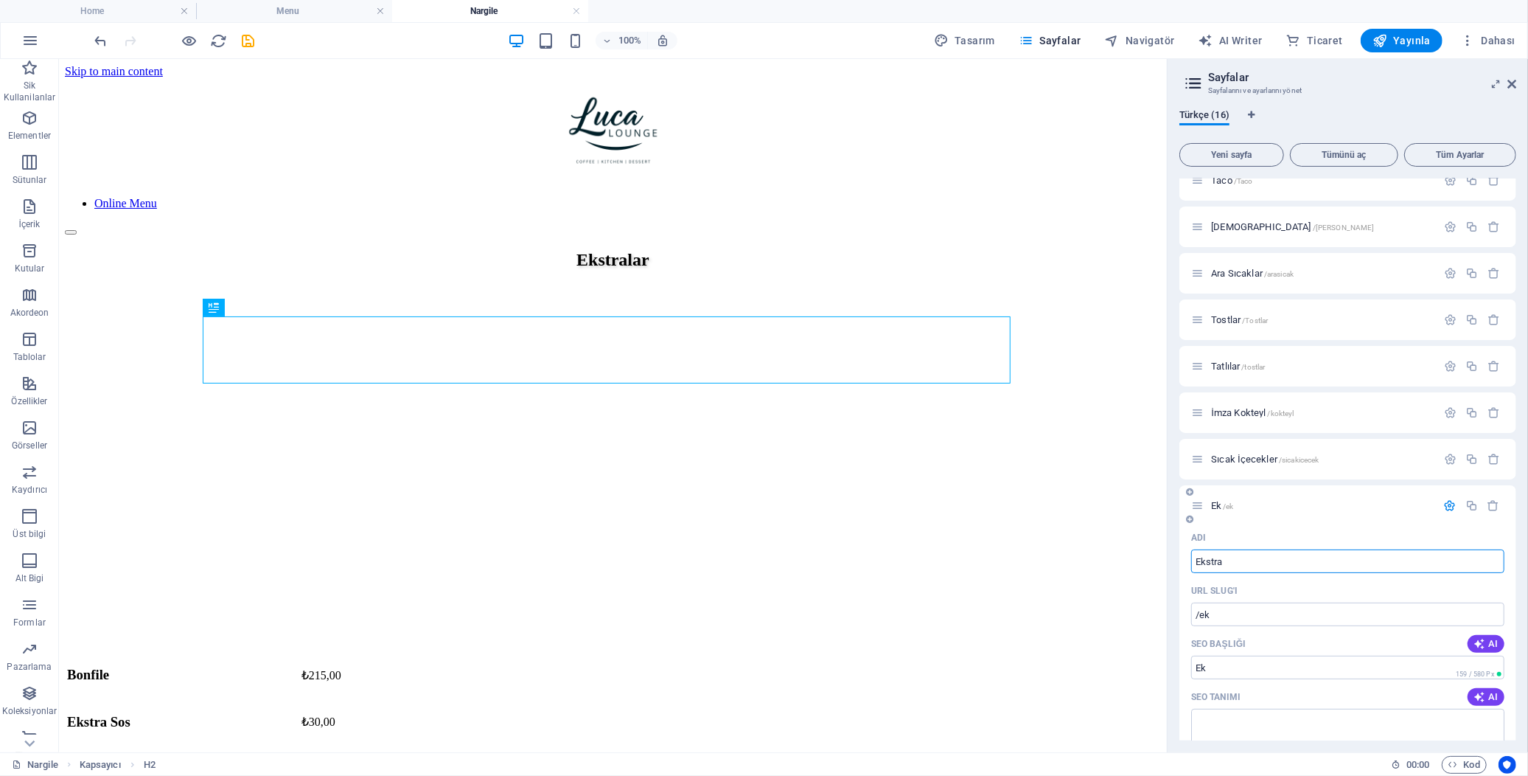
type input "Ekstra"
type input "Ekstralar"
type input "/ekstralar"
type input "Ekstralar"
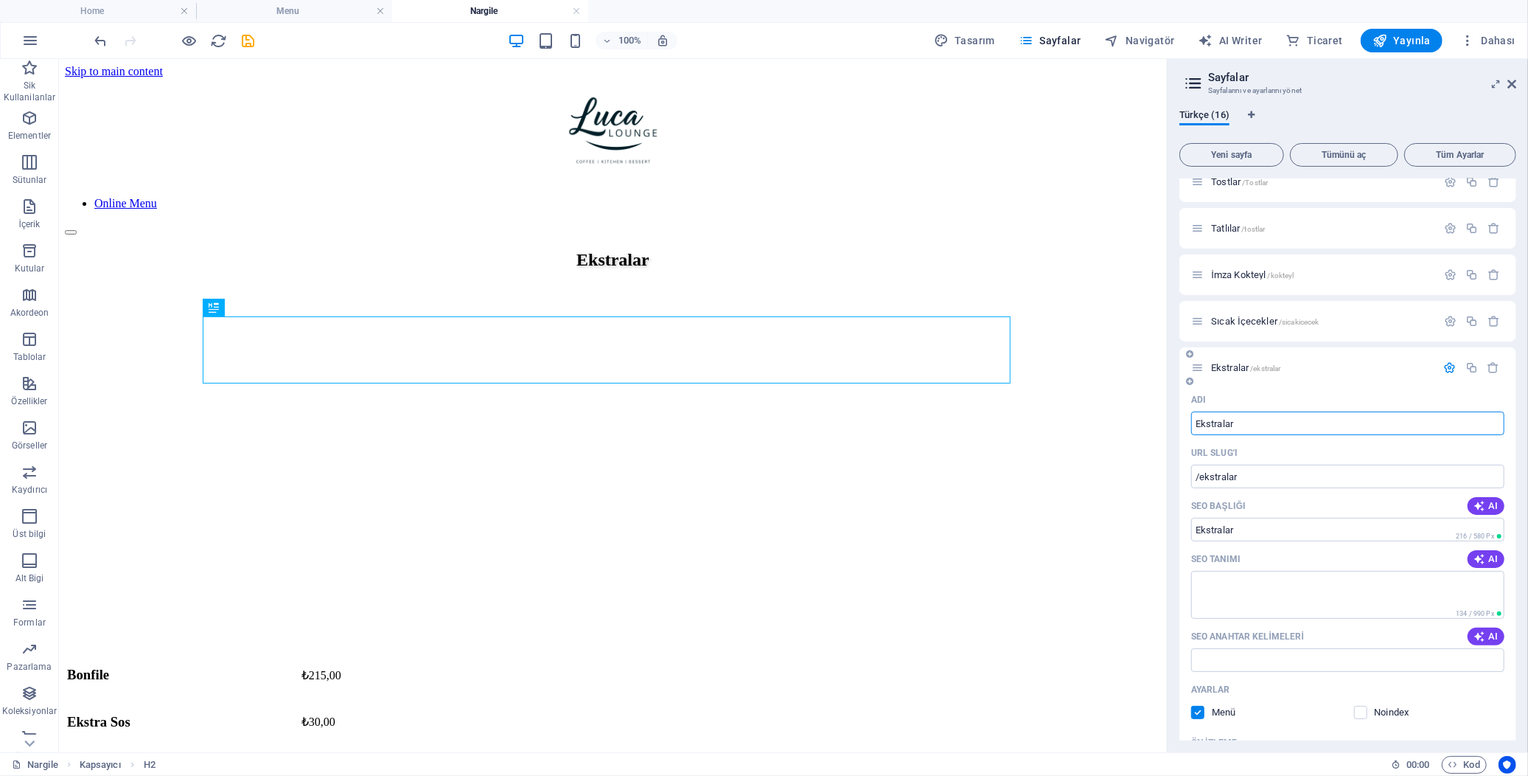
scroll to position [402, 0]
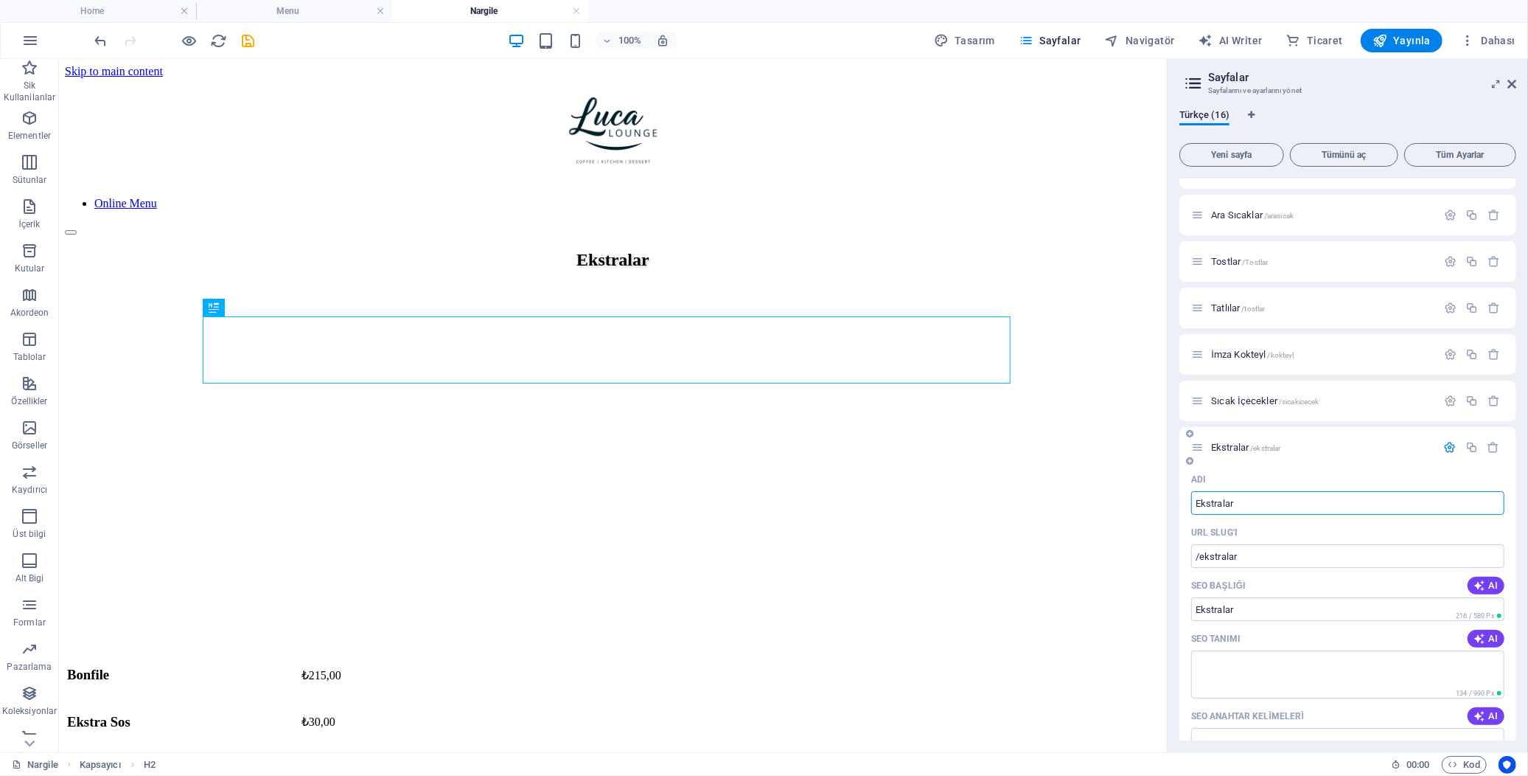
type input "Ekstralar"
click at [1375, 441] on icon "button" at bounding box center [1450, 447] width 13 height 13
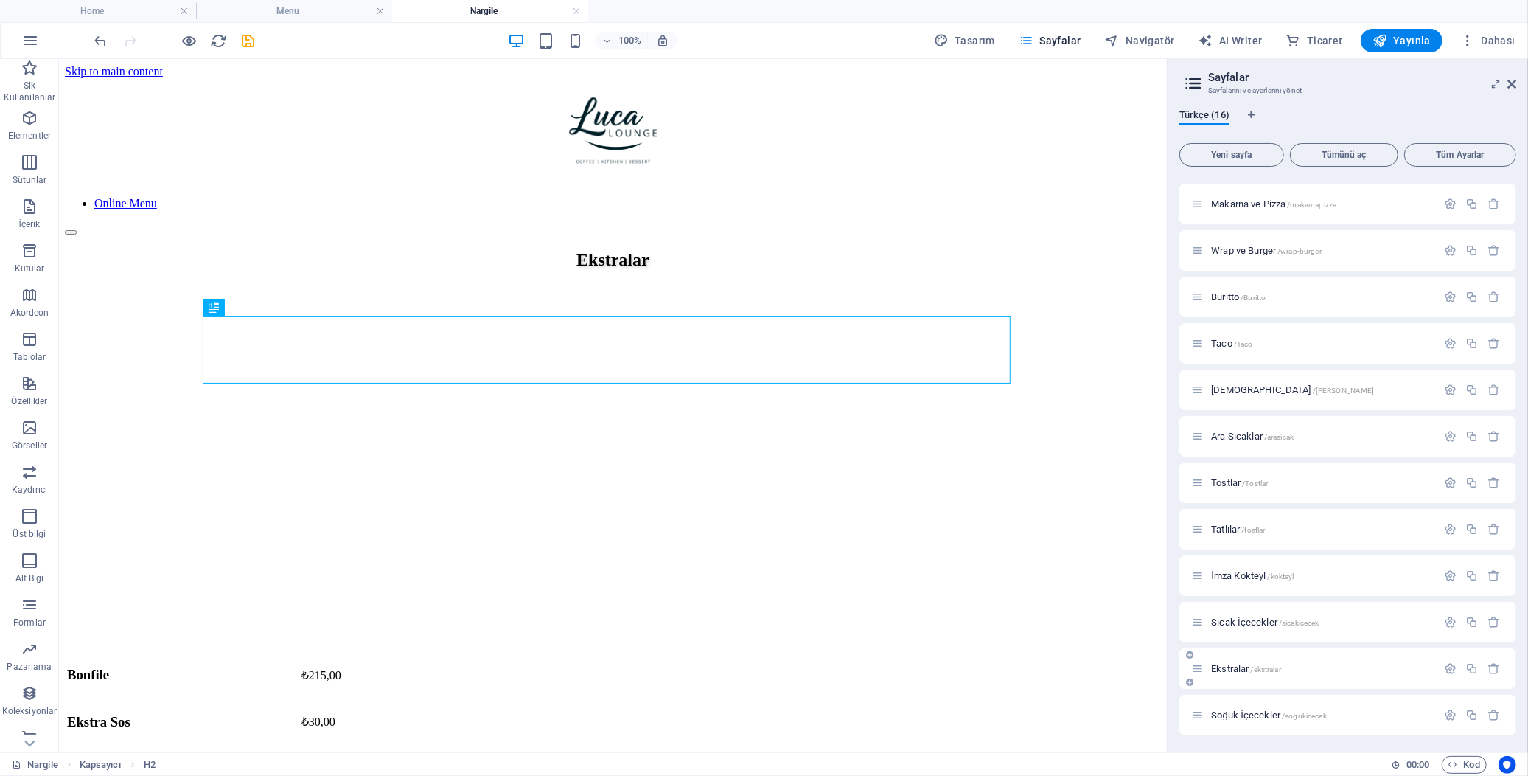
scroll to position [180, 0]
drag, startPoint x: 1202, startPoint y: 665, endPoint x: 1205, endPoint y: 718, distance: 53.2
click at [1205, 697] on div "Home / Menu /menu Ana Yemekler /ana-yemek Kahvaltı Menü /kahvalti Makarna ve Pi…" at bounding box center [1348, 367] width 337 height 737
click at [1375, 246] on button "button" at bounding box center [1450, 245] width 21 height 13
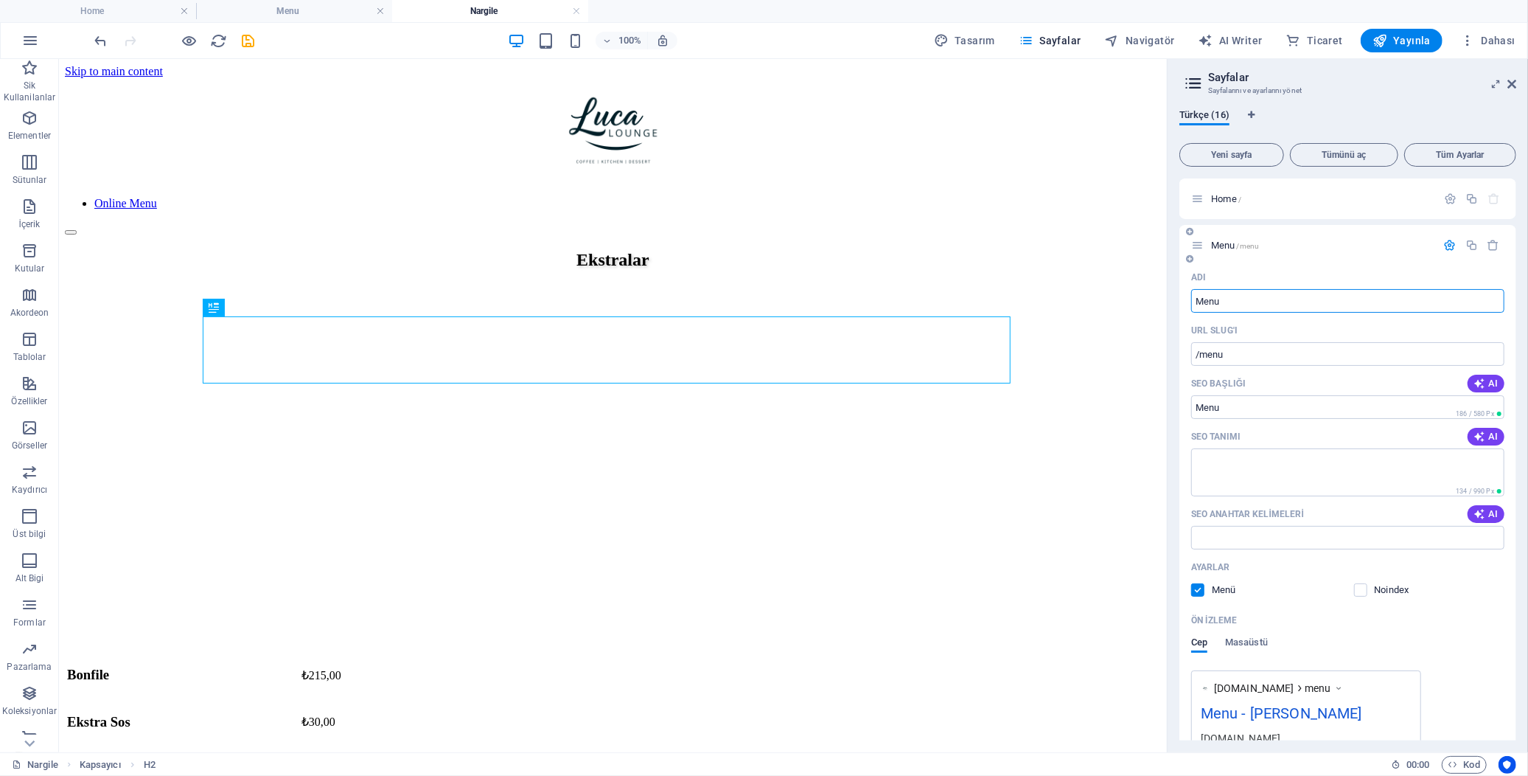
click at [1375, 244] on p "Menu /menu" at bounding box center [1321, 245] width 221 height 10
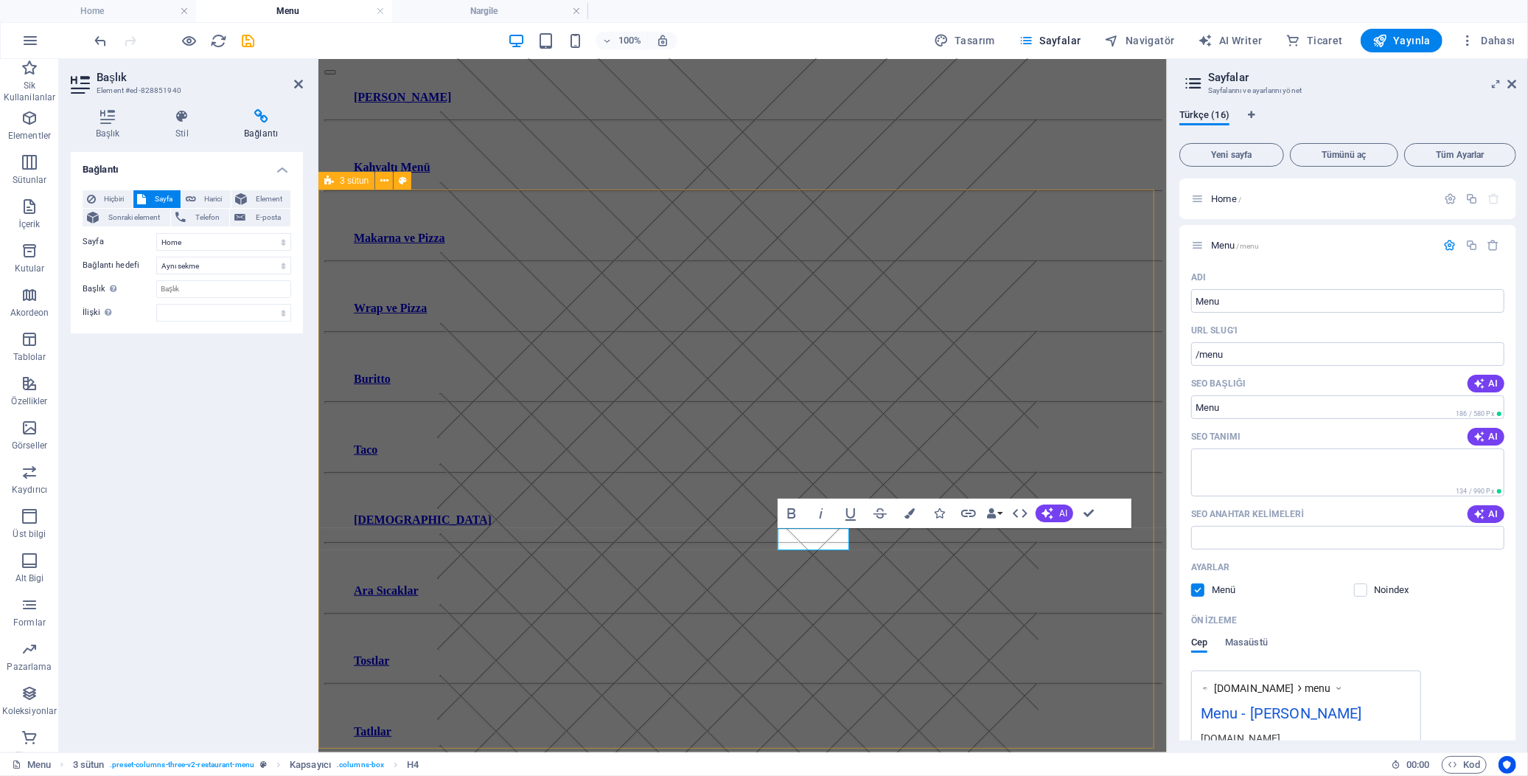
scroll to position [164, 0]
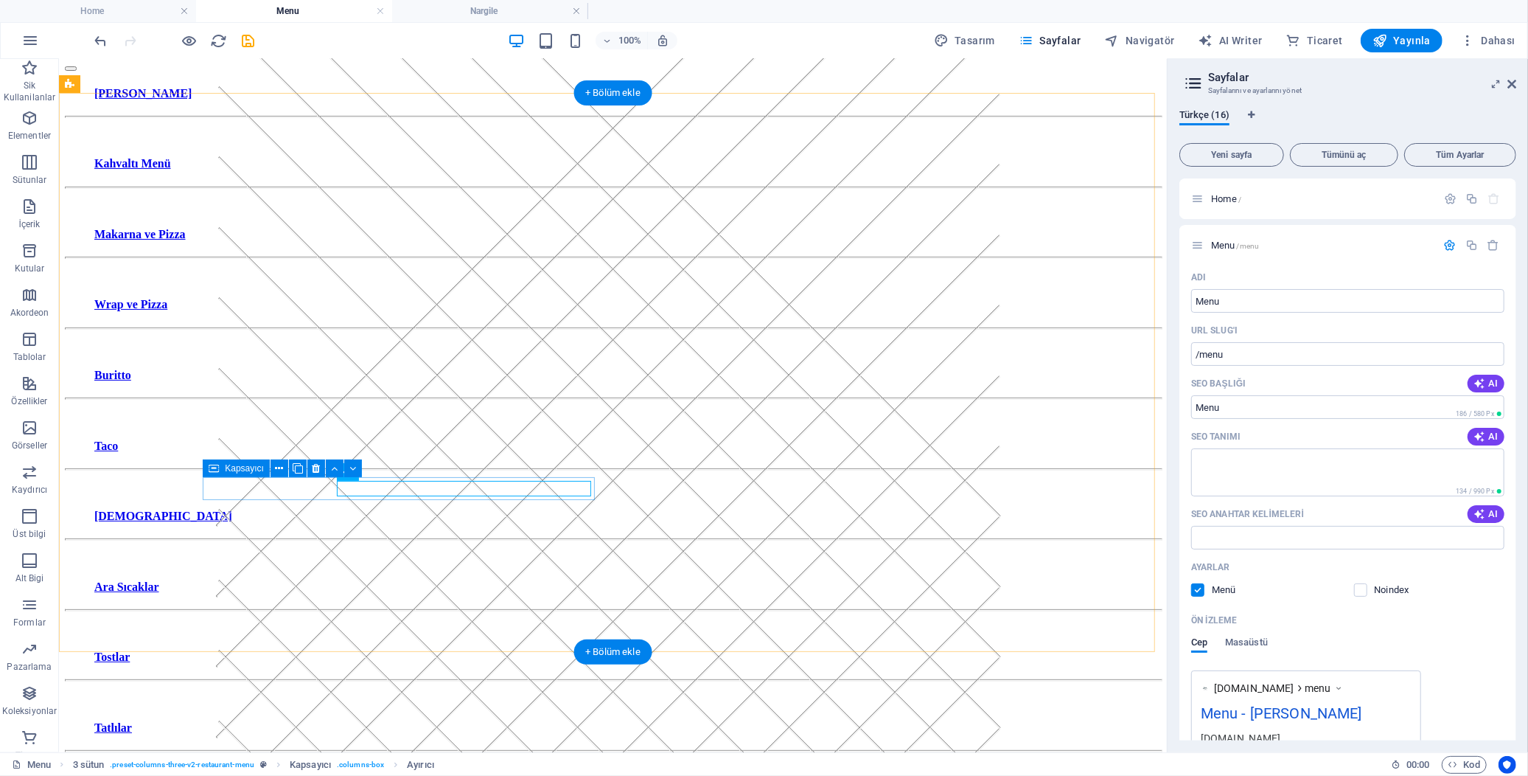
click at [319, 464] on icon at bounding box center [317, 468] width 8 height 15
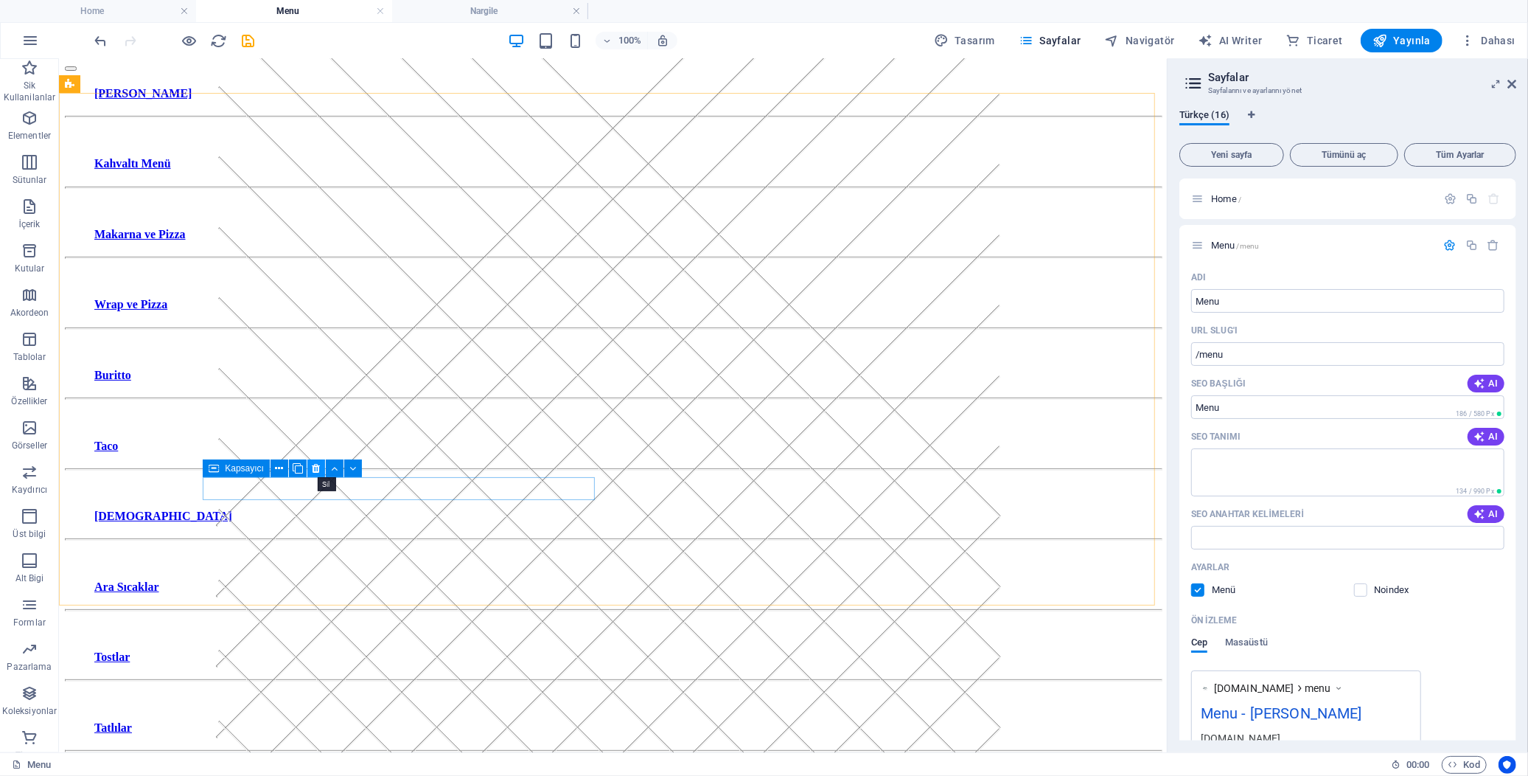
click at [316, 465] on icon at bounding box center [317, 468] width 8 height 15
click at [313, 462] on icon at bounding box center [317, 468] width 8 height 15
click at [313, 465] on icon at bounding box center [317, 468] width 8 height 15
click at [313, 464] on icon at bounding box center [317, 468] width 8 height 15
click at [1375, 43] on span "Yayınla" at bounding box center [1402, 40] width 58 height 15
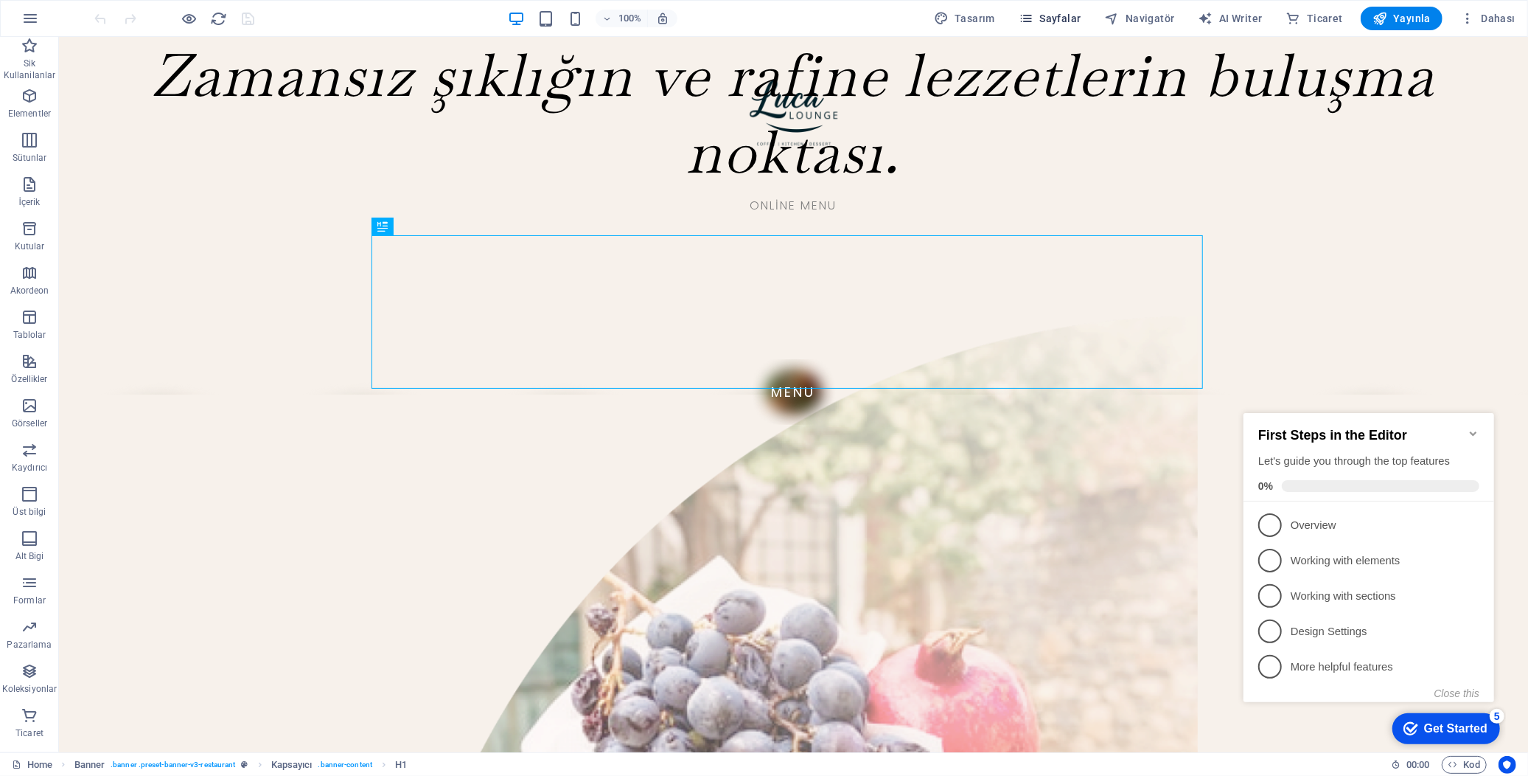
click at [1051, 20] on span "Sayfalar" at bounding box center [1050, 18] width 63 height 15
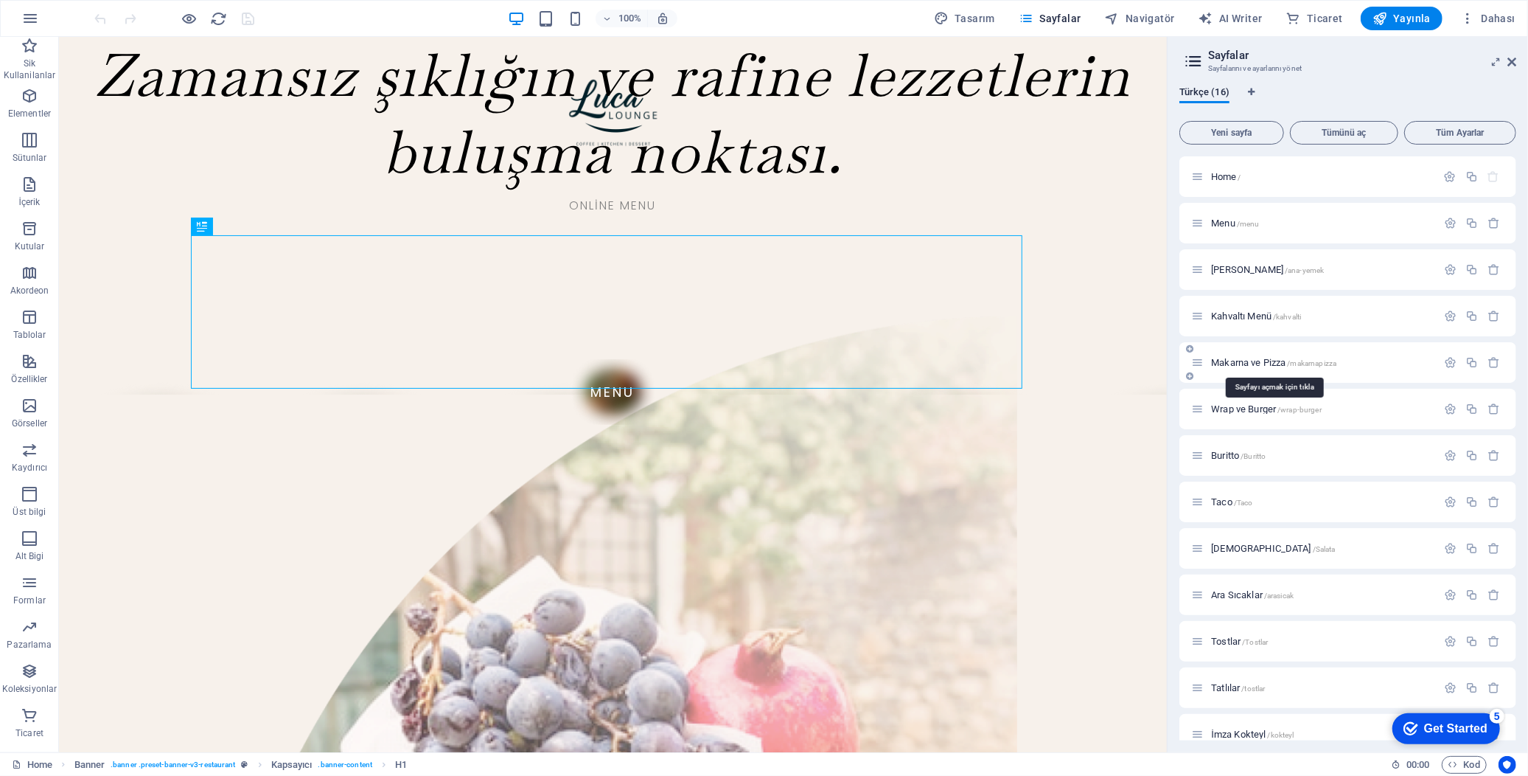
click at [1261, 358] on span "Makarna ve Pizza /makarnapizza" at bounding box center [1273, 362] width 125 height 11
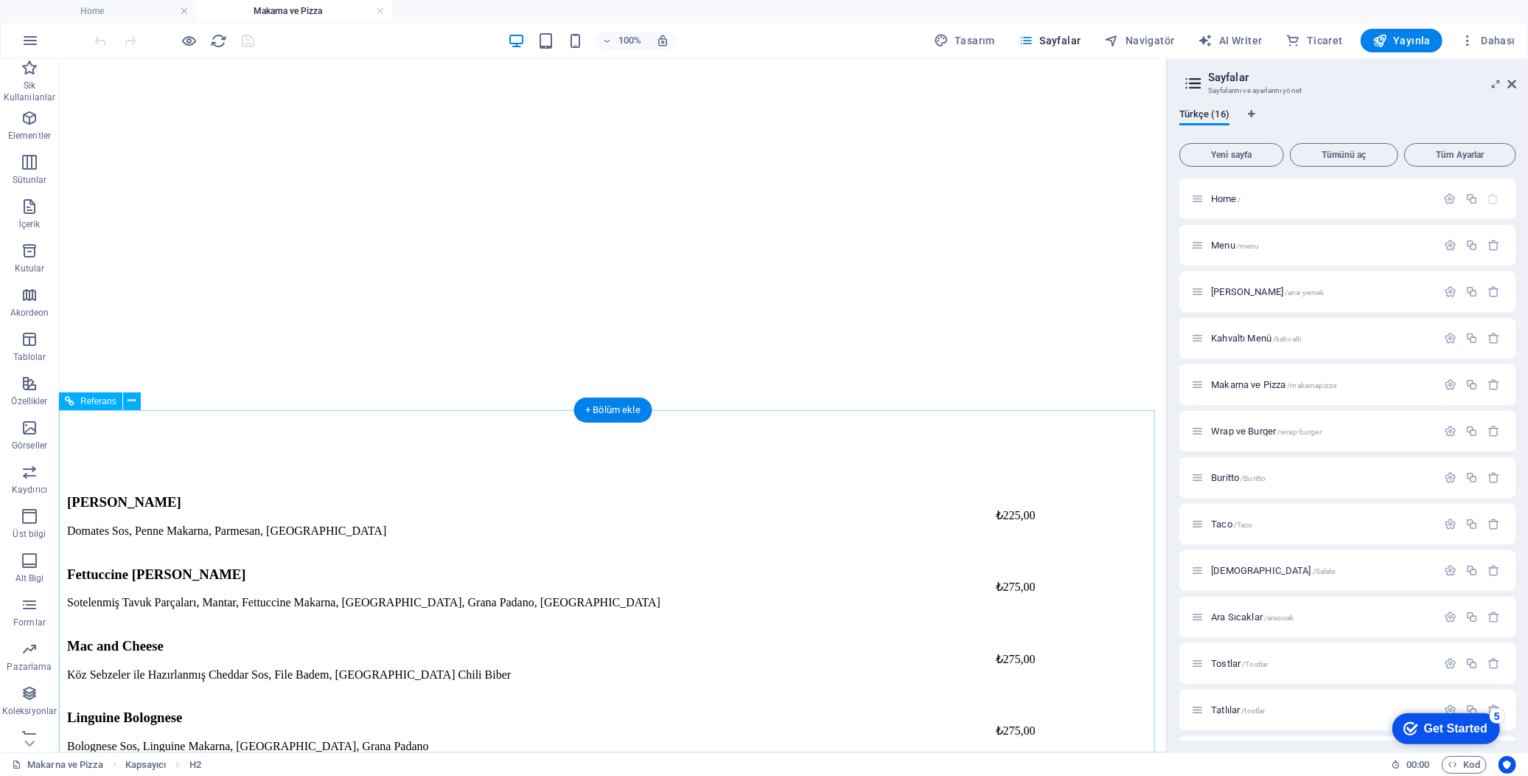
scroll to position [843, 0]
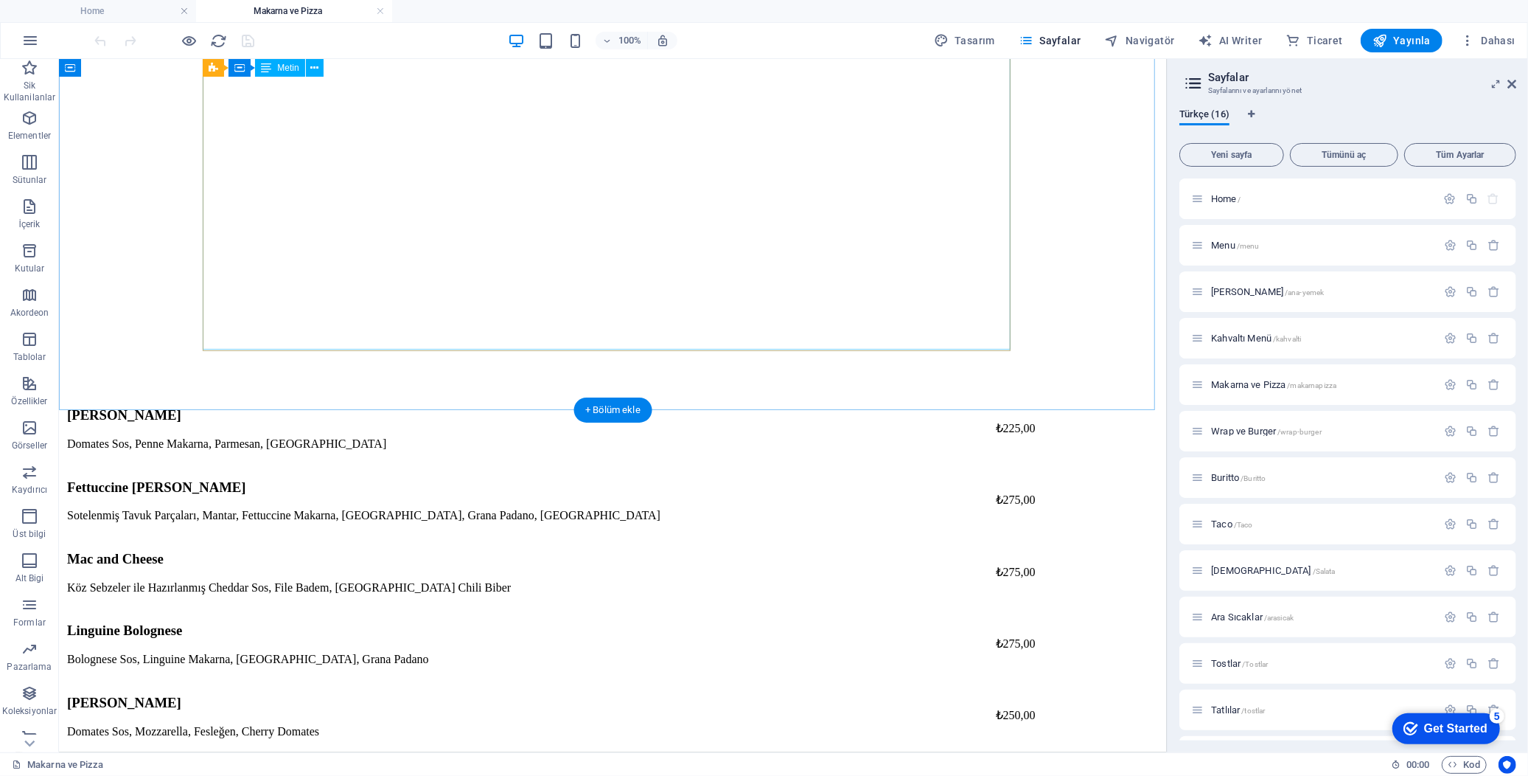
click at [977, 390] on div "Penne Napolitana Domates Sos, Penne Makarna, Parmesan, Maydanoz ₺225,00 Fettucc…" at bounding box center [612, 786] width 1096 height 792
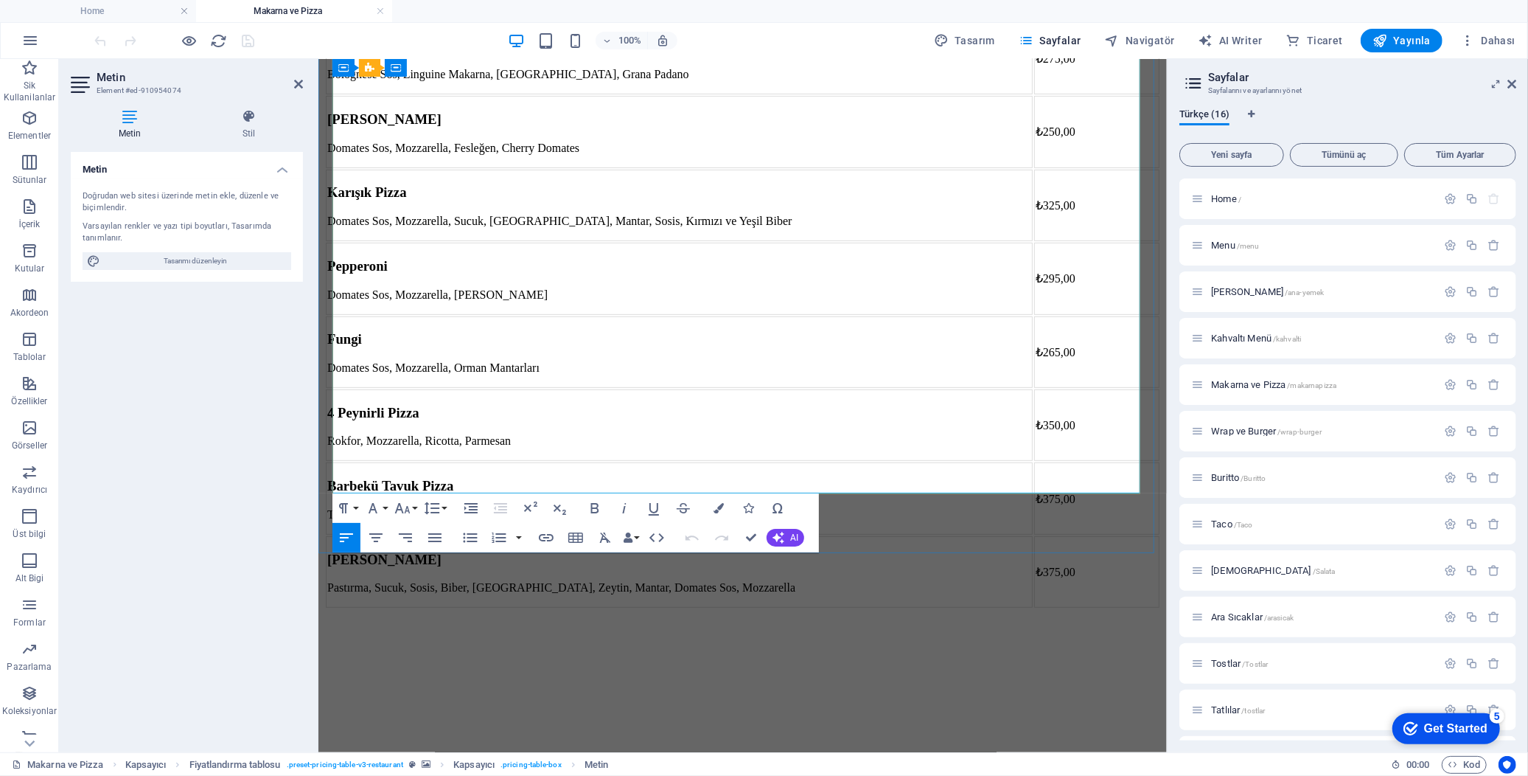
scroll to position [735, 0]
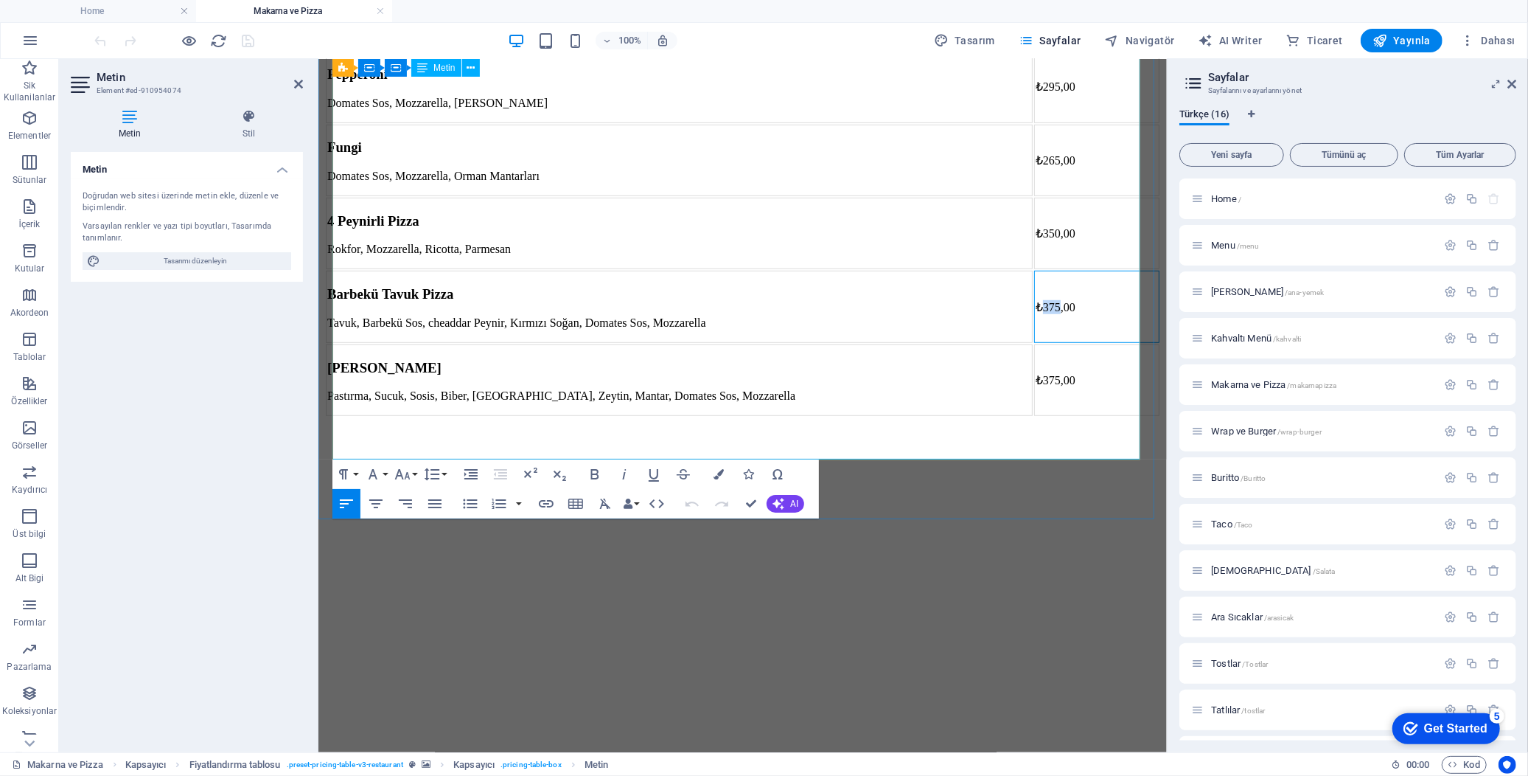
drag, startPoint x: 1089, startPoint y: 342, endPoint x: 1113, endPoint y: 342, distance: 23.6
click at [1113, 341] on td "₺375,00" at bounding box center [1096, 306] width 125 height 72
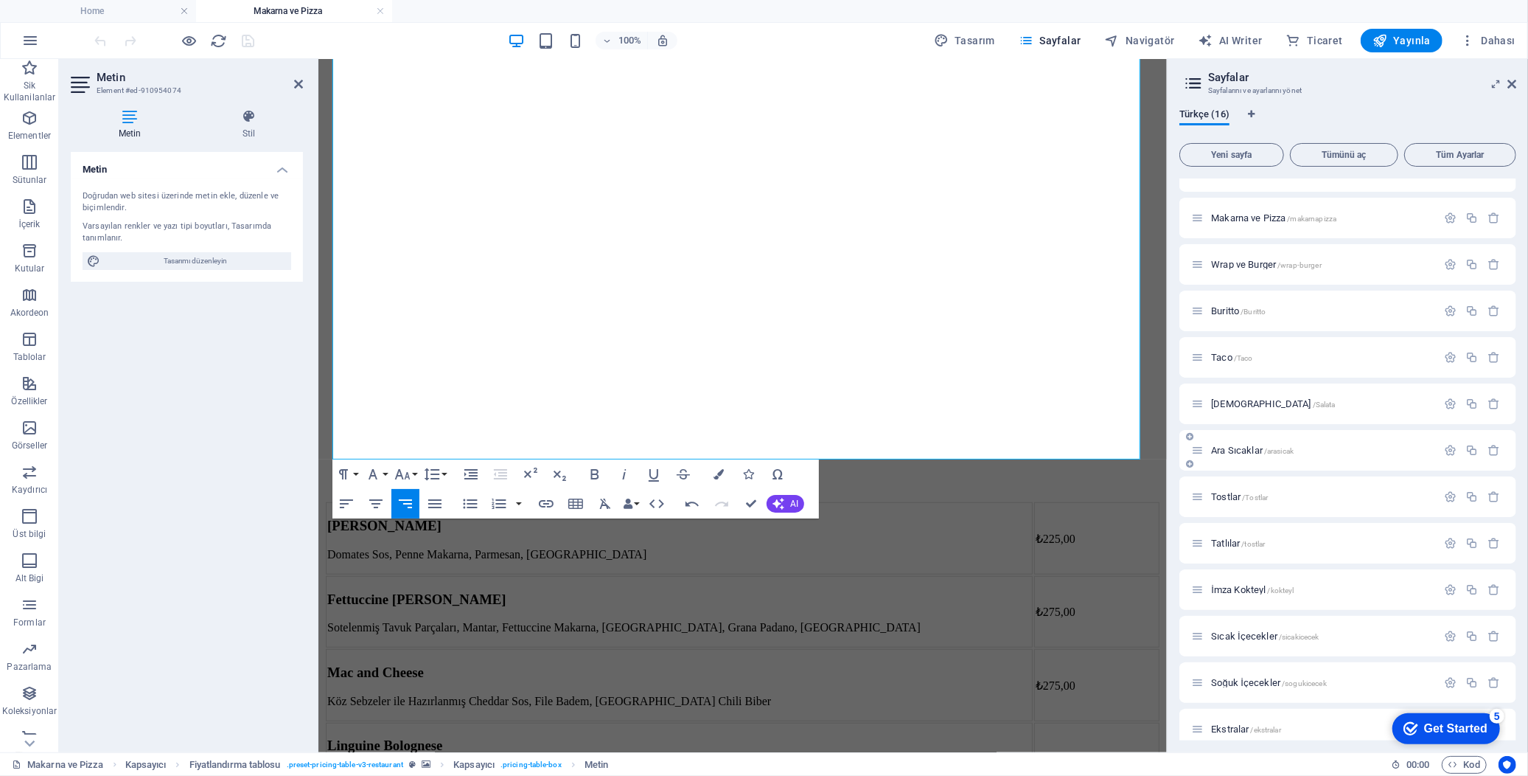
scroll to position [180, 0]
click at [1252, 668] on span "Soğuk İçecekler /sogukicecek" at bounding box center [1269, 669] width 116 height 11
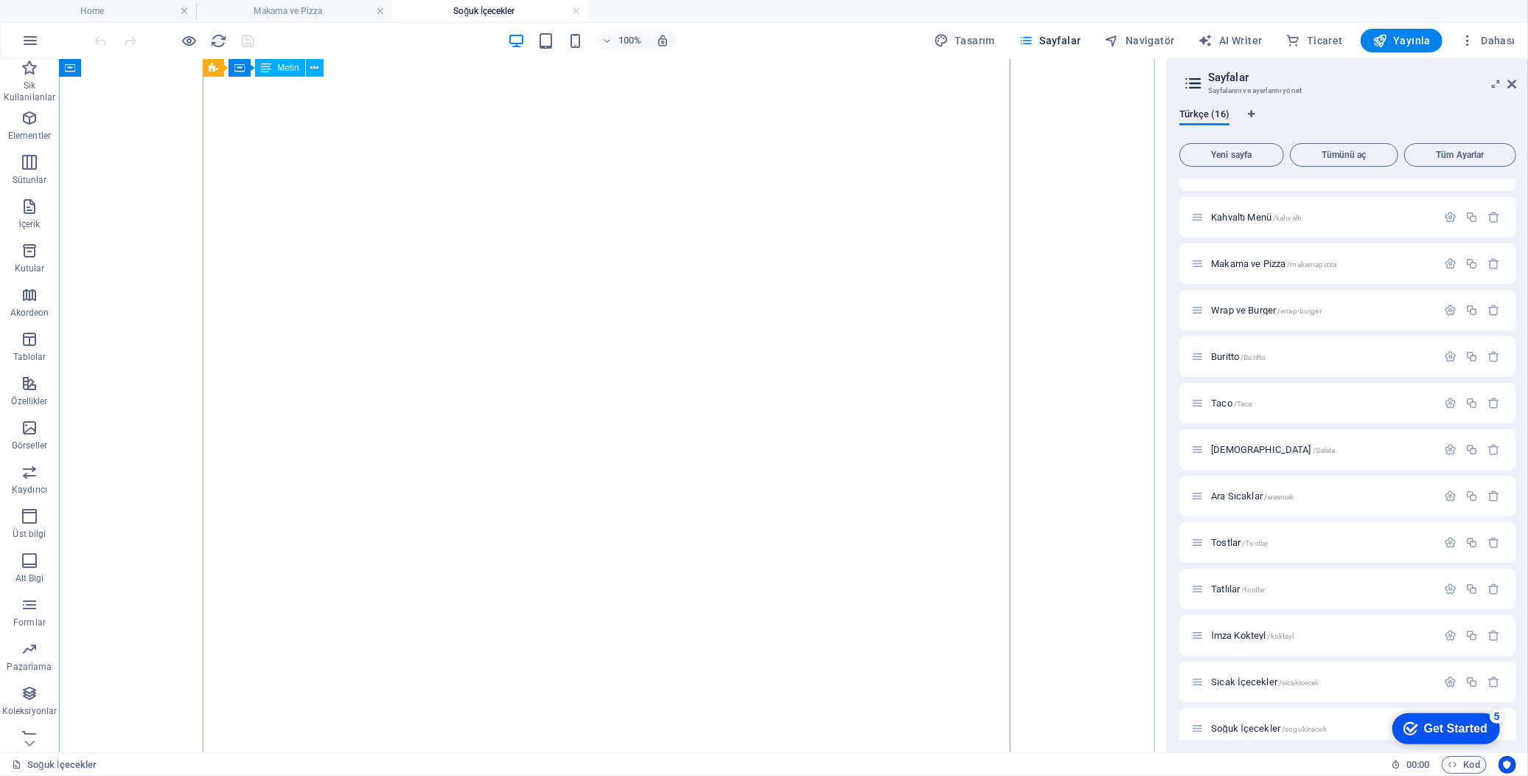
scroll to position [843, 0]
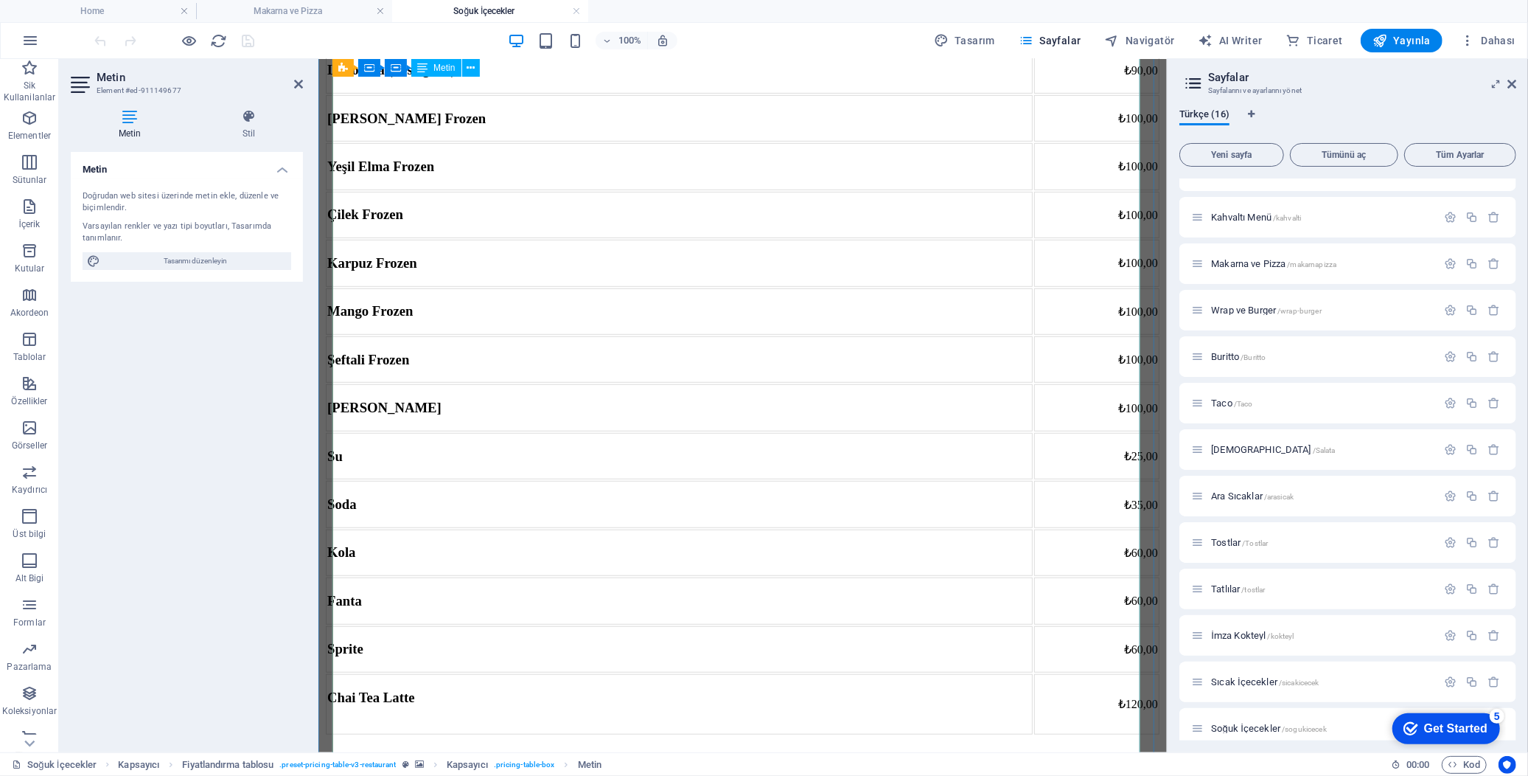
scroll to position [735, 0]
click at [1108, 428] on td "₺100,00" at bounding box center [1096, 405] width 125 height 46
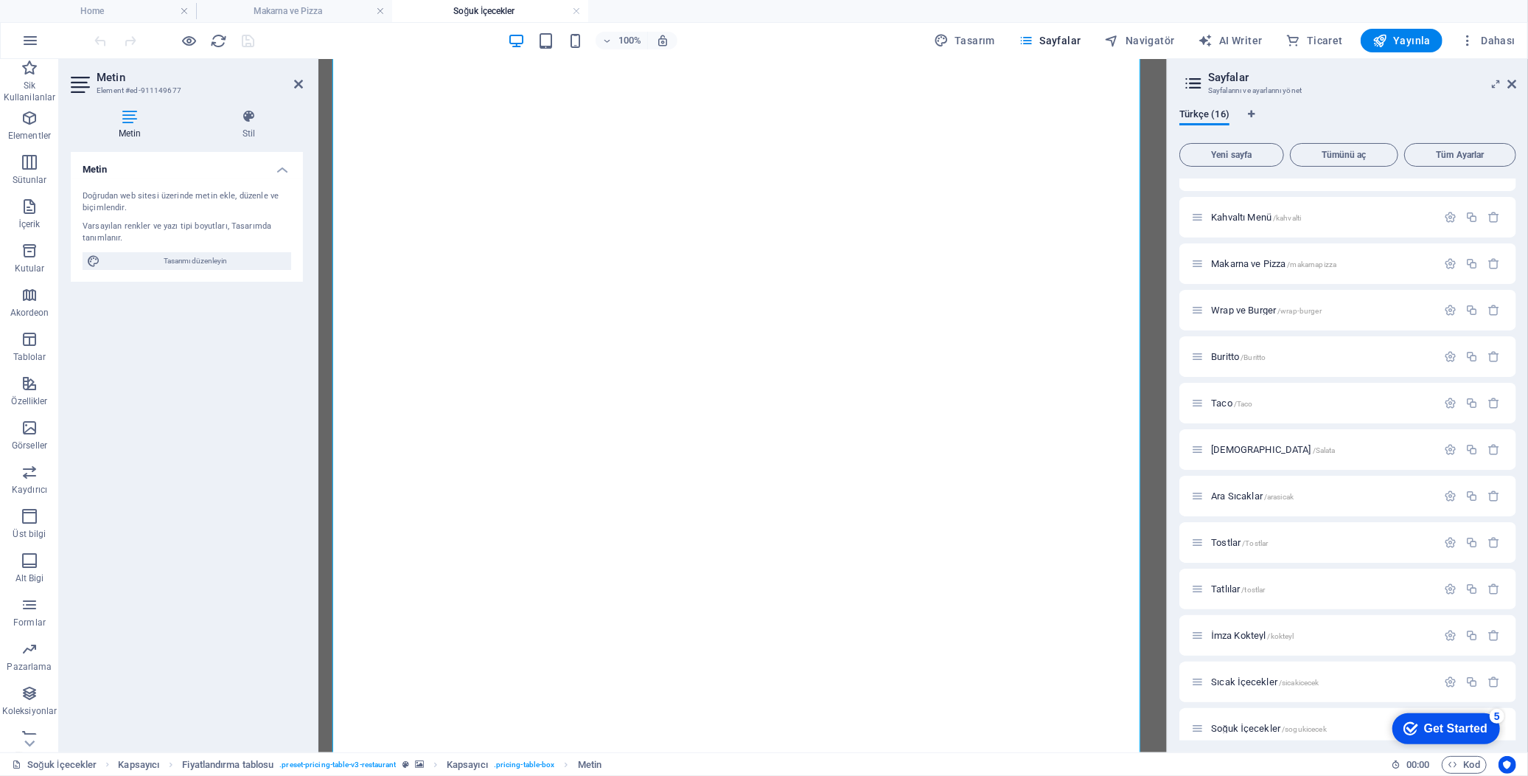
click at [1397, 25] on div "100% Tasarım Sayfalar Navigatör AI Writer Ticaret Yayınla Dahası" at bounding box center [764, 40] width 1527 height 35
click at [1403, 33] on span "Yayınla" at bounding box center [1402, 40] width 58 height 15
